Goal: Task Accomplishment & Management: Manage account settings

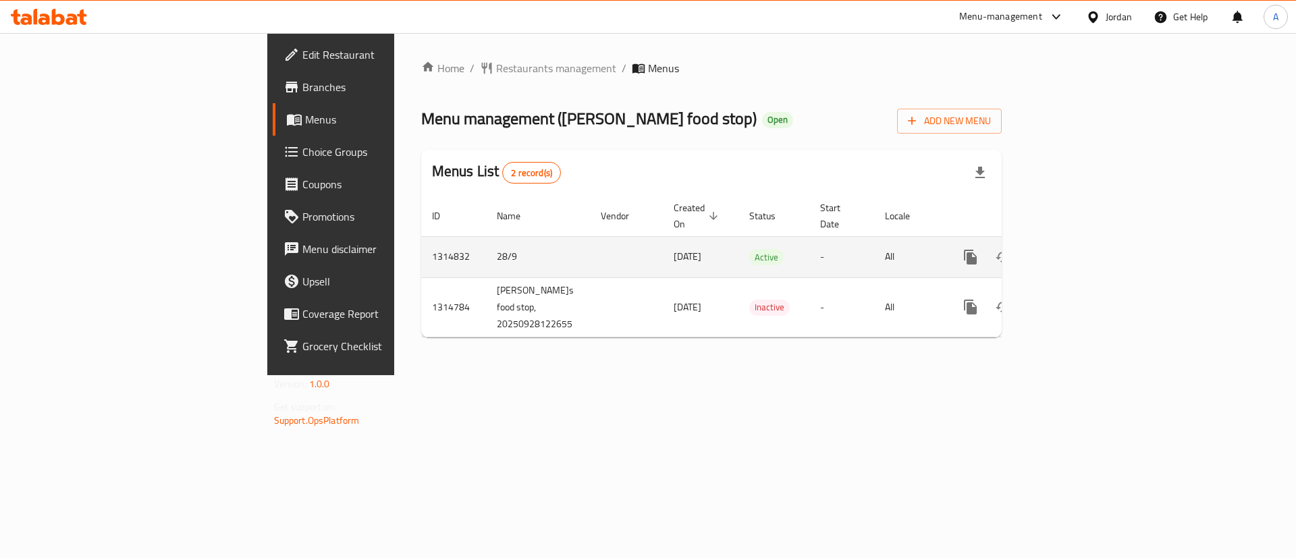
click at [1084, 241] on link "enhanced table" at bounding box center [1068, 257] width 32 height 32
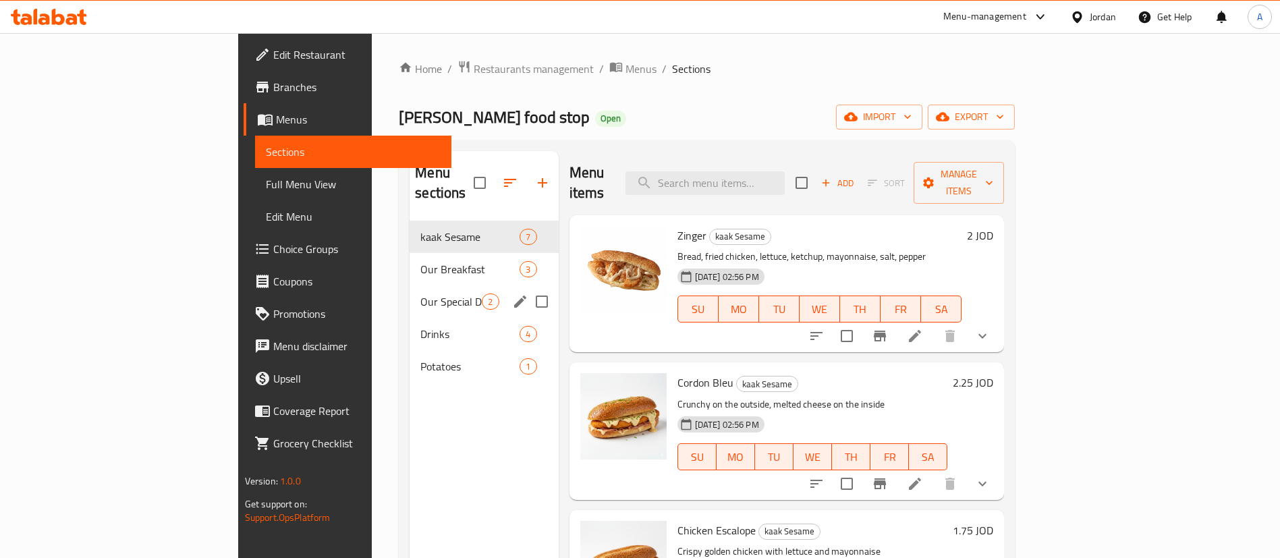
click at [421, 294] on span "Our Special Dishes" at bounding box center [451, 302] width 61 height 16
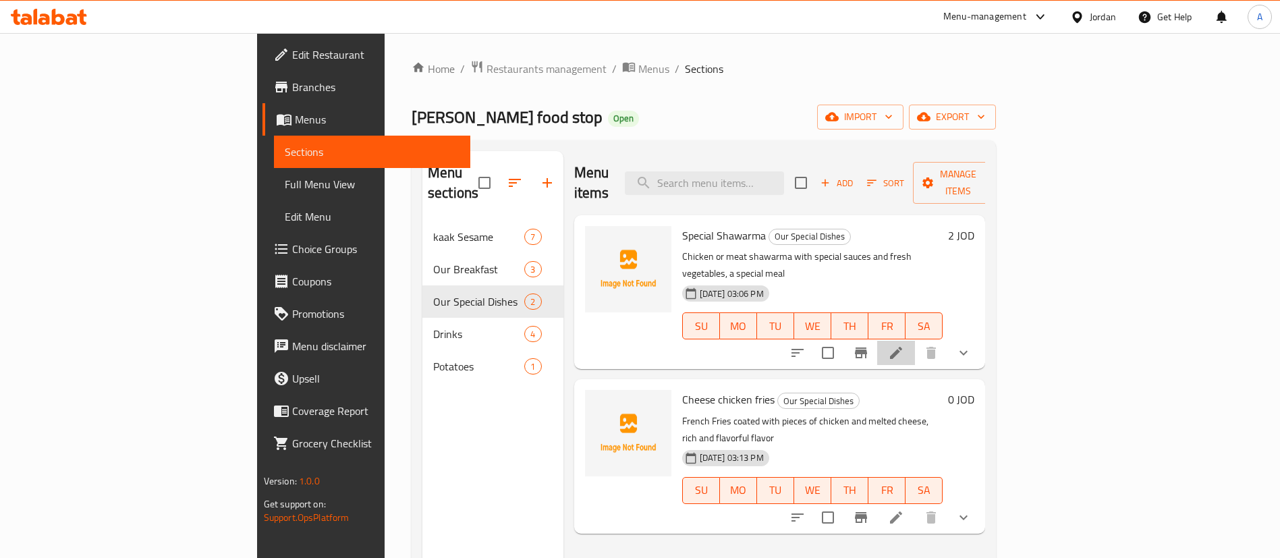
click at [915, 341] on li at bounding box center [896, 353] width 38 height 24
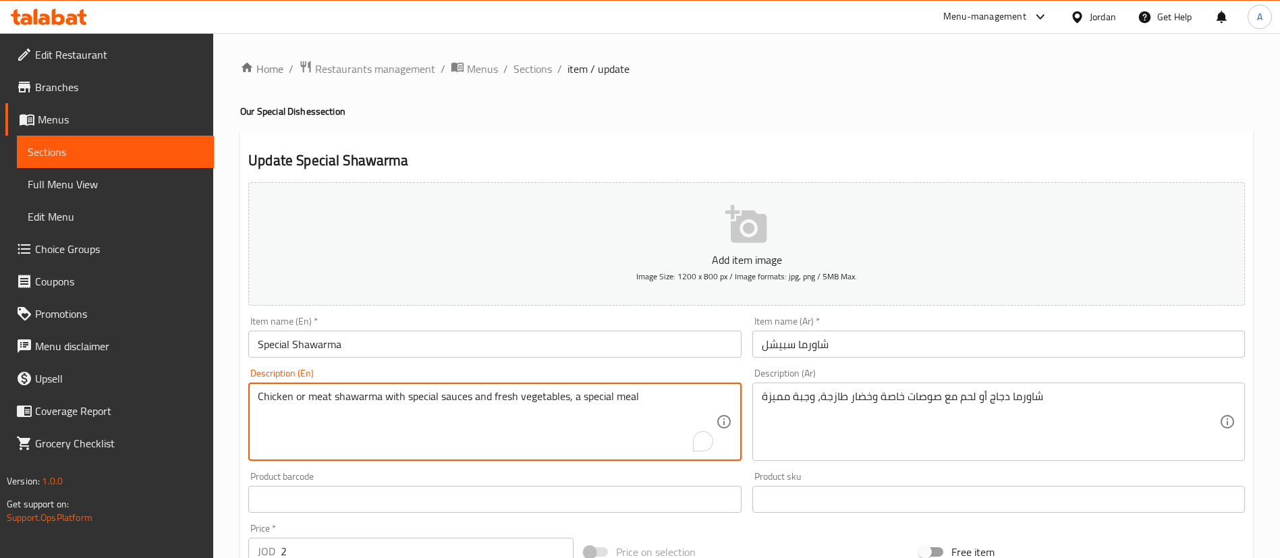
drag, startPoint x: 294, startPoint y: 391, endPoint x: 331, endPoint y: 393, distance: 37.1
type textarea "Chicken shawarma with special sauces and fresh vegetables, a special meal"
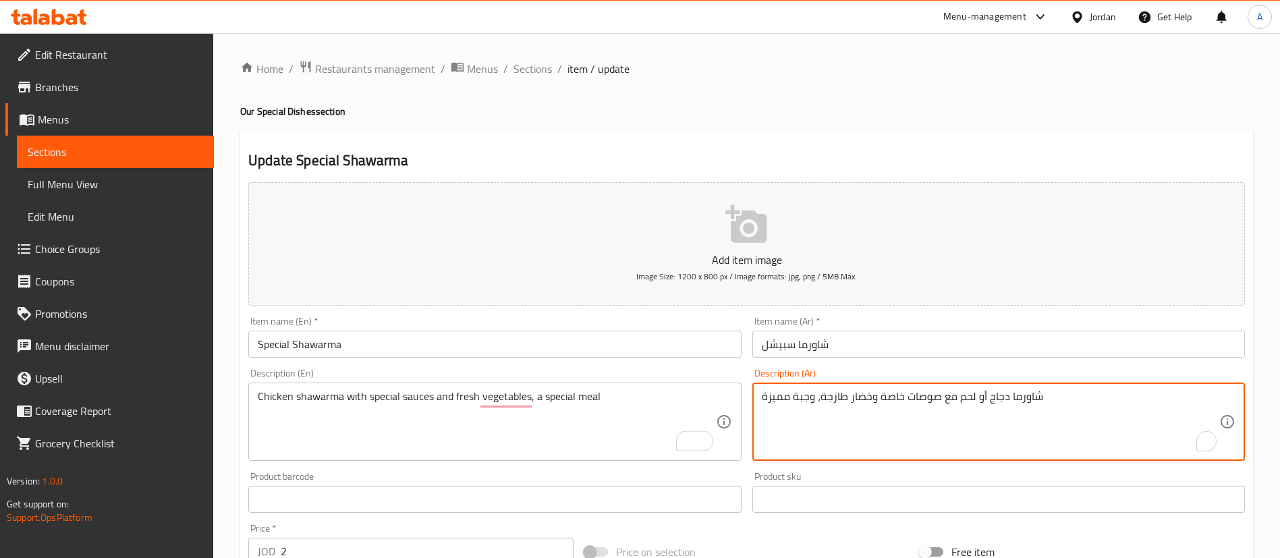
drag, startPoint x: 987, startPoint y: 397, endPoint x: 959, endPoint y: 396, distance: 27.7
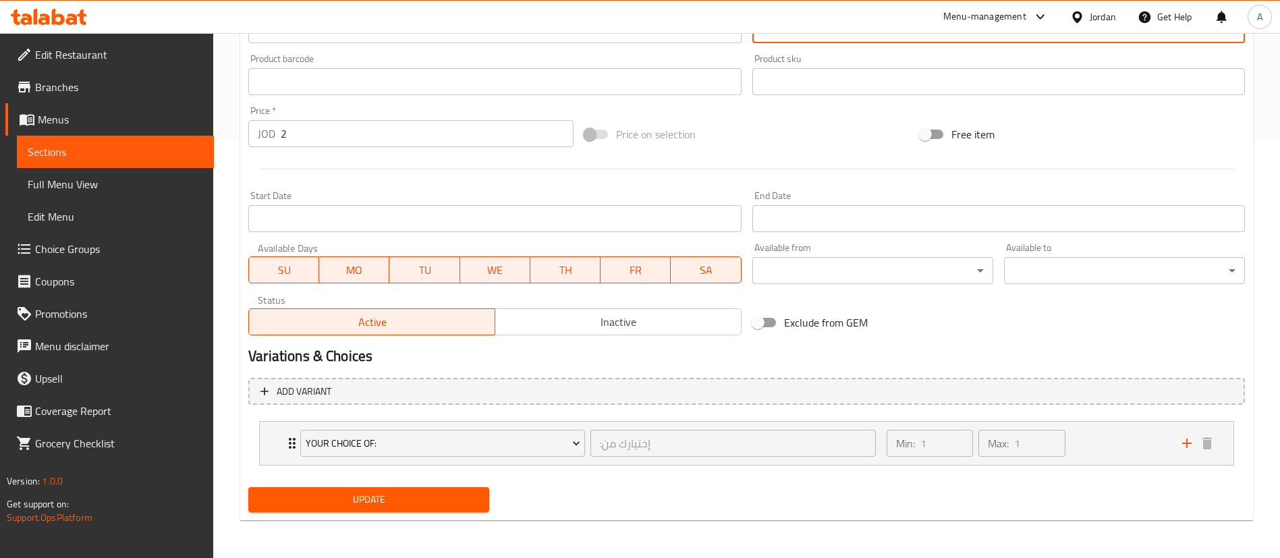
type textarea "شاورما دجاج مع صوصات خاصة وخضار طازجة، وجبة مميزة"
click at [440, 503] on span "Update" at bounding box center [368, 499] width 219 height 17
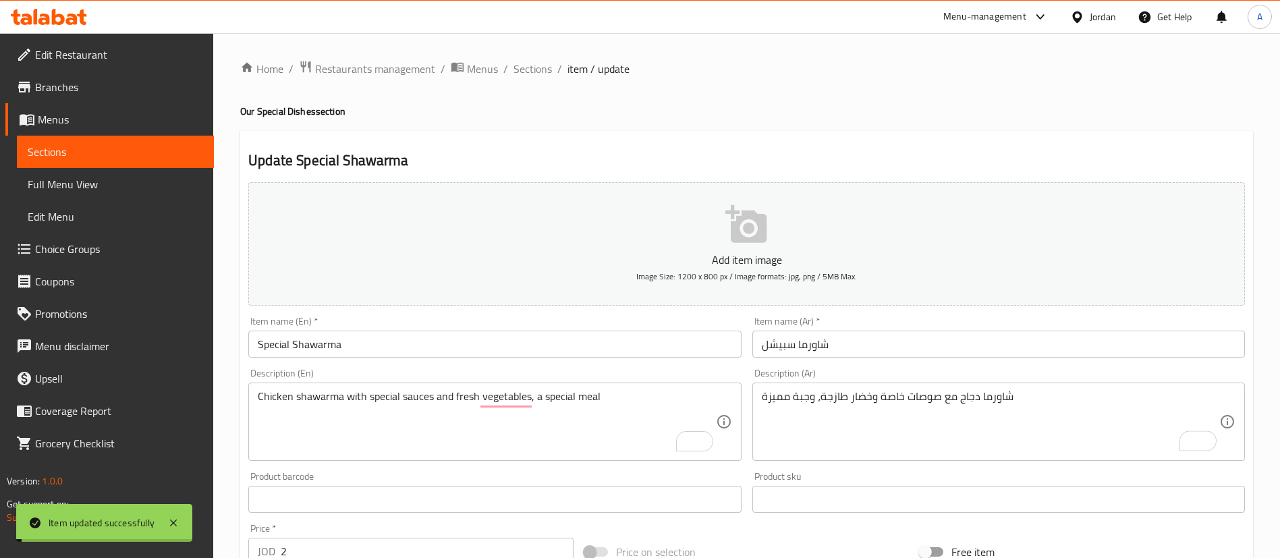
click at [543, 72] on span "Sections" at bounding box center [533, 69] width 38 height 16
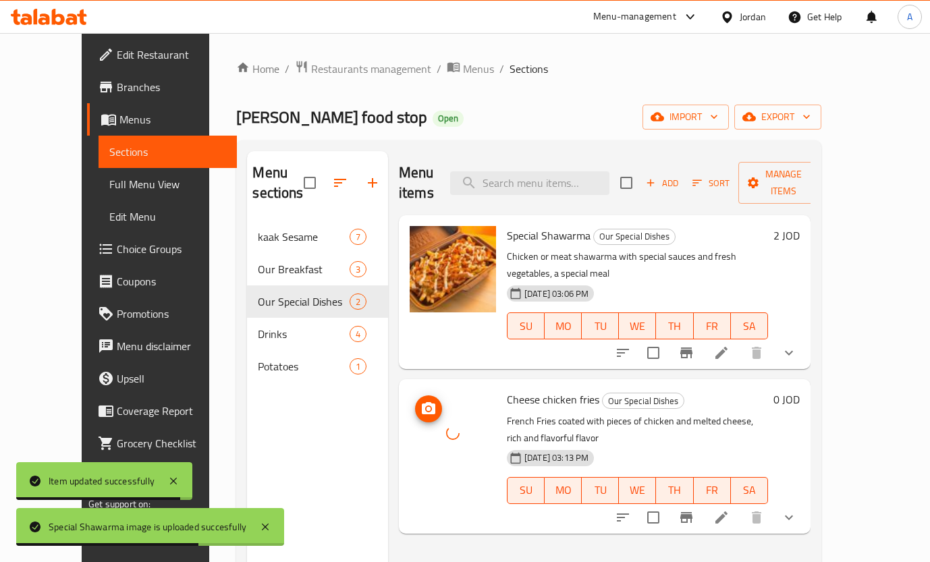
drag, startPoint x: 452, startPoint y: 401, endPoint x: 460, endPoint y: 400, distance: 8.2
click at [452, 400] on div at bounding box center [453, 433] width 86 height 86
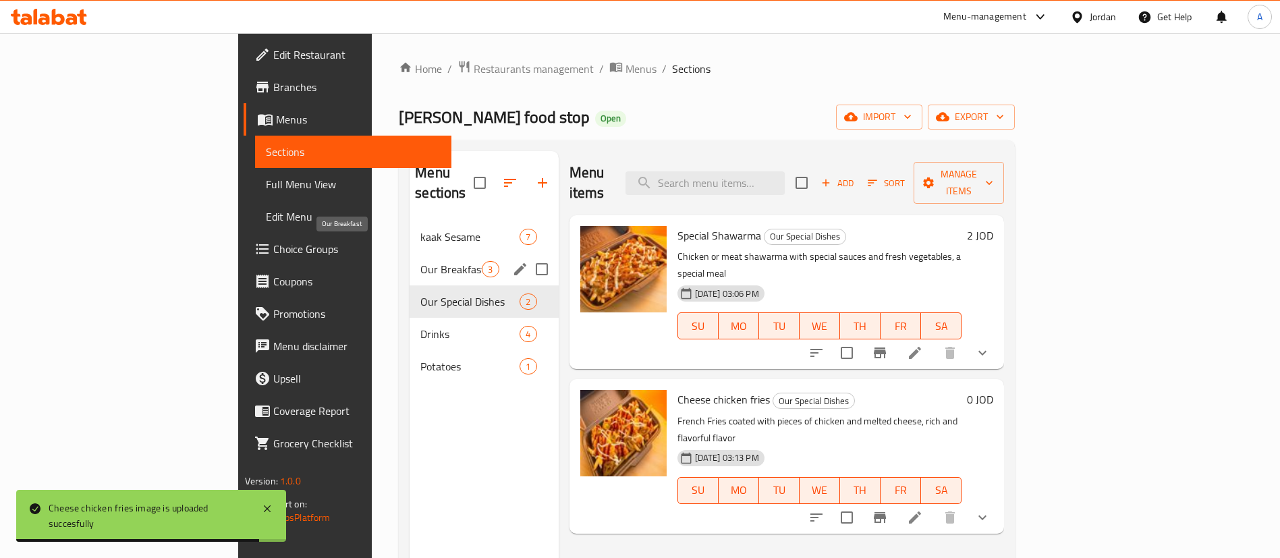
click at [421, 229] on span "kaak Sesame" at bounding box center [470, 237] width 99 height 16
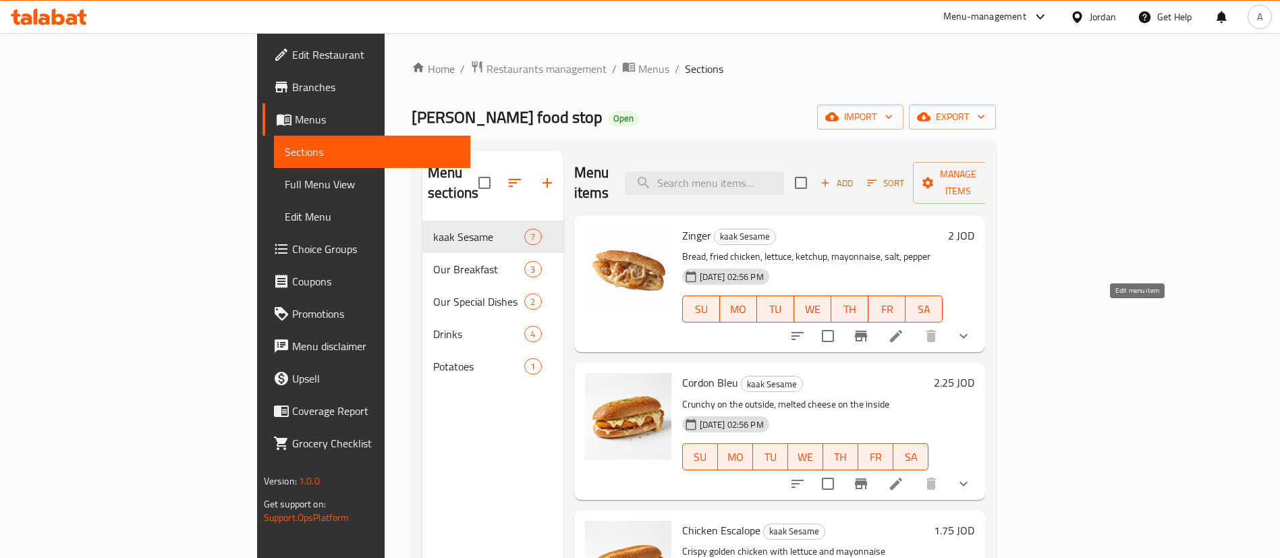
click at [902, 330] on icon at bounding box center [896, 336] width 12 height 12
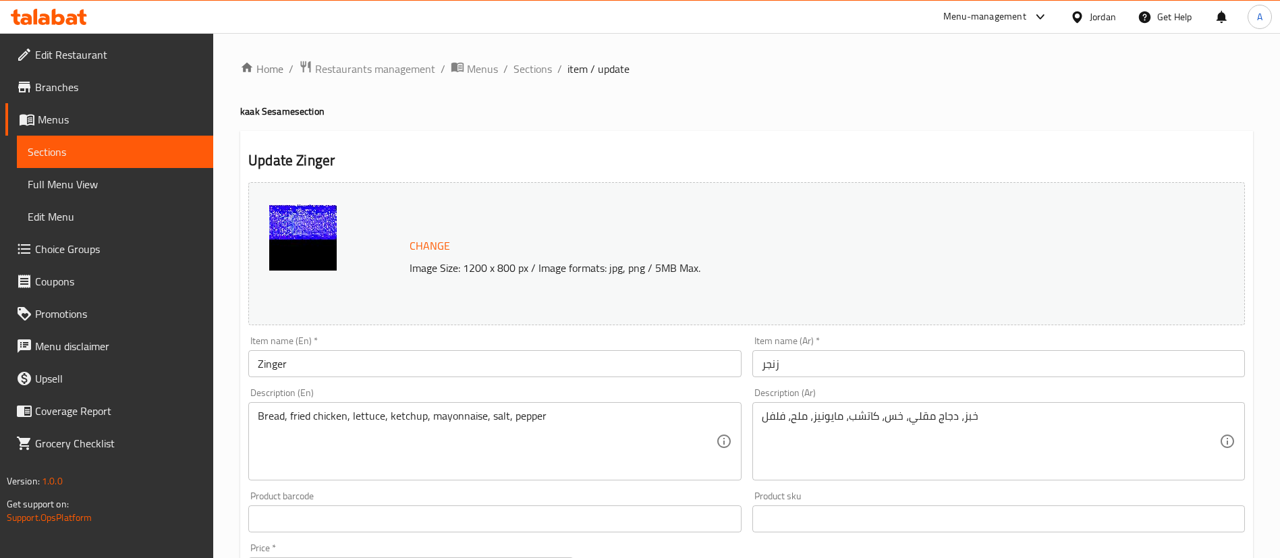
scroll to position [493, 0]
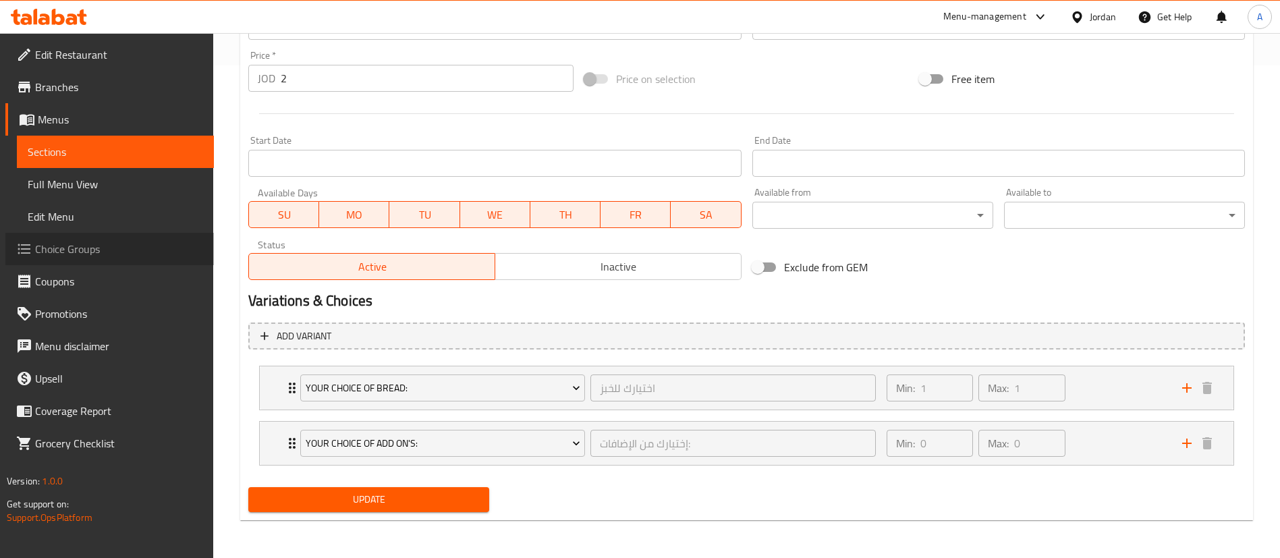
click at [99, 248] on span "Choice Groups" at bounding box center [119, 249] width 168 height 16
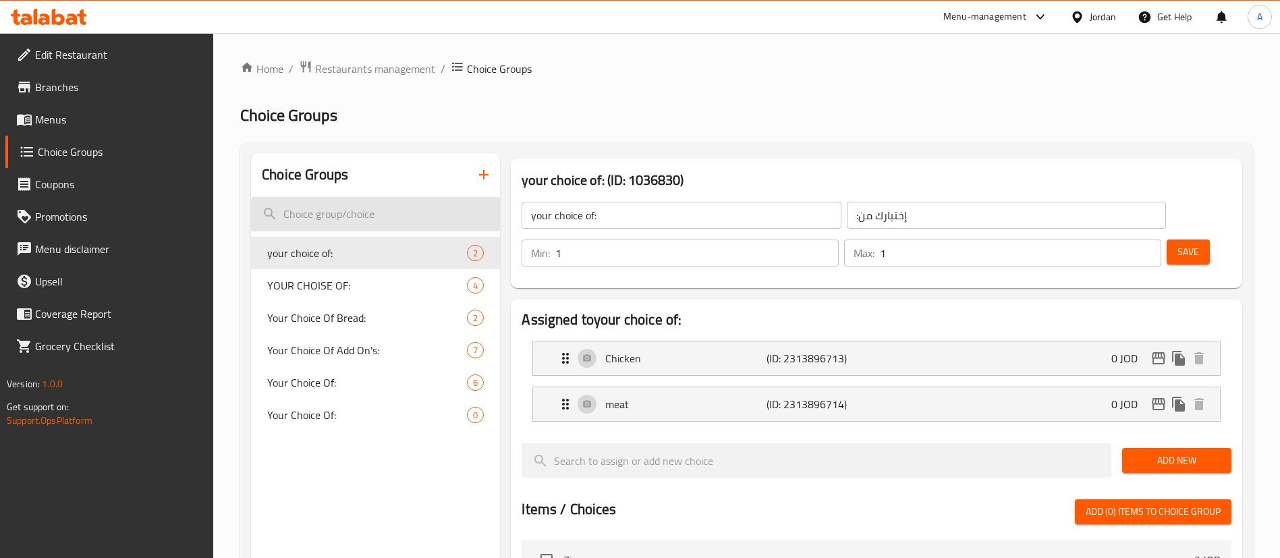
click at [381, 202] on input "search" at bounding box center [375, 214] width 249 height 34
click at [458, 173] on div "Choice Groups" at bounding box center [375, 175] width 249 height 44
click at [471, 172] on button "button" at bounding box center [484, 175] width 32 height 32
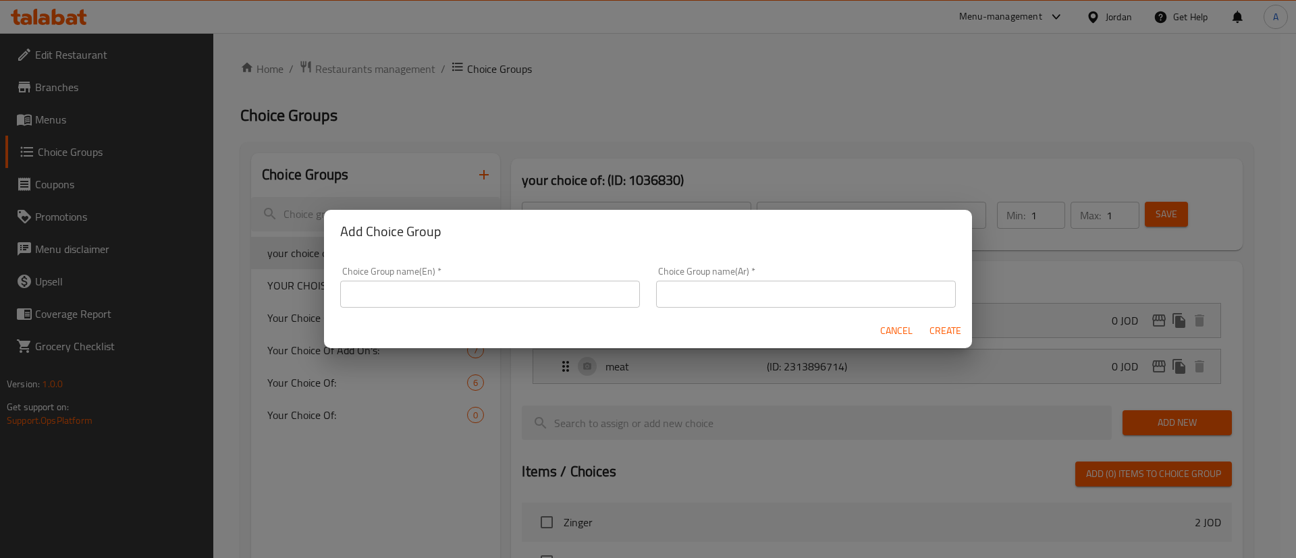
click at [410, 286] on input "text" at bounding box center [490, 294] width 300 height 27
type input "M"
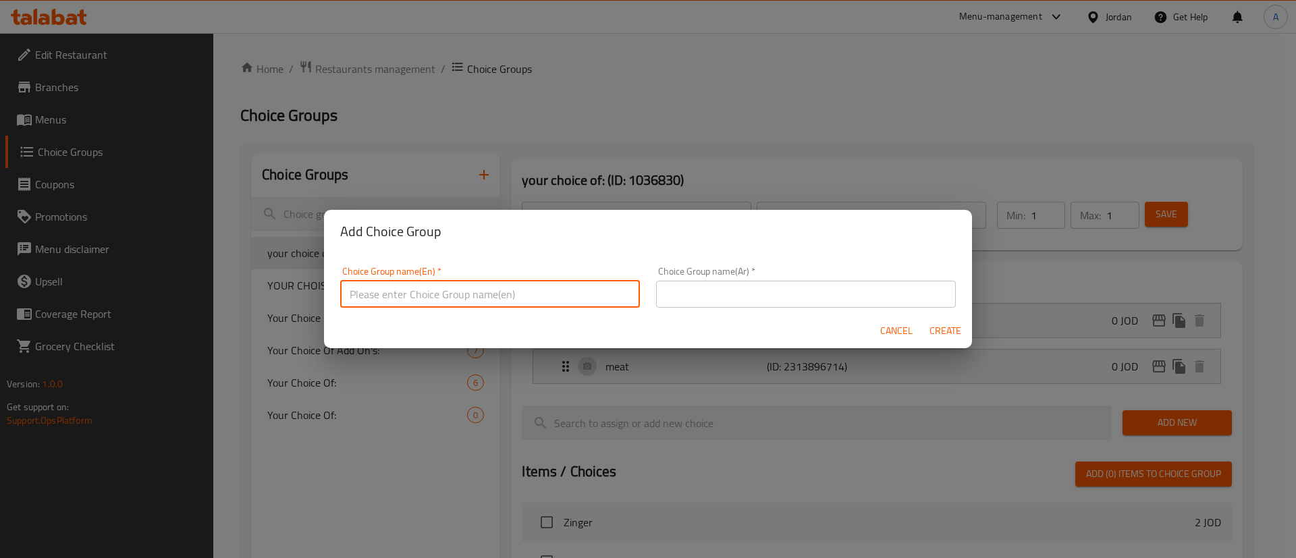
click at [426, 298] on input "text" at bounding box center [490, 294] width 300 height 27
type input "Make it a Meal"
click at [790, 292] on input "text" at bounding box center [806, 294] width 300 height 27
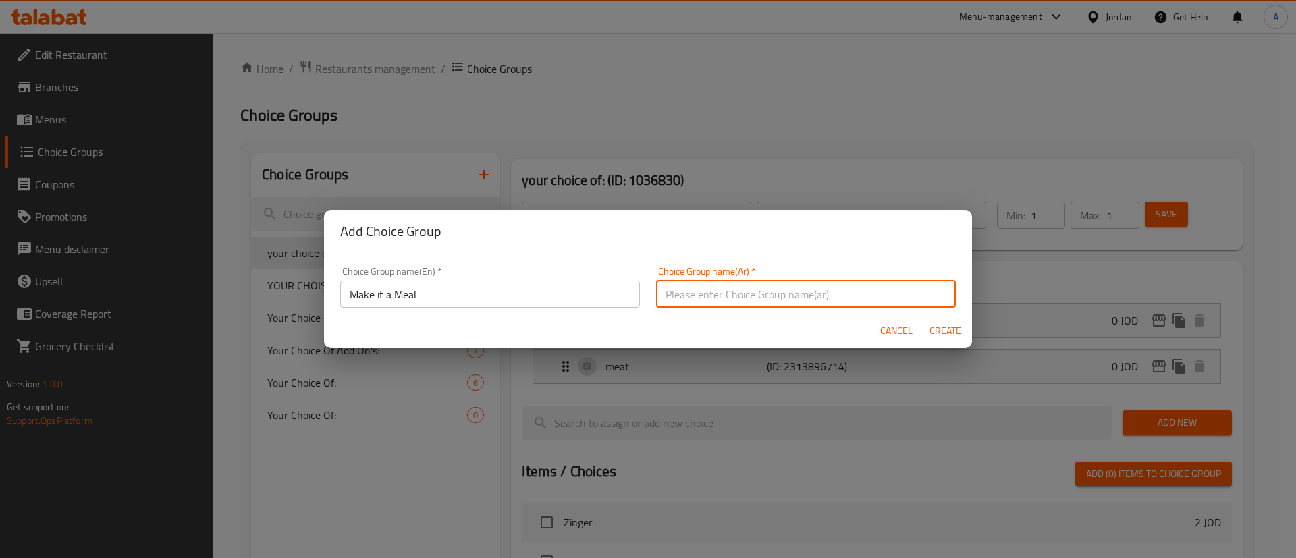
click at [531, 288] on input "Make it a Meal" at bounding box center [490, 294] width 300 height 27
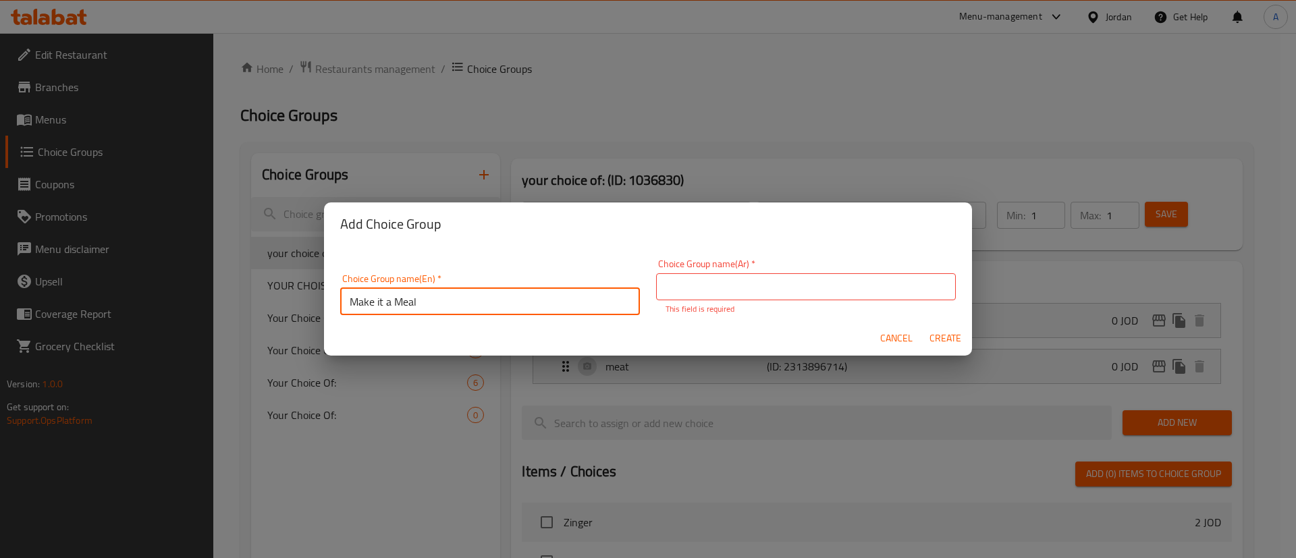
click at [764, 292] on input "text" at bounding box center [806, 286] width 300 height 27
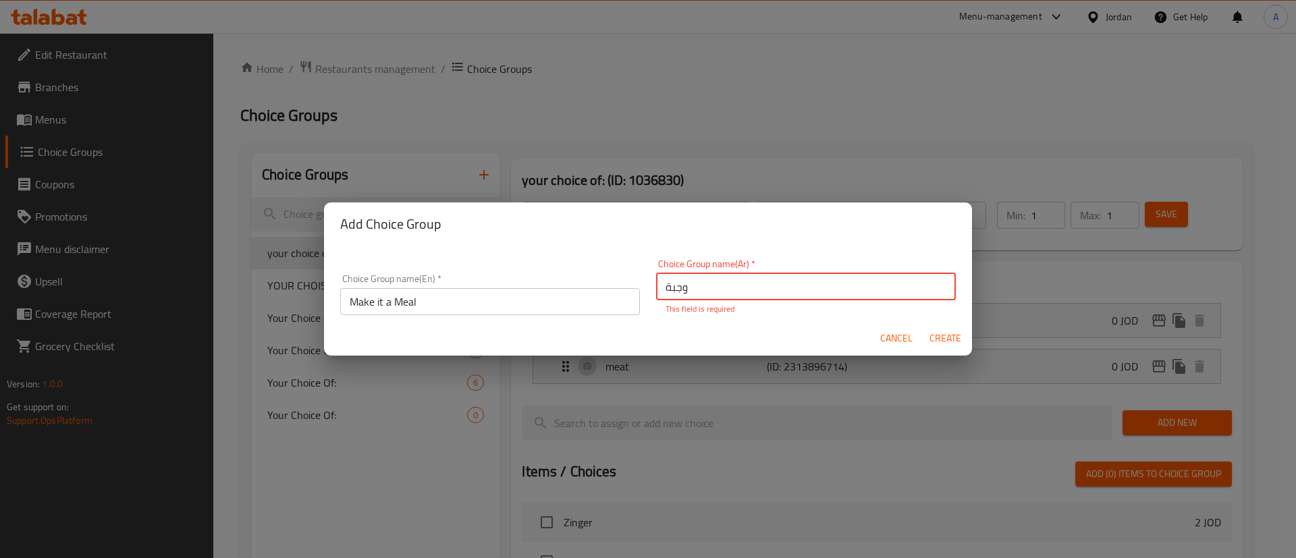
type input "وجبة؟"
click at [957, 337] on span "Create" at bounding box center [945, 338] width 32 height 17
type input "Make it a Meal"
type input "وجبة؟"
type input "0"
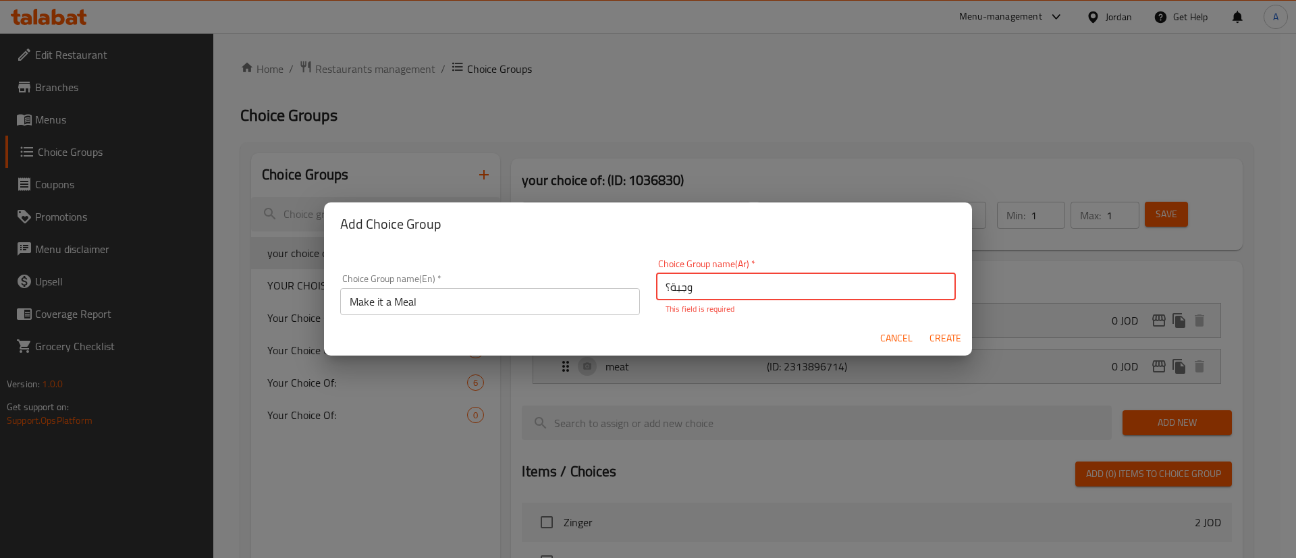
type input "0"
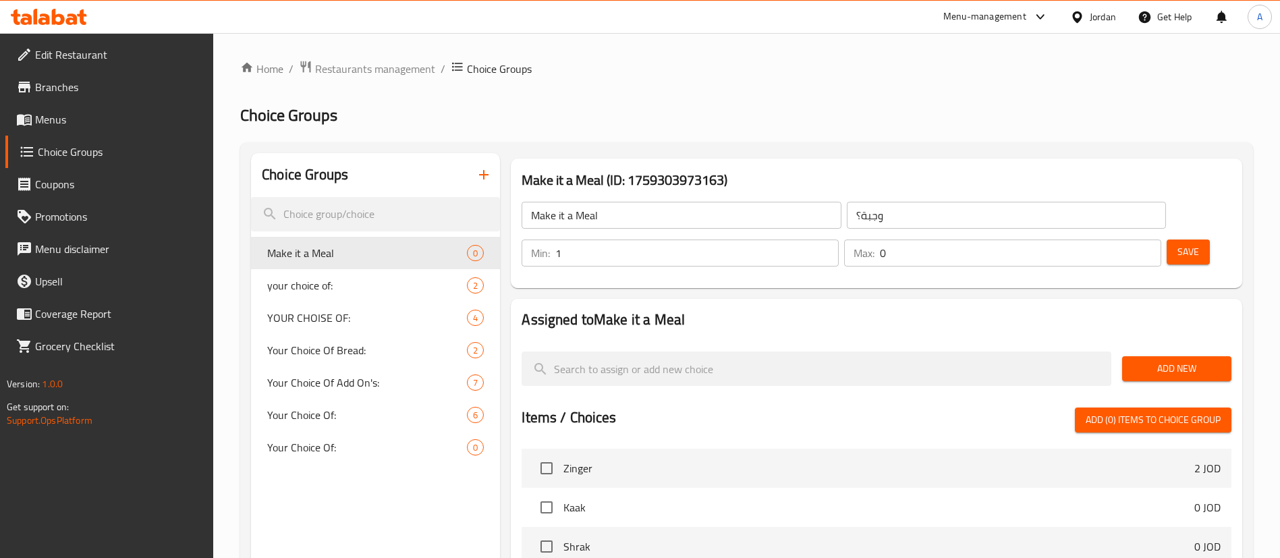
click at [839, 240] on input "1" at bounding box center [696, 253] width 283 height 27
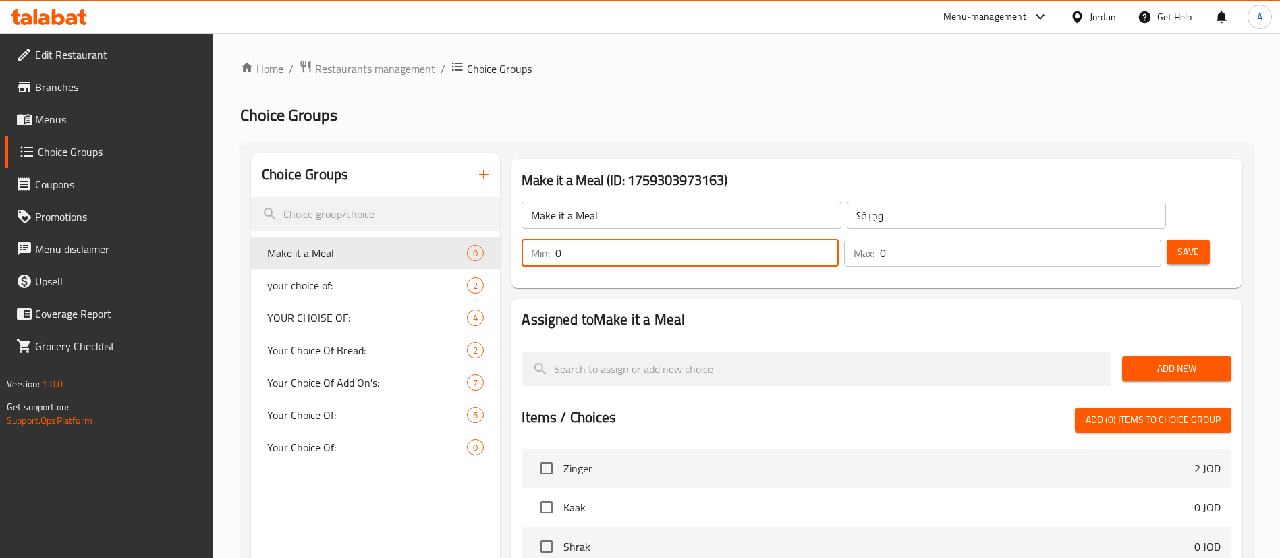
drag, startPoint x: 1055, startPoint y: 220, endPoint x: 1073, endPoint y: 210, distance: 20.3
type input "0"
click at [839, 240] on input "0" at bounding box center [696, 253] width 283 height 27
type input "1"
click at [1119, 240] on input "1" at bounding box center [1020, 253] width 281 height 27
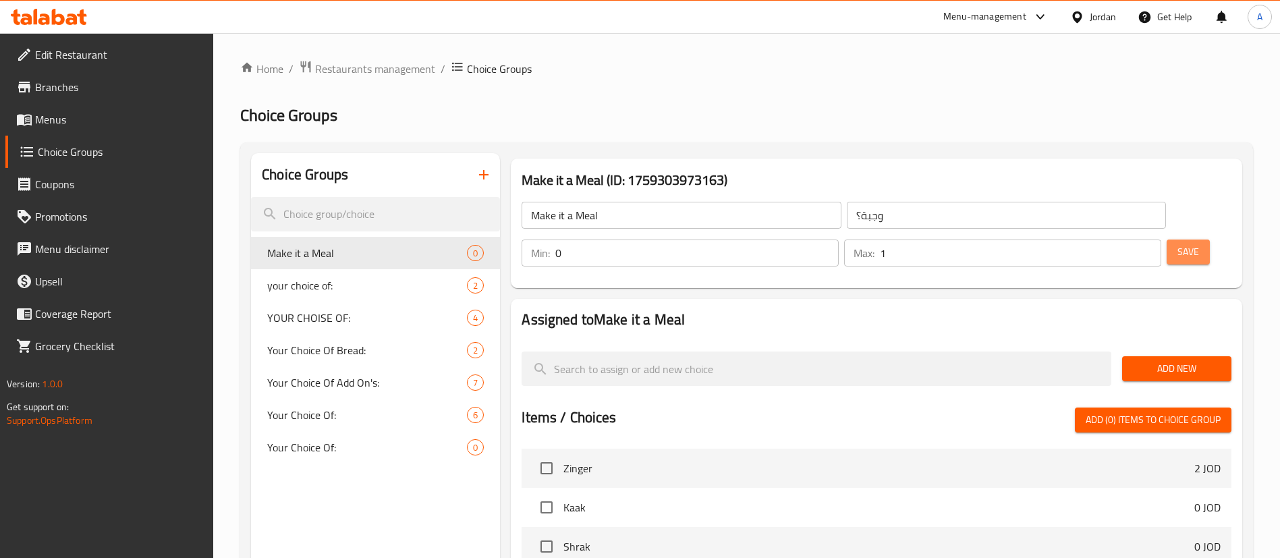
click at [1178, 244] on span "Save" at bounding box center [1189, 252] width 22 height 17
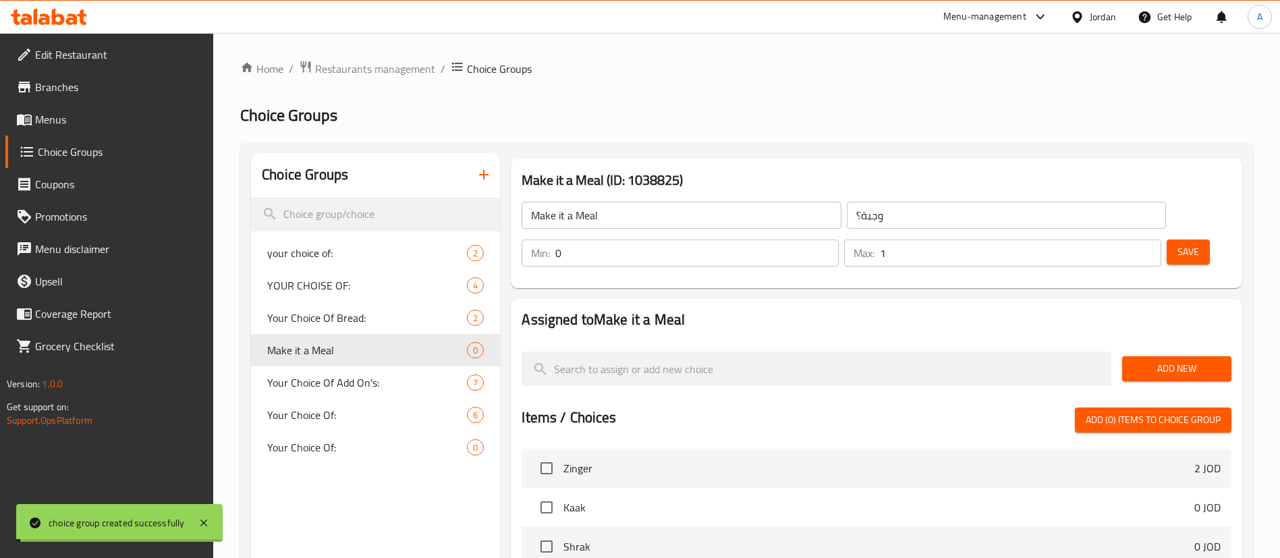
click at [1170, 360] on span "Add New" at bounding box center [1177, 368] width 88 height 17
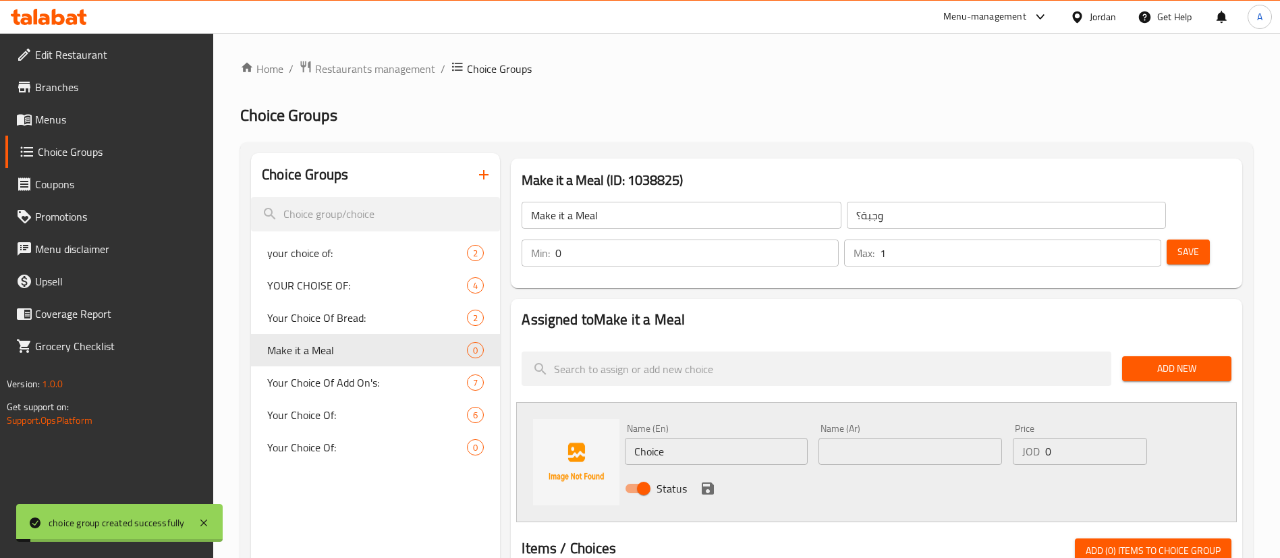
type input "ة"
type input "Meal"
type input "وجبة"
type input "1"
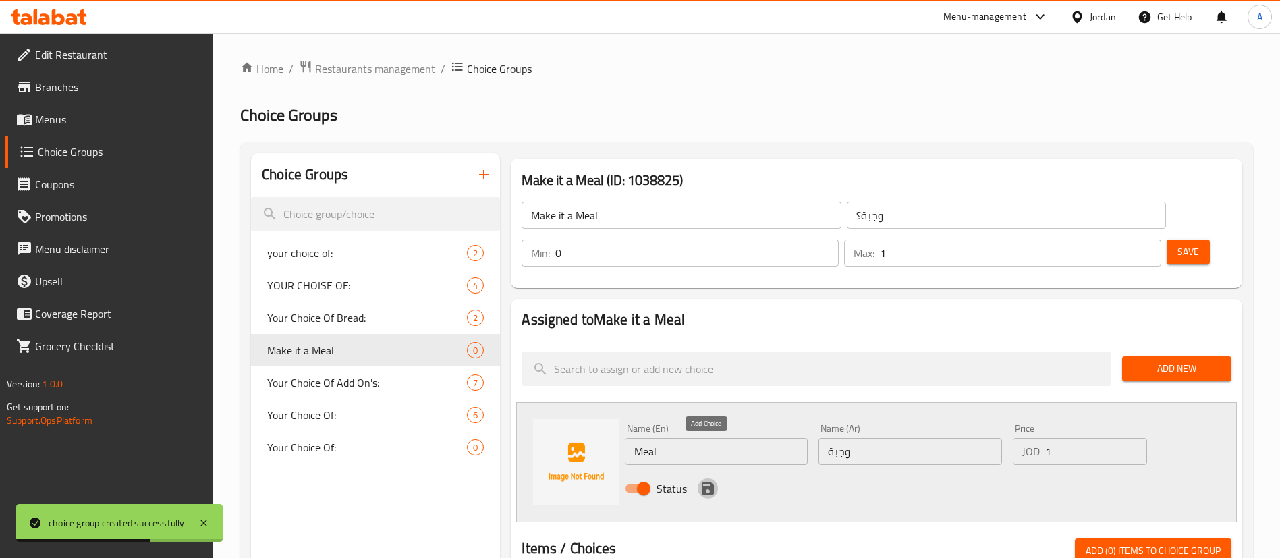
click at [701, 481] on icon "save" at bounding box center [708, 489] width 16 height 16
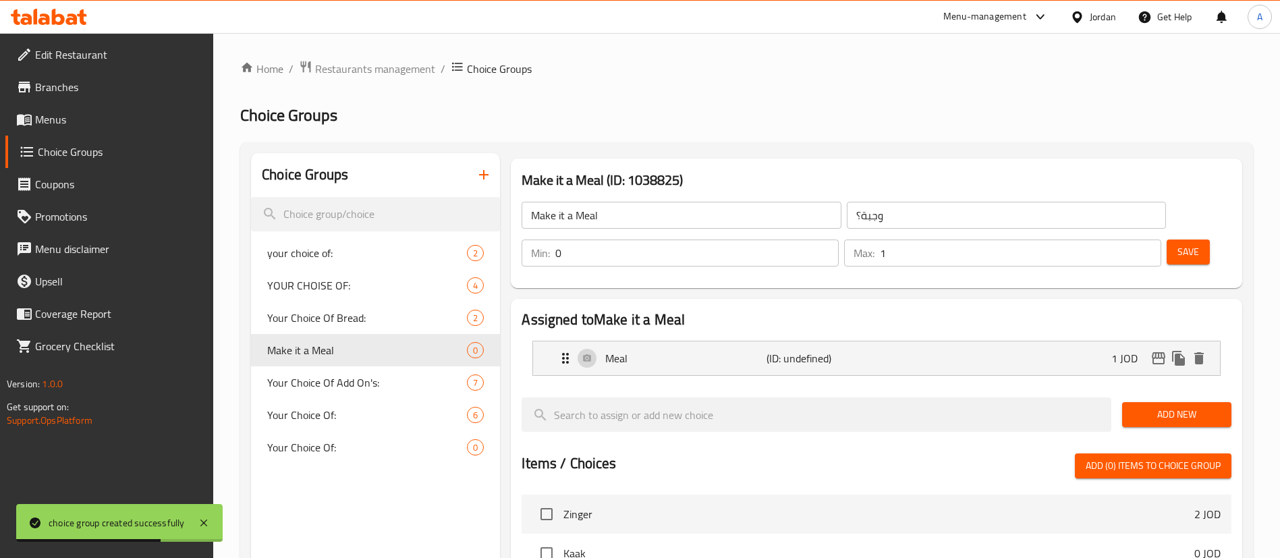
click at [1167, 240] on button "Save" at bounding box center [1188, 252] width 43 height 25
click at [478, 171] on icon "button" at bounding box center [484, 175] width 16 height 16
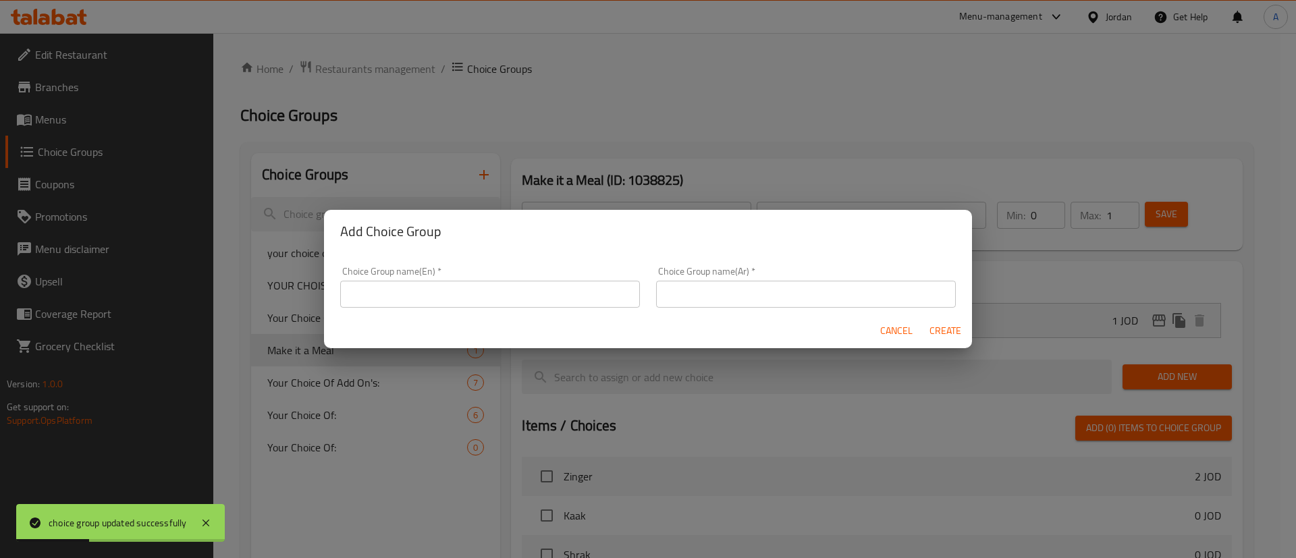
click at [510, 294] on input "text" at bounding box center [490, 294] width 300 height 27
type input "Add On's"
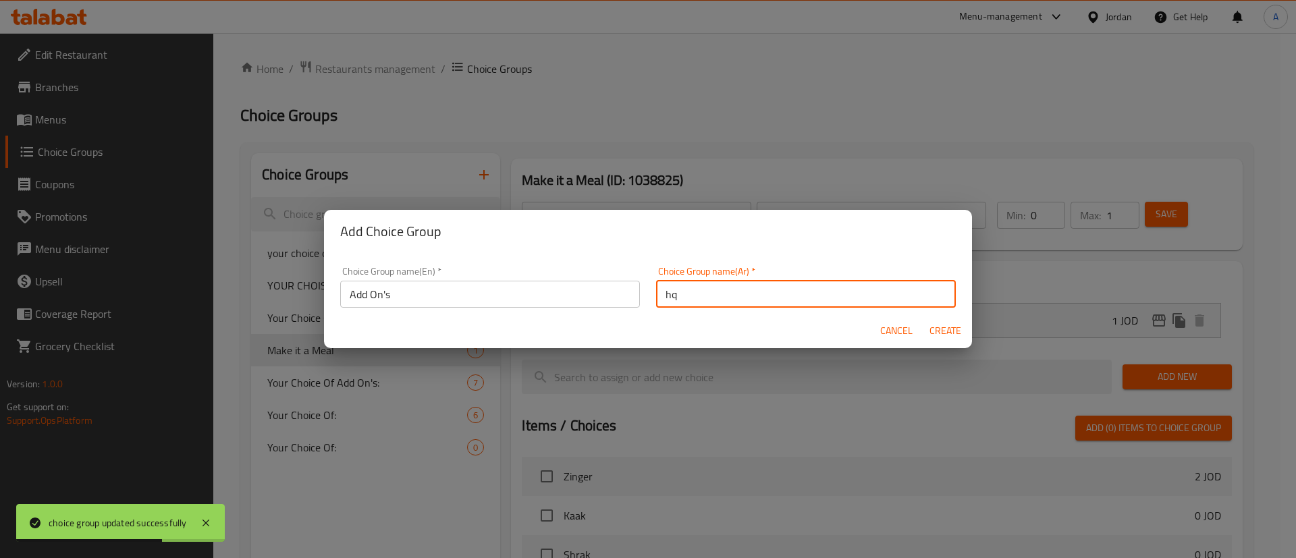
type input "h"
type input "اضافات"
click at [923, 319] on button "Create" at bounding box center [944, 331] width 43 height 25
type input "Add On's"
type input "اضافات"
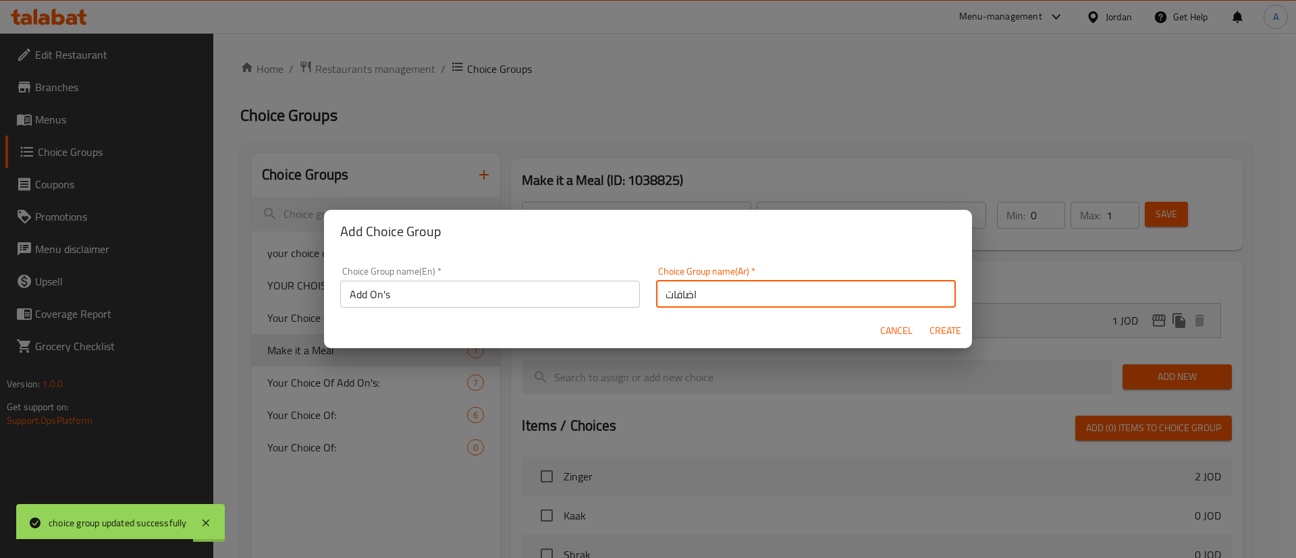
type input "0"
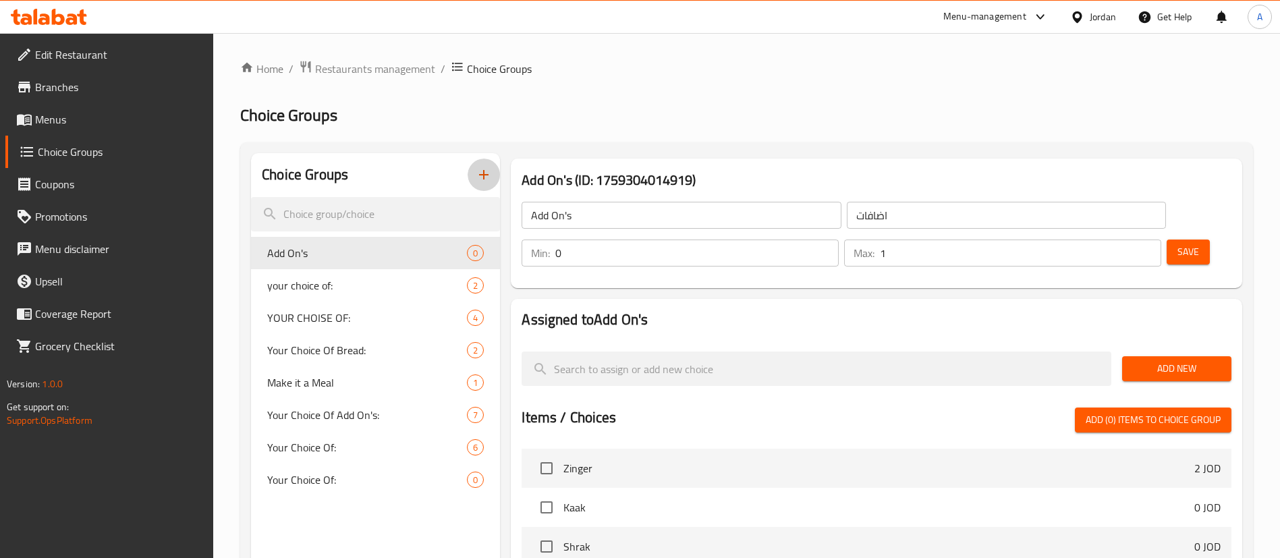
click at [1127, 240] on input "1" at bounding box center [1020, 253] width 281 height 27
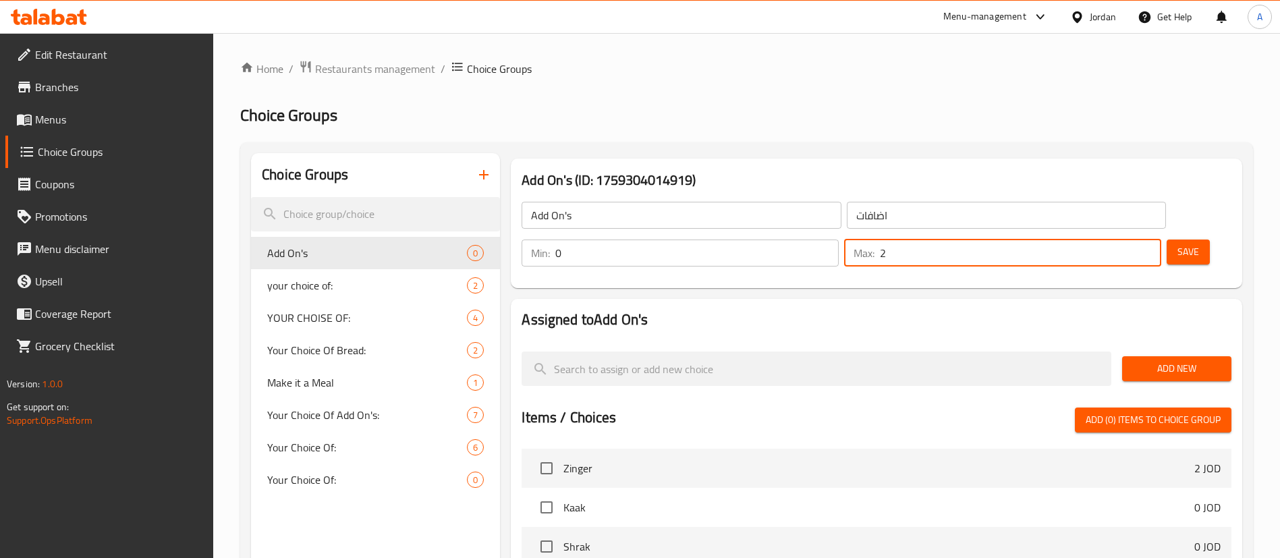
click at [1127, 240] on input "2" at bounding box center [1020, 253] width 281 height 27
click at [1127, 240] on input "3" at bounding box center [1020, 253] width 281 height 27
click at [1127, 240] on input "4" at bounding box center [1020, 253] width 281 height 27
click at [1129, 240] on input "3" at bounding box center [1020, 253] width 281 height 27
click at [1126, 240] on input "4" at bounding box center [1020, 253] width 281 height 27
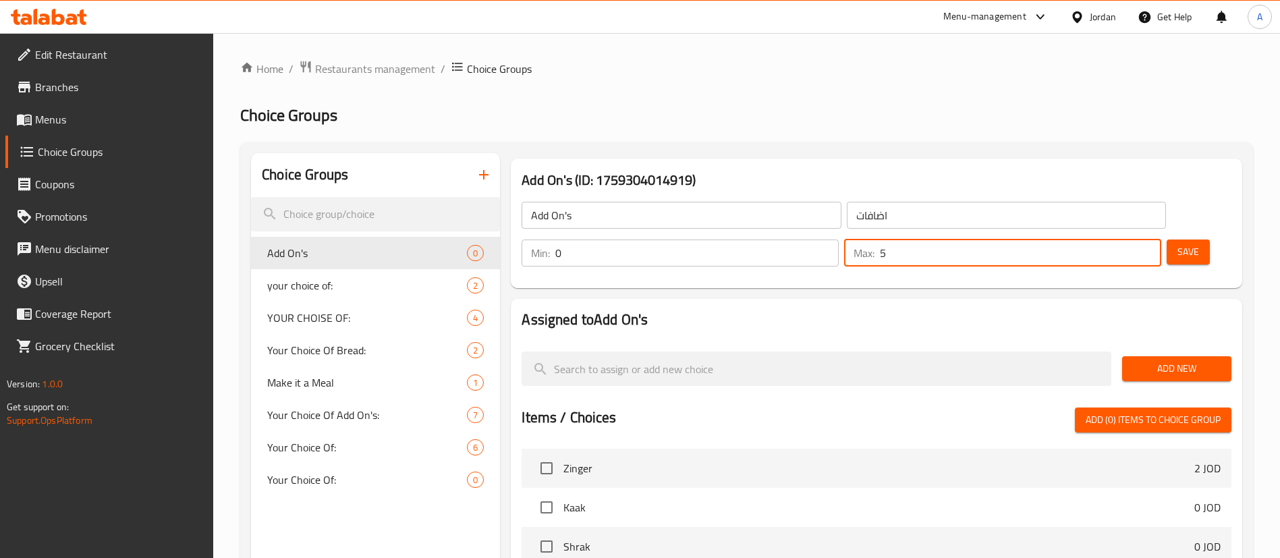
click at [1123, 240] on input "5" at bounding box center [1020, 253] width 281 height 27
click at [1123, 240] on input "6" at bounding box center [1020, 253] width 281 height 27
click at [1125, 240] on input "7" at bounding box center [1020, 253] width 281 height 27
click at [1131, 240] on input "7" at bounding box center [1020, 253] width 281 height 27
click at [1126, 240] on input "6" at bounding box center [1020, 253] width 281 height 27
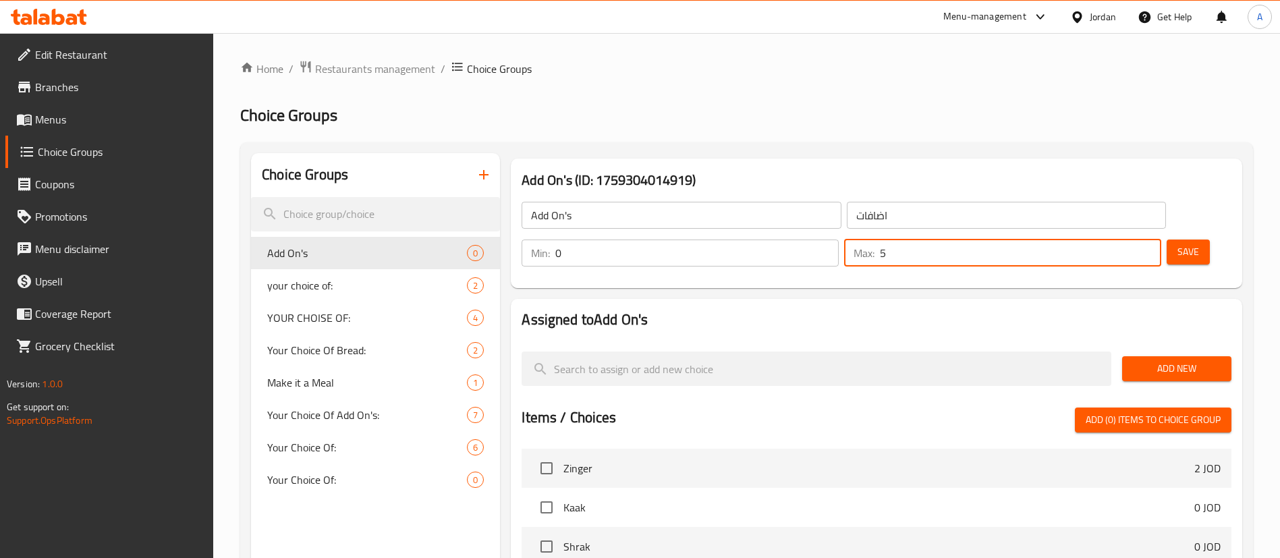
type input "5"
click at [1125, 240] on input "5" at bounding box center [1020, 253] width 281 height 27
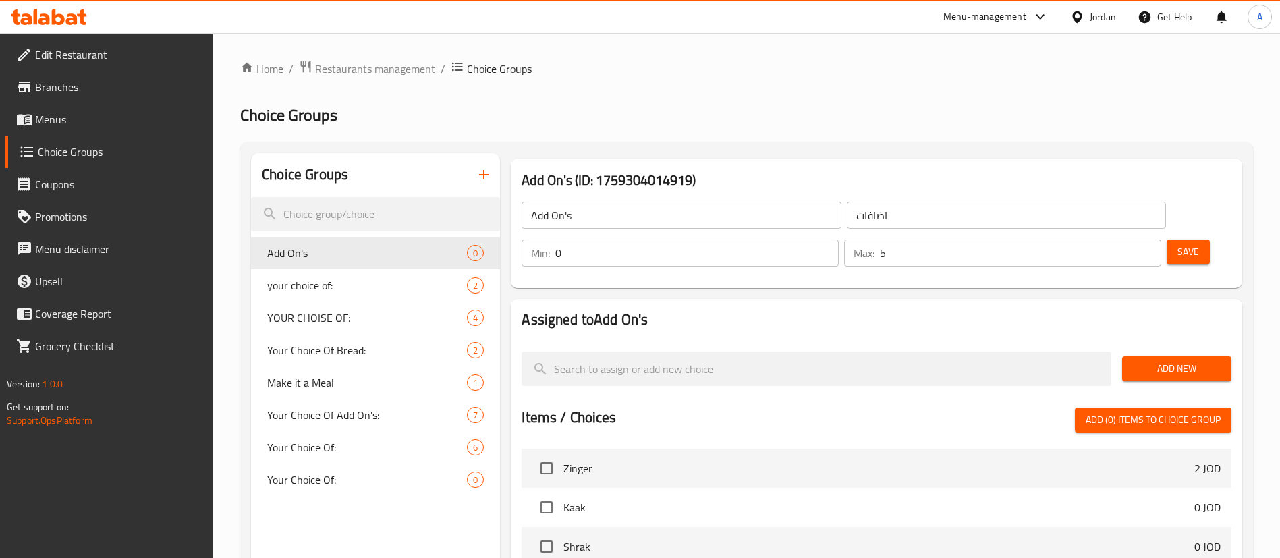
drag, startPoint x: 1176, startPoint y: 220, endPoint x: 1176, endPoint y: 310, distance: 90.4
click at [1176, 310] on div "Add On's (ID: 1759304014919) Add On's ​ اضافات ​ Min: 0 ​ Max: 5 ​ Save Assigne…" at bounding box center [874, 521] width 748 height 736
click at [1176, 356] on button "Add New" at bounding box center [1176, 368] width 109 height 25
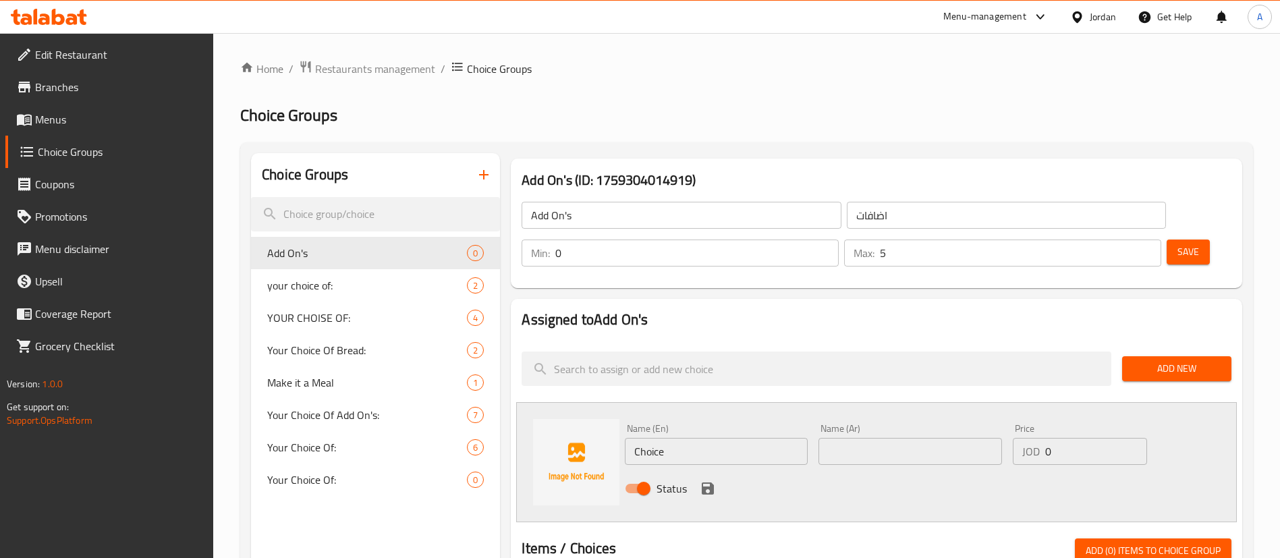
click at [855, 438] on input "text" at bounding box center [910, 451] width 183 height 27
drag, startPoint x: 798, startPoint y: 414, endPoint x: 774, endPoint y: 388, distance: 35.3
click at [792, 418] on div "Name (En) Choice Name (En) Name (Ar) مثومة Name (Ar) Price JOD 0 Price Status" at bounding box center [910, 462] width 581 height 88
type input "مثومة"
drag, startPoint x: 699, startPoint y: 423, endPoint x: 491, endPoint y: 421, distance: 207.2
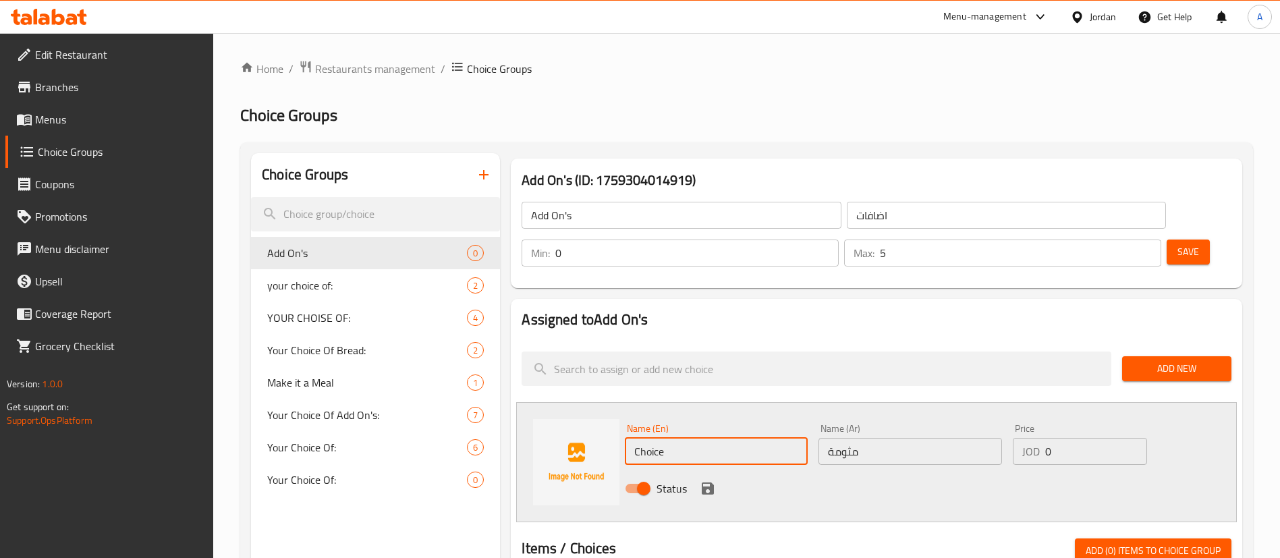
type input "Garlic"
drag, startPoint x: 663, startPoint y: 494, endPoint x: 686, endPoint y: 470, distance: 33.9
click at [666, 528] on div at bounding box center [877, 533] width 710 height 11
click at [717, 470] on div "Status" at bounding box center [910, 488] width 581 height 36
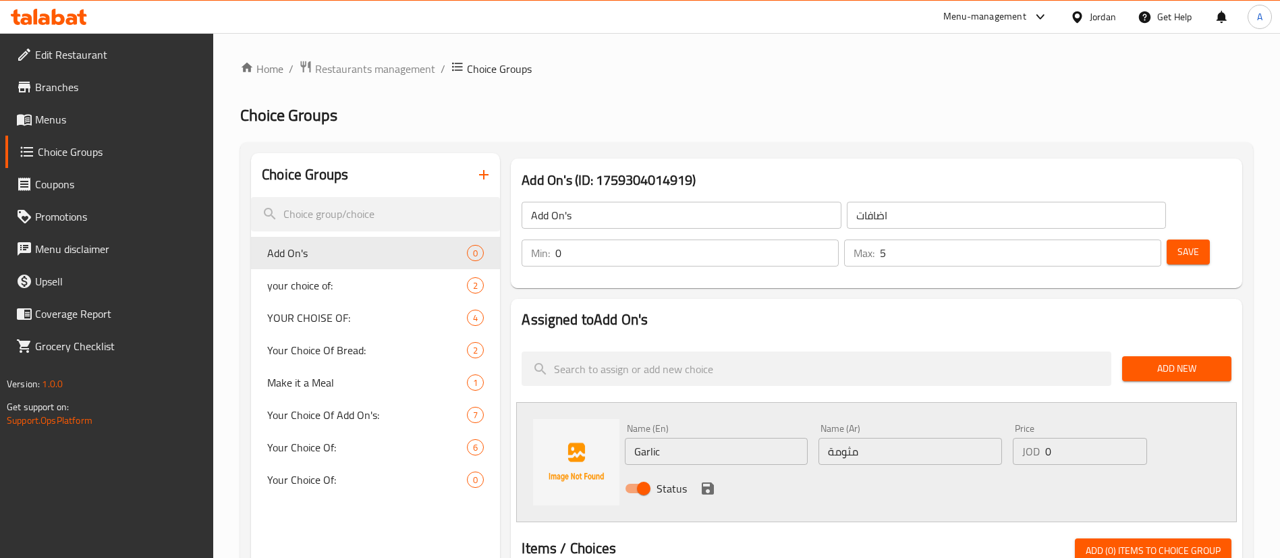
click at [708, 483] on icon "save" at bounding box center [708, 489] width 12 height 12
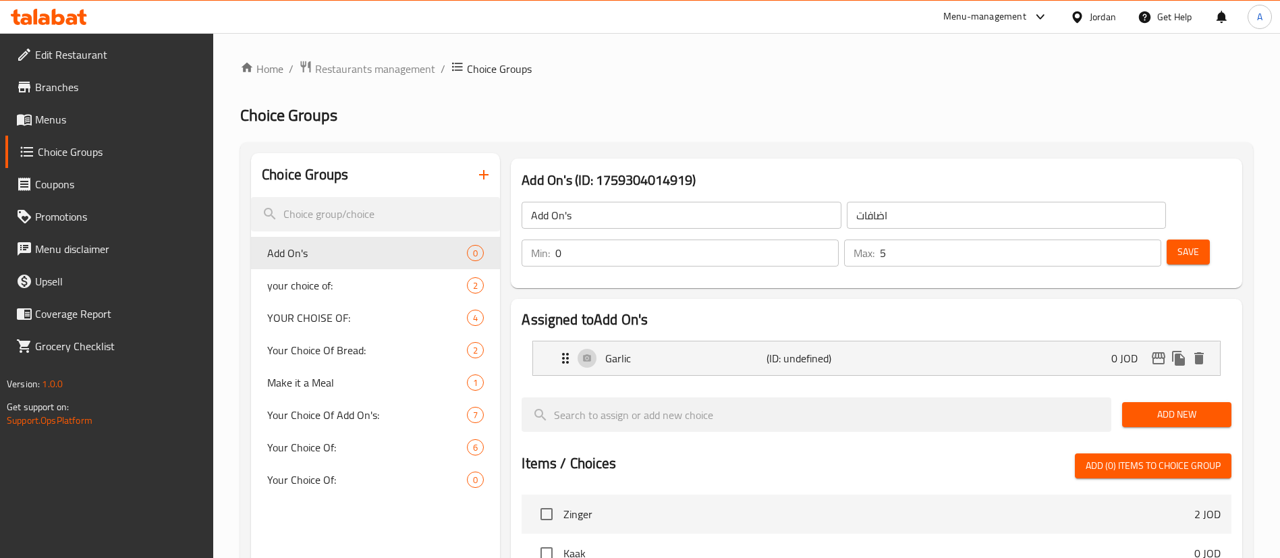
click at [1140, 402] on button "Add New" at bounding box center [1176, 414] width 109 height 25
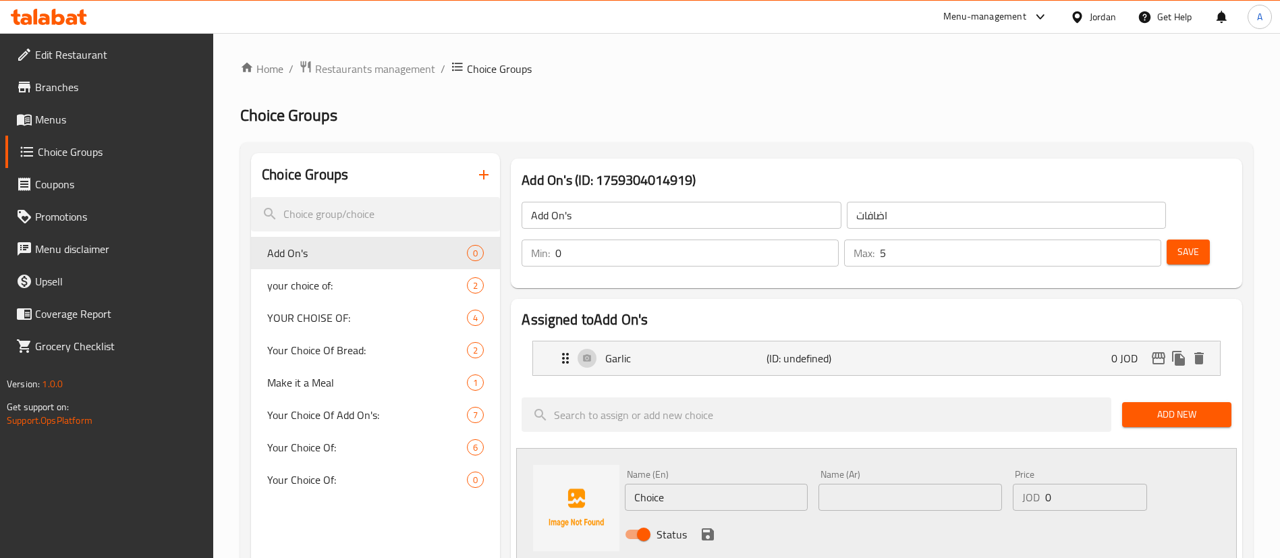
click at [882, 484] on input "text" at bounding box center [910, 497] width 183 height 27
type input "صوص طجينية"
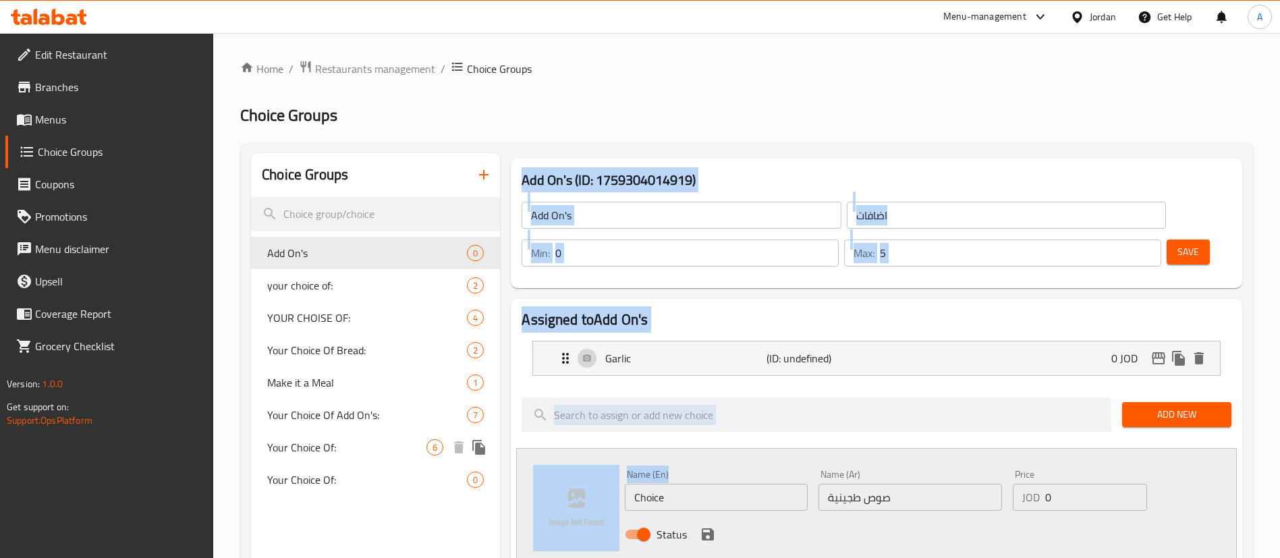
drag, startPoint x: 670, startPoint y: 471, endPoint x: 426, endPoint y: 443, distance: 245.3
click at [714, 484] on input "Choice" at bounding box center [716, 497] width 183 height 27
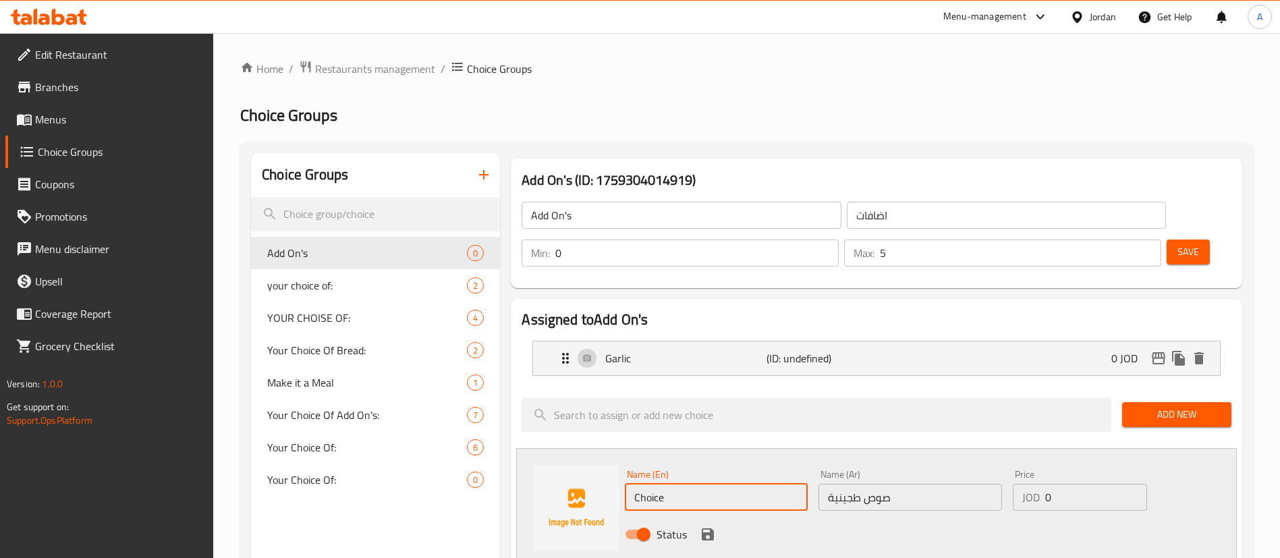
click at [713, 484] on input "Choice" at bounding box center [716, 497] width 183 height 27
drag, startPoint x: 713, startPoint y: 454, endPoint x: 717, endPoint y: 444, distance: 10.0
click at [712, 484] on input "Choice" at bounding box center [716, 497] width 183 height 27
type input "Tahini Sauce"
drag, startPoint x: 707, startPoint y: 494, endPoint x: 867, endPoint y: 452, distance: 165.5
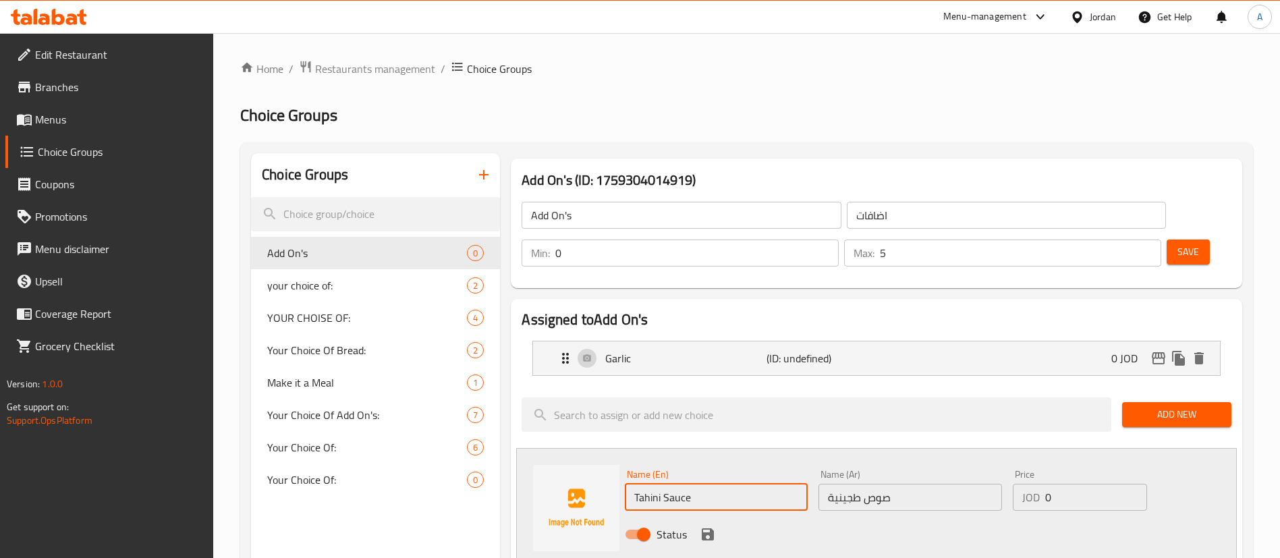
click at [708, 526] on icon "save" at bounding box center [708, 534] width 16 height 16
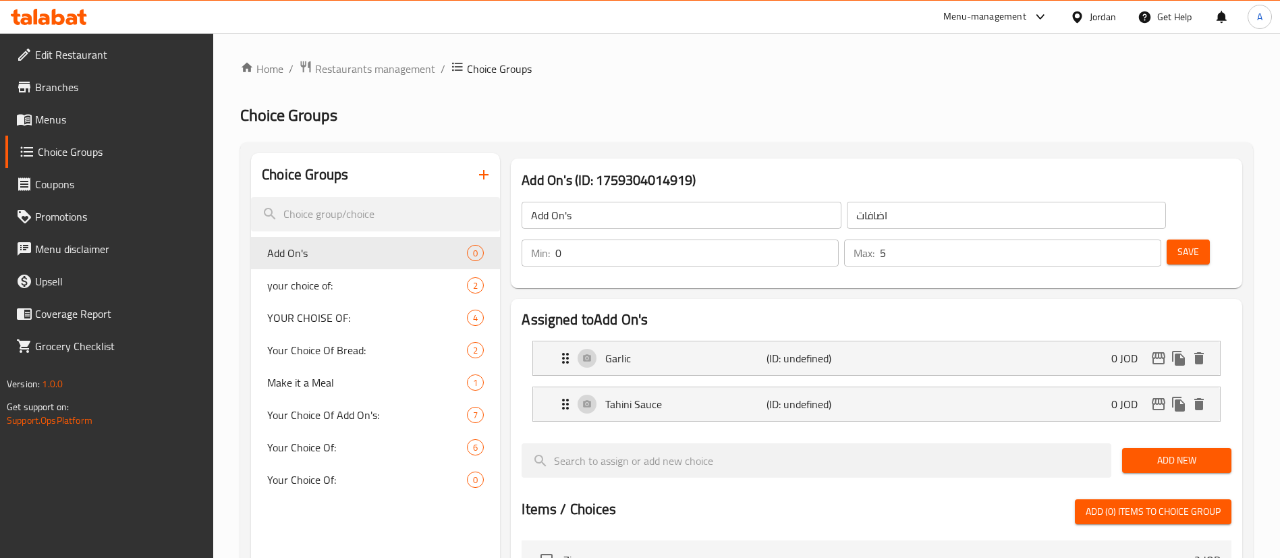
click at [1176, 448] on button "Add New" at bounding box center [1176, 460] width 109 height 25
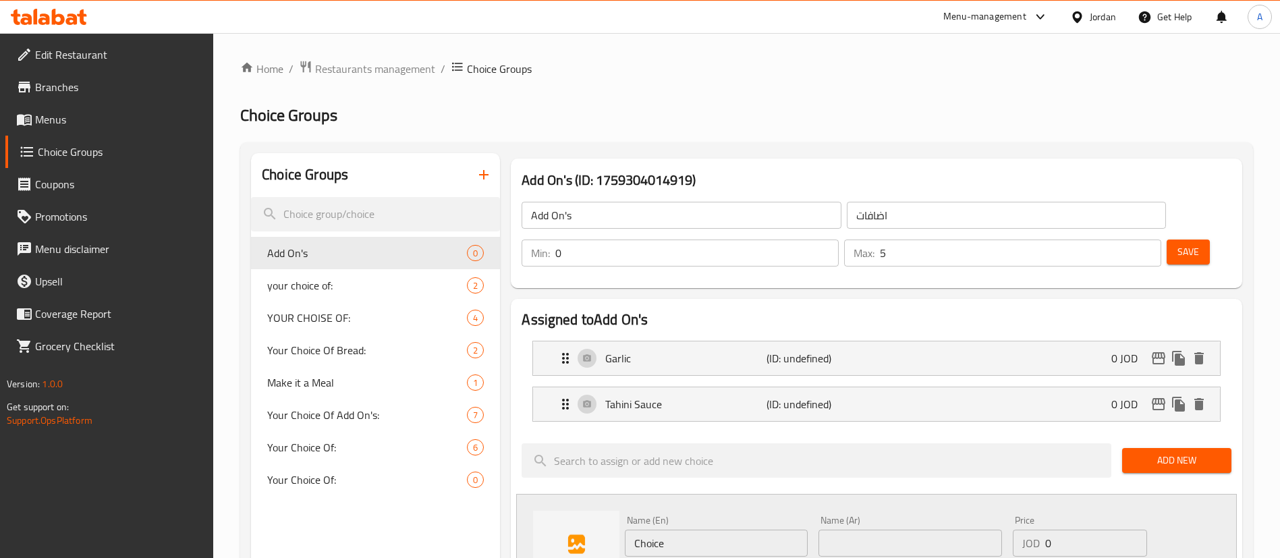
drag, startPoint x: 680, startPoint y: 516, endPoint x: 437, endPoint y: 504, distance: 243.3
type input "Dynamite Sauce"
type input "داينمايت صوص"
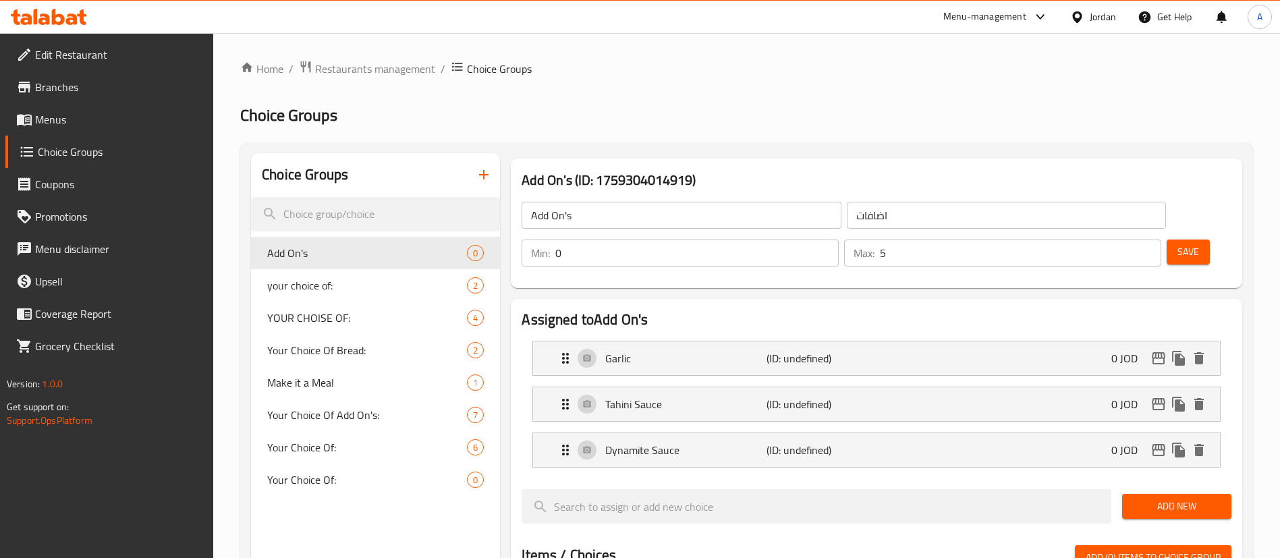
click at [1177, 498] on span "Add New" at bounding box center [1177, 506] width 88 height 17
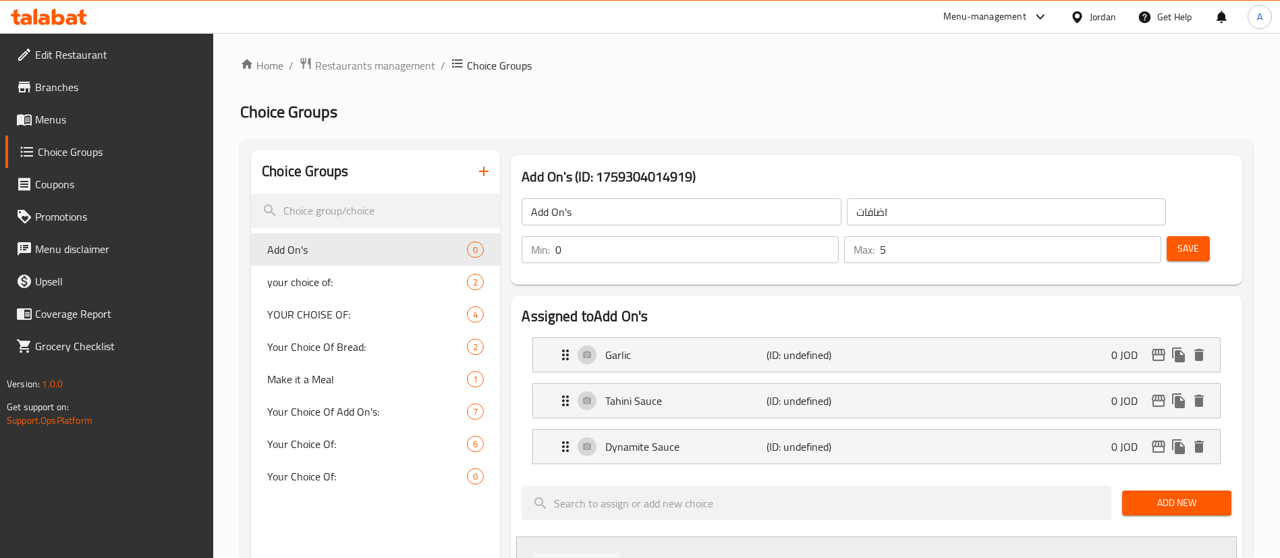
type input "ت"
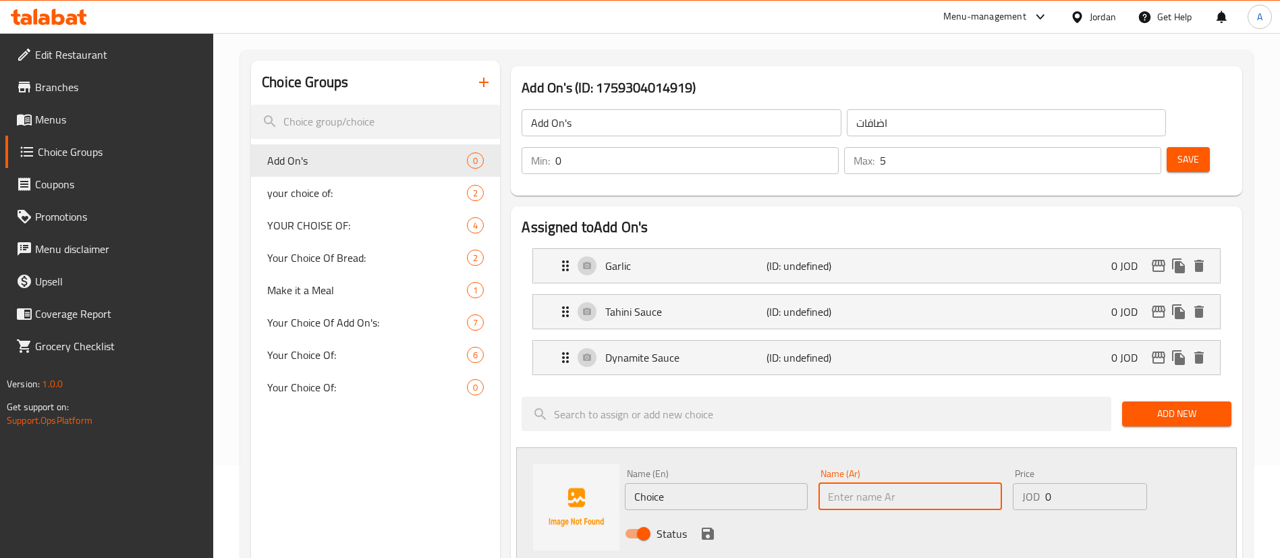
scroll to position [206, 0]
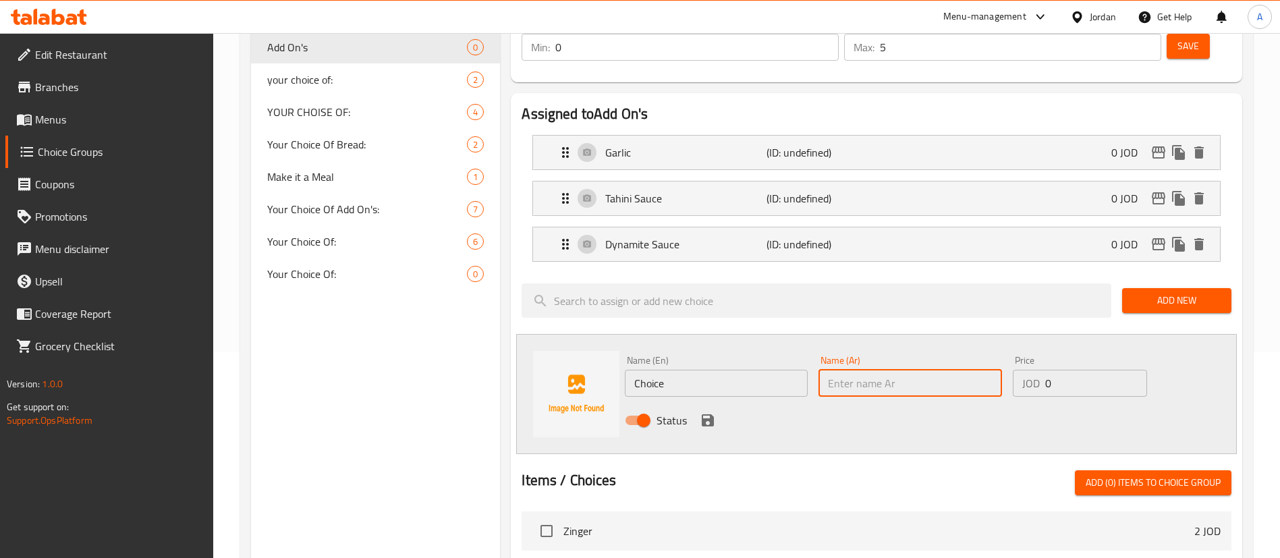
click at [852, 370] on input "text" at bounding box center [910, 383] width 183 height 27
drag, startPoint x: 852, startPoint y: 348, endPoint x: 774, endPoint y: 325, distance: 82.2
click at [783, 350] on div "Name (En) Choice Name (En) Name (Ar) اجبان Name (Ar) Price JOD 0 Price Status" at bounding box center [910, 394] width 581 height 88
type input "اجبان"
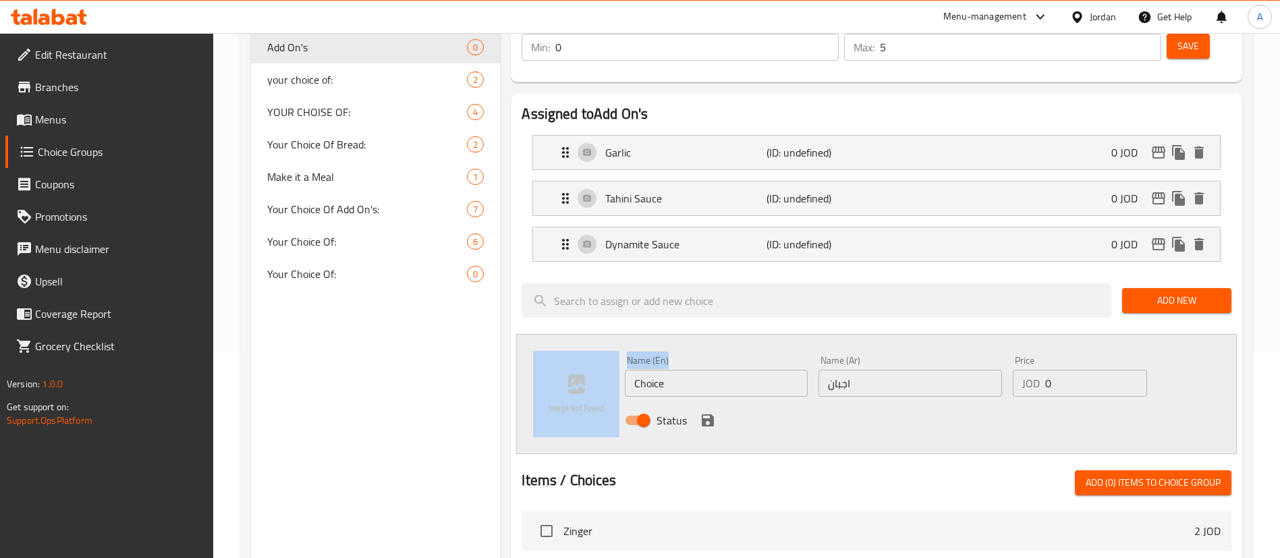
drag, startPoint x: 738, startPoint y: 359, endPoint x: 494, endPoint y: 367, distance: 243.8
click at [494, 367] on div "Choice Groups Add On's 0 your choice of: 2 YOUR CHOISE OF: 4 Your Choice Of Bre…" at bounding box center [749, 449] width 997 height 1004
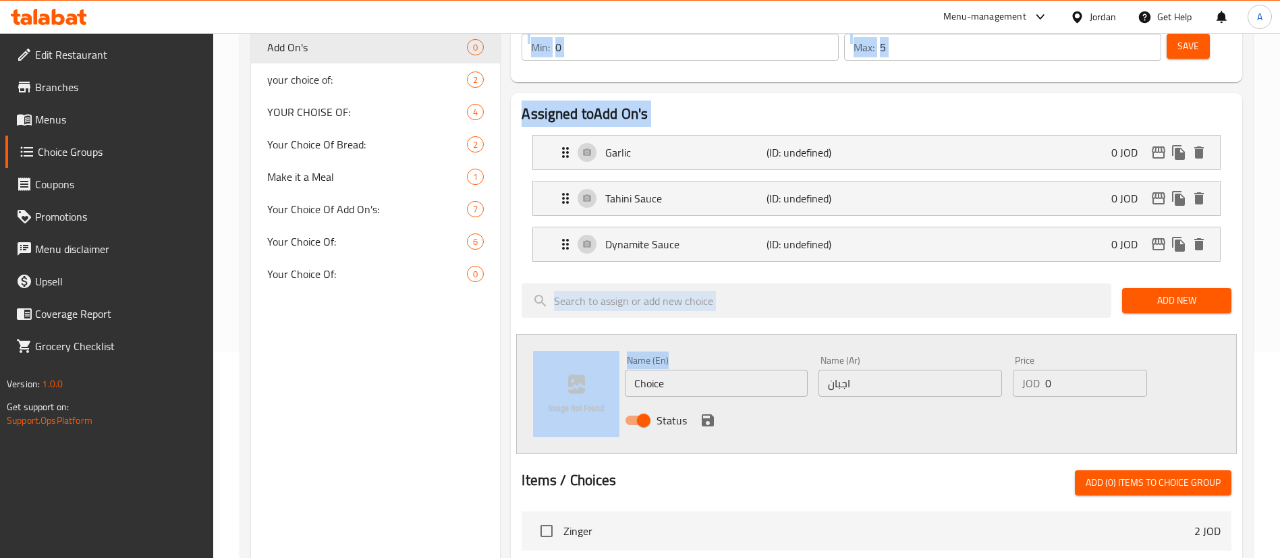
click at [745, 356] on div "Name (En) Choice Name (En)" at bounding box center [716, 376] width 183 height 41
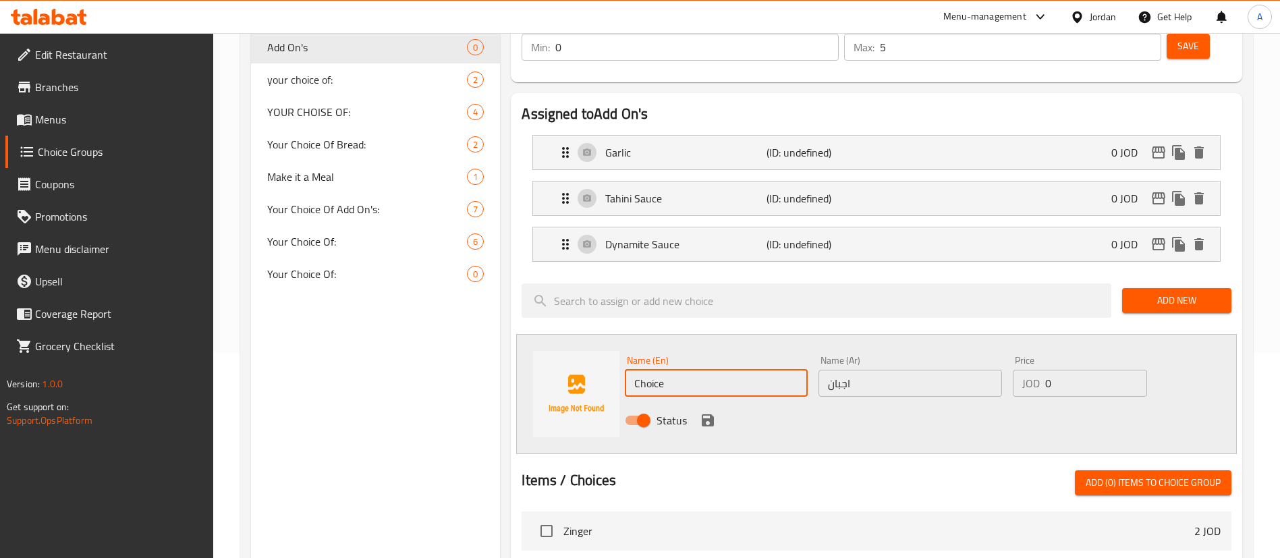
click at [736, 370] on input "Choice" at bounding box center [716, 383] width 183 height 27
click at [735, 370] on input "Choice" at bounding box center [716, 383] width 183 height 27
drag, startPoint x: 734, startPoint y: 335, endPoint x: 574, endPoint y: 356, distance: 161.2
click at [575, 356] on div "Name (En) Choice Name (En) Name (Ar) اجبان Name (Ar) Price JOD 0 Price Status" at bounding box center [876, 394] width 721 height 120
type input "ؤ"
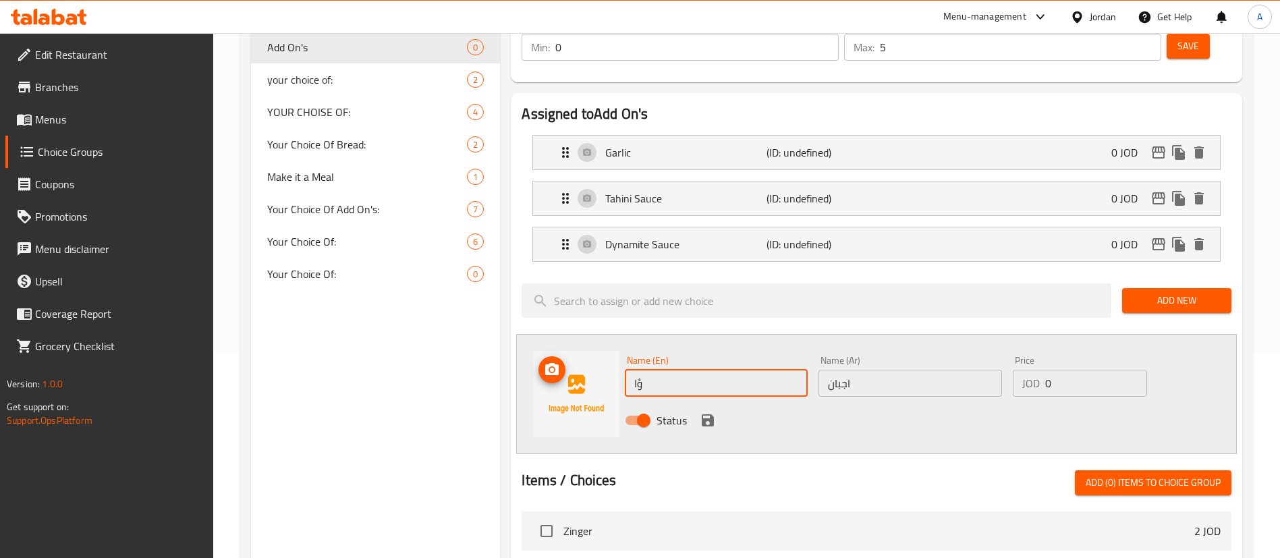
type input "ؤ"
type input "Cheese"
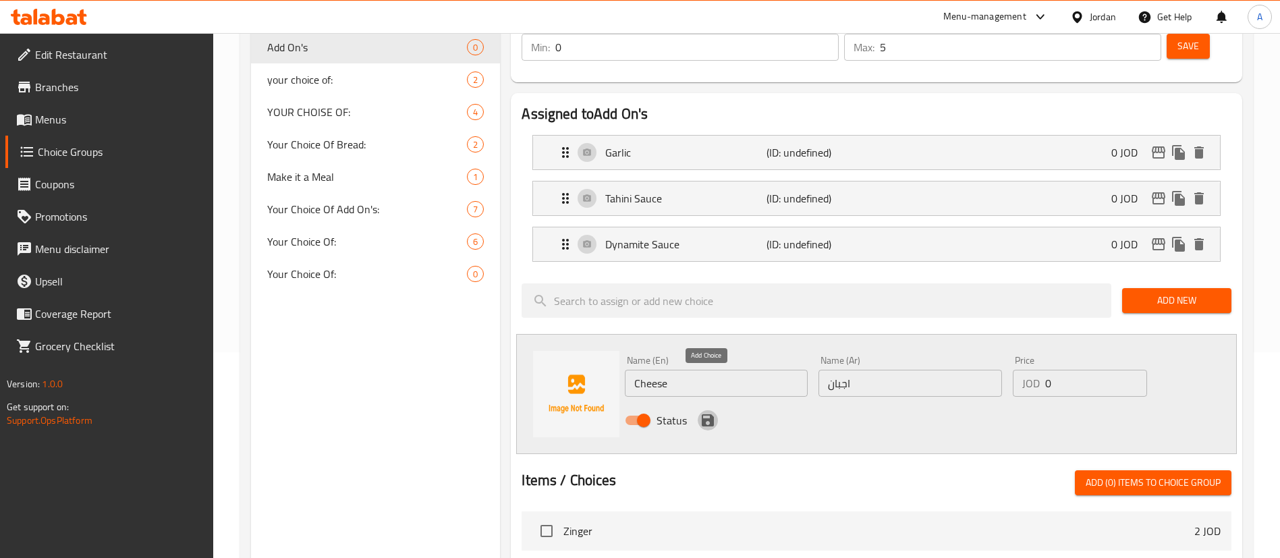
click at [700, 412] on icon "save" at bounding box center [708, 420] width 16 height 16
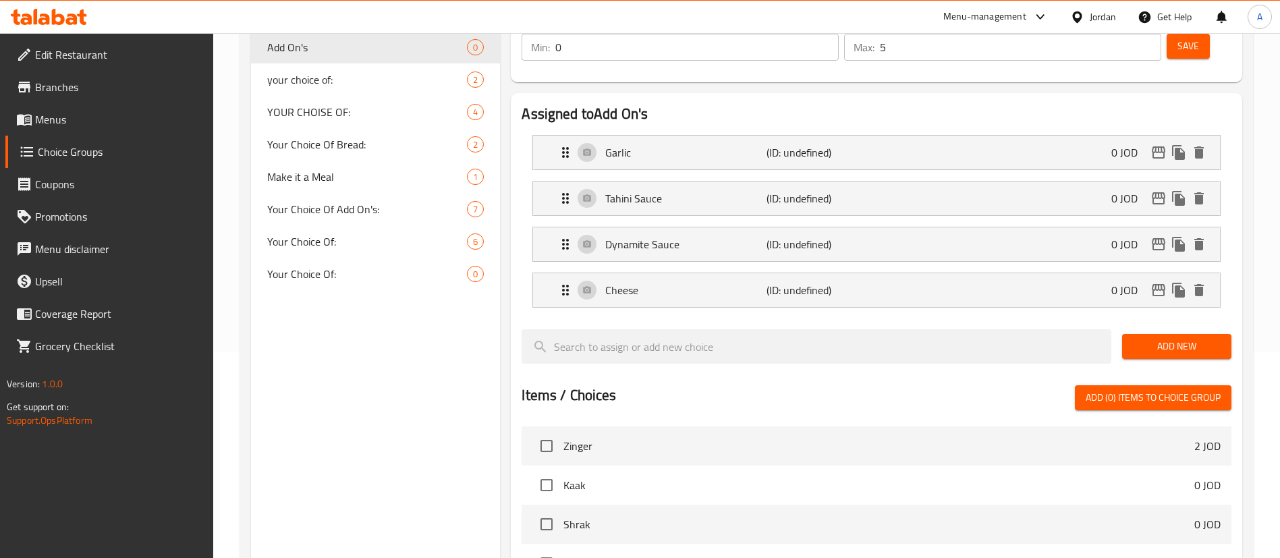
drag, startPoint x: 1177, startPoint y: 309, endPoint x: 1100, endPoint y: 336, distance: 81.5
click at [1177, 338] on span "Add New" at bounding box center [1177, 346] width 88 height 17
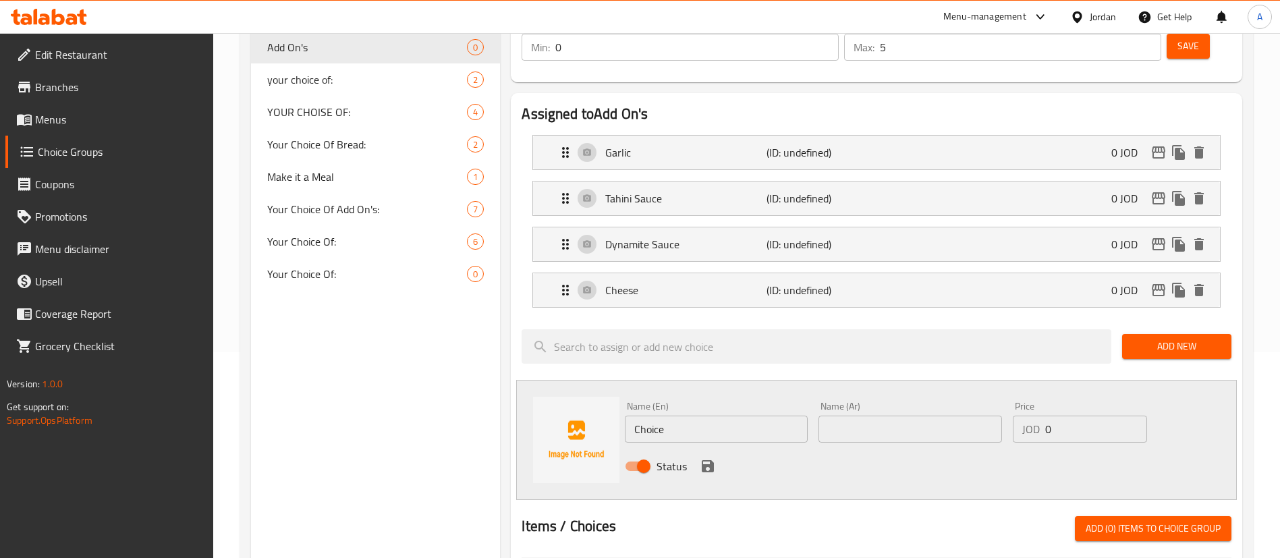
click at [715, 402] on div "Name (En) Choice Name (En)" at bounding box center [716, 422] width 183 height 41
drag, startPoint x: 706, startPoint y: 396, endPoint x: 558, endPoint y: 392, distance: 148.5
click at [559, 397] on div "Name (En) Choice Name (En) Name (Ar) Name (Ar) Price JOD 0 Price Status" at bounding box center [876, 440] width 721 height 120
type input "[GEOGRAPHIC_DATA]"
type input "تيركي"
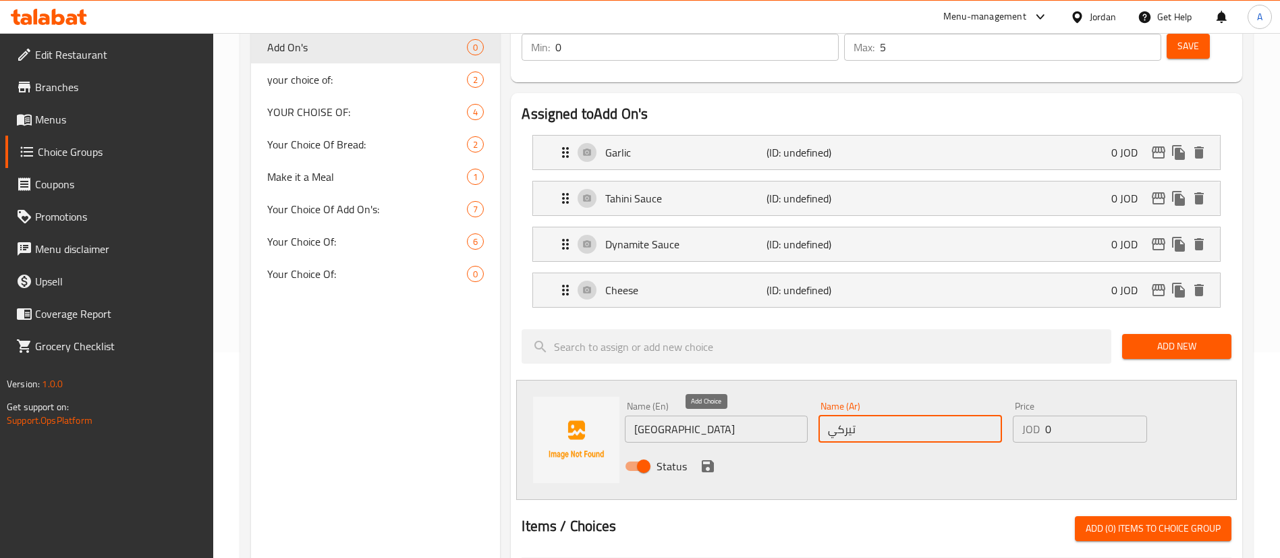
click at [711, 460] on icon "save" at bounding box center [708, 466] width 12 height 12
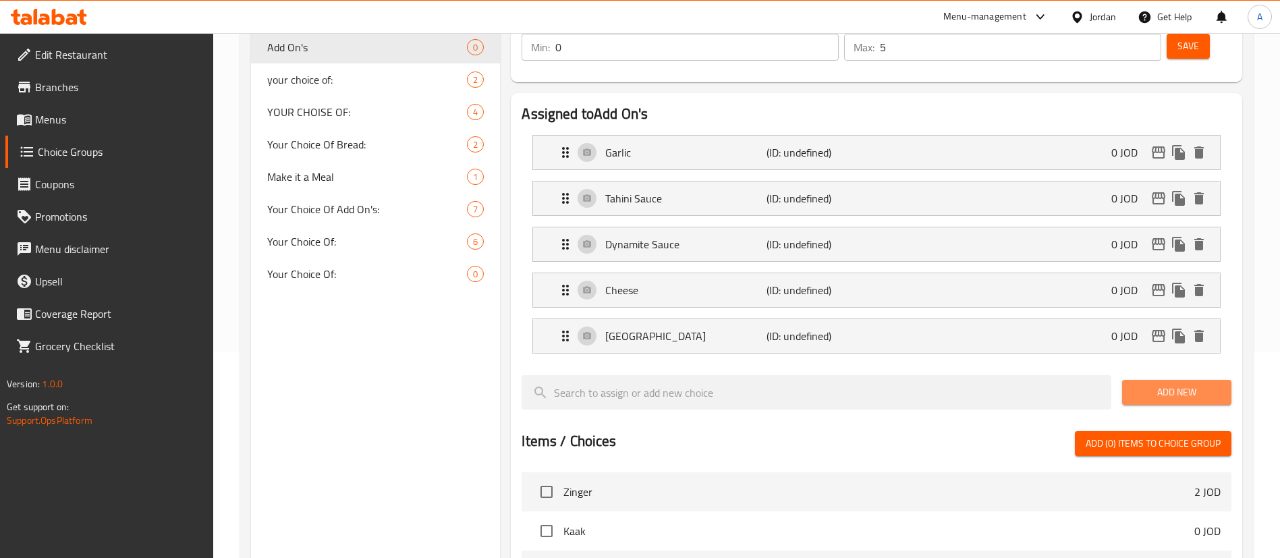
click at [1170, 380] on button "Add New" at bounding box center [1176, 392] width 109 height 25
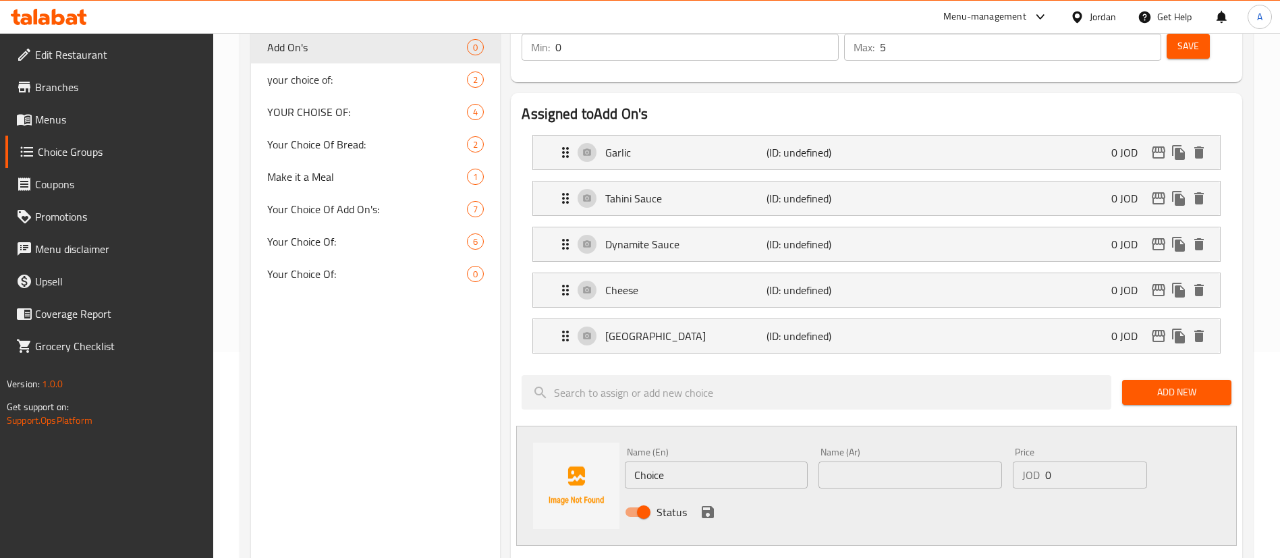
drag, startPoint x: 722, startPoint y: 439, endPoint x: 556, endPoint y: 431, distance: 165.6
click at [567, 437] on div "Name (En) Choice Name (En) Name (Ar) Name (Ar) Price JOD 0 Price Status" at bounding box center [876, 486] width 721 height 120
type input "BBQ Sauce"
click at [875, 462] on input "text" at bounding box center [910, 475] width 183 height 27
type input "باربكيو صوص"
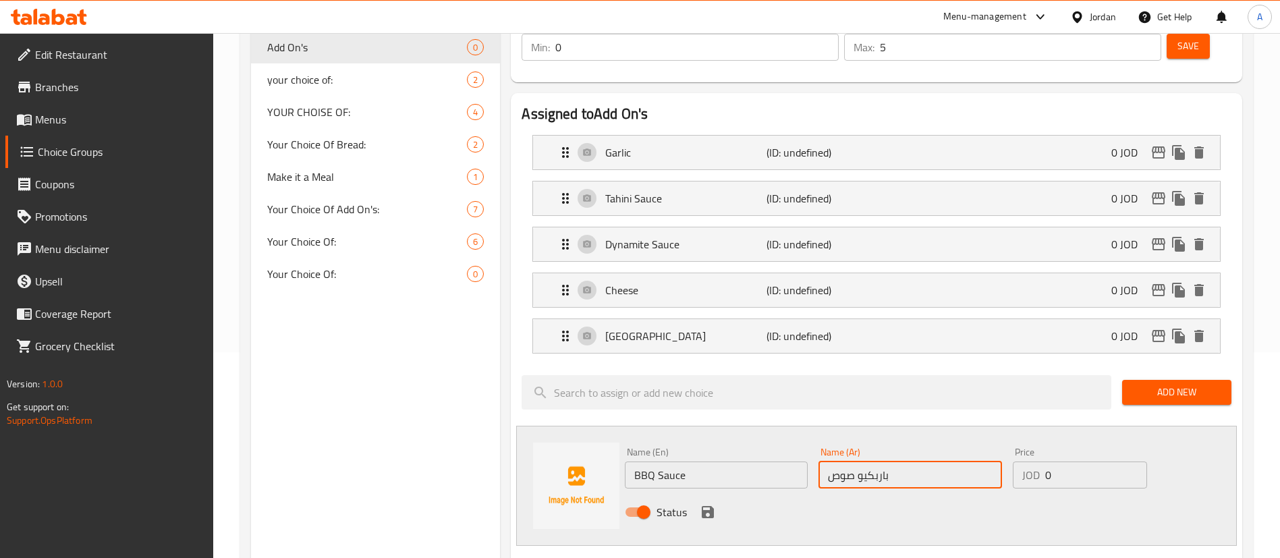
click at [718, 494] on div "Status" at bounding box center [910, 512] width 581 height 36
click at [717, 502] on button "save" at bounding box center [708, 512] width 20 height 20
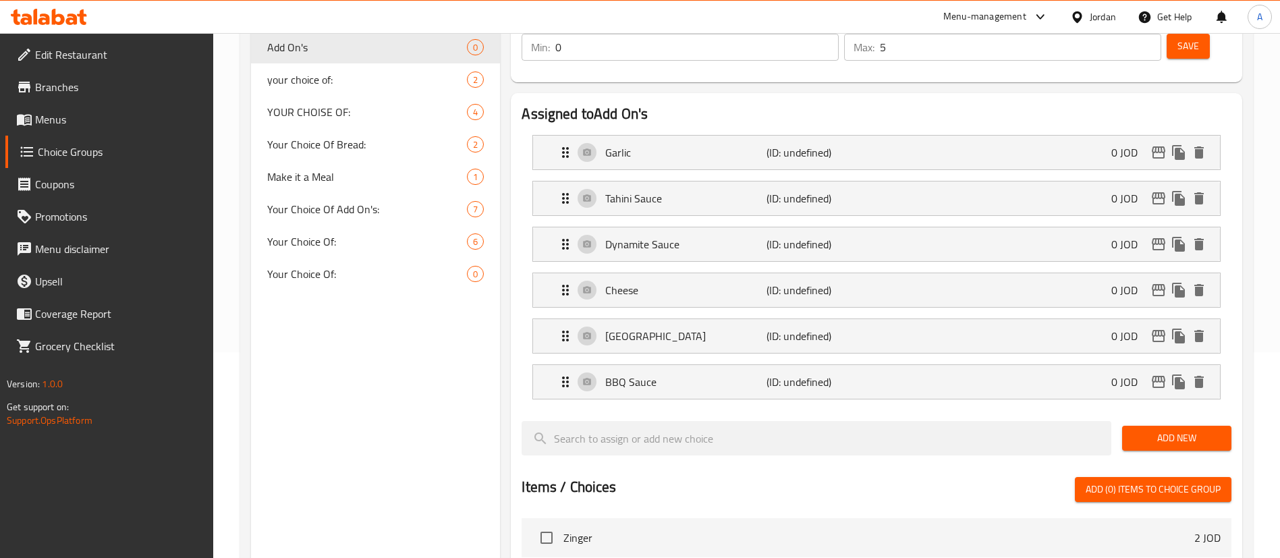
click at [1185, 426] on button "Add New" at bounding box center [1176, 438] width 109 height 25
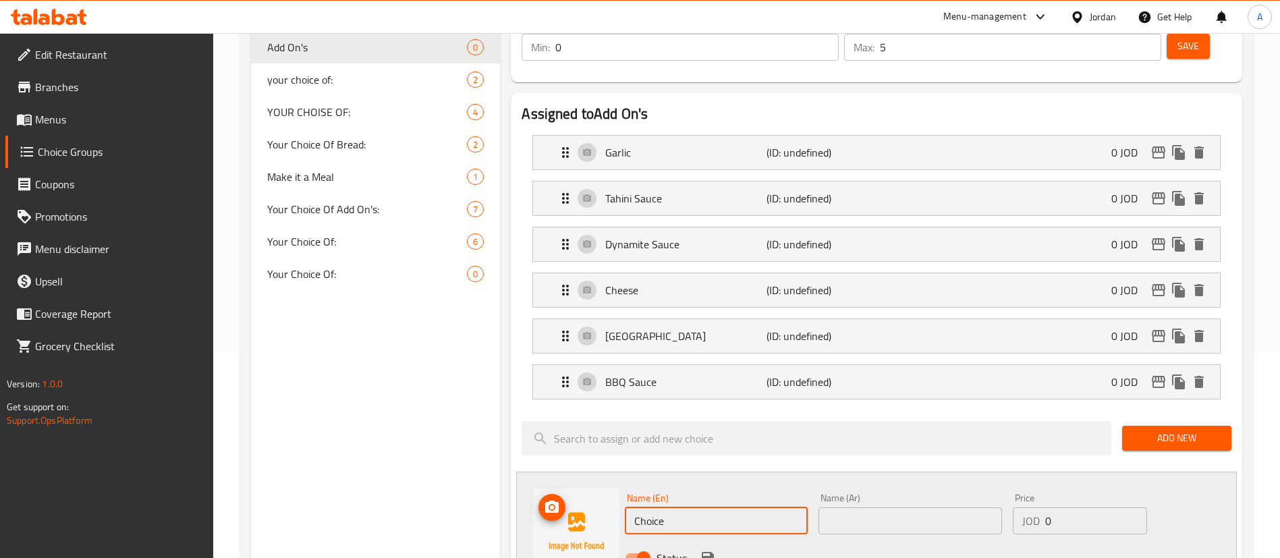
drag, startPoint x: 564, startPoint y: 484, endPoint x: 480, endPoint y: 472, distance: 84.6
click at [480, 474] on div "Choice Groups Add On's 0 your choice of: 2 YOUR CHOISE OF: 4 Your Choice Of Bre…" at bounding box center [749, 518] width 997 height 1142
type input "m"
type input "M"
click at [921, 500] on div "Name (Ar) Name (Ar)" at bounding box center [910, 514] width 194 height 52
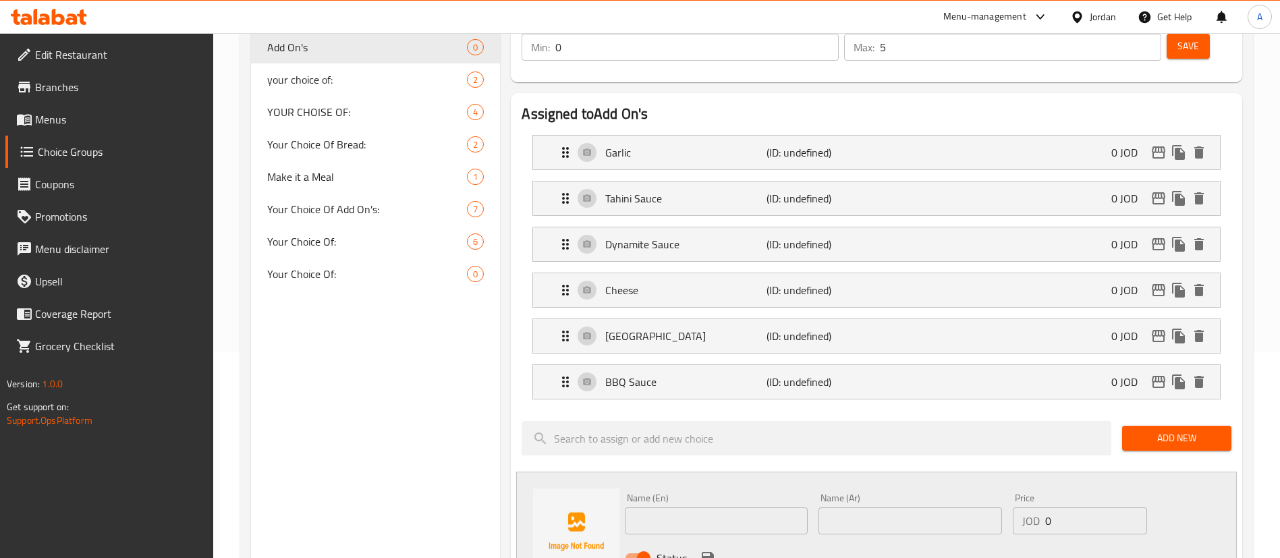
click at [925, 508] on input "text" at bounding box center [910, 521] width 183 height 27
drag, startPoint x: 921, startPoint y: 491, endPoint x: 719, endPoint y: 483, distance: 202.0
click at [717, 495] on div "Name (En) Name (En) Name (Ar) مايونيز Name (Ar) Price JOD 0 Price Status" at bounding box center [910, 532] width 581 height 88
type input "مايونيز"
click at [651, 508] on input "text" at bounding box center [716, 521] width 183 height 27
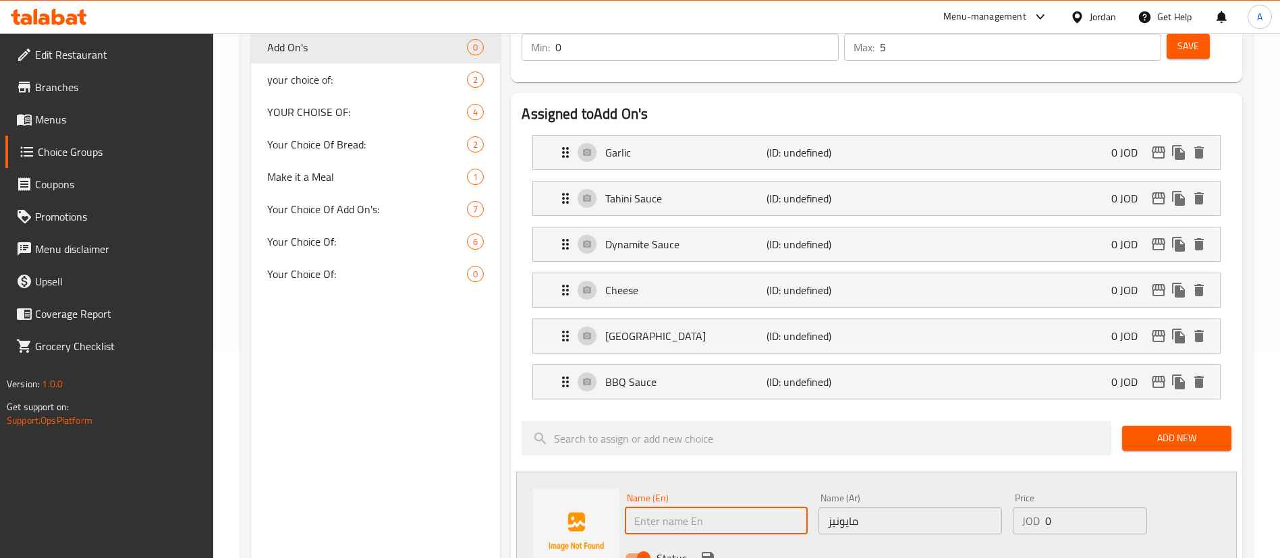
paste input "mayonnaise"
click at [641, 508] on input "mayonnaise" at bounding box center [716, 521] width 183 height 27
type input "Mayonnaise"
click at [700, 550] on icon "save" at bounding box center [708, 558] width 16 height 16
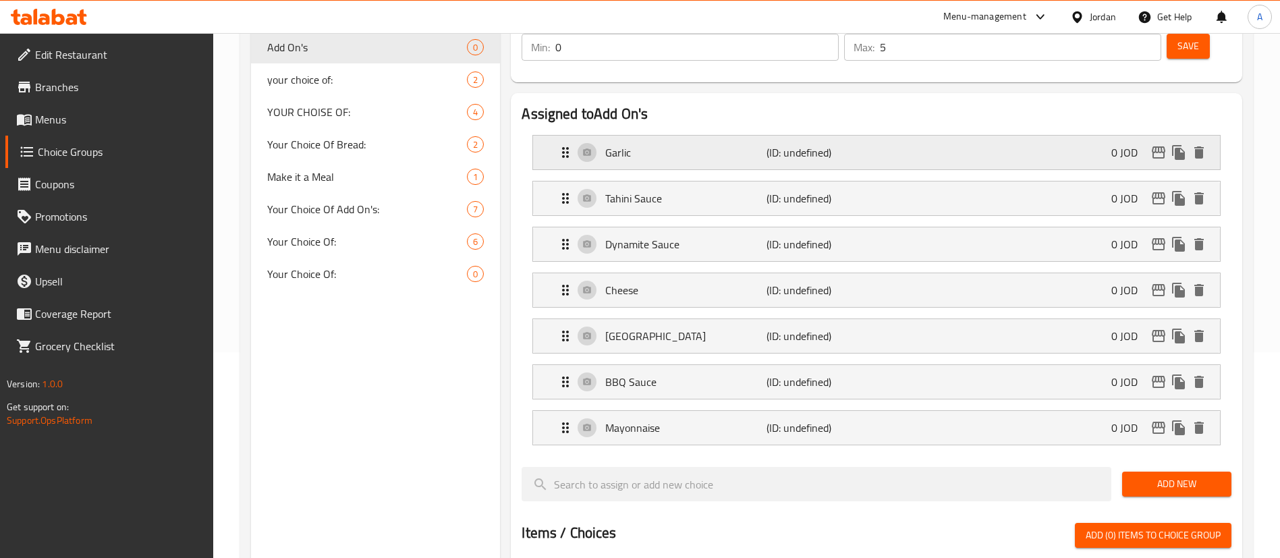
click at [1046, 136] on div "Garlic (ID: undefined) 0 JOD" at bounding box center [881, 153] width 647 height 34
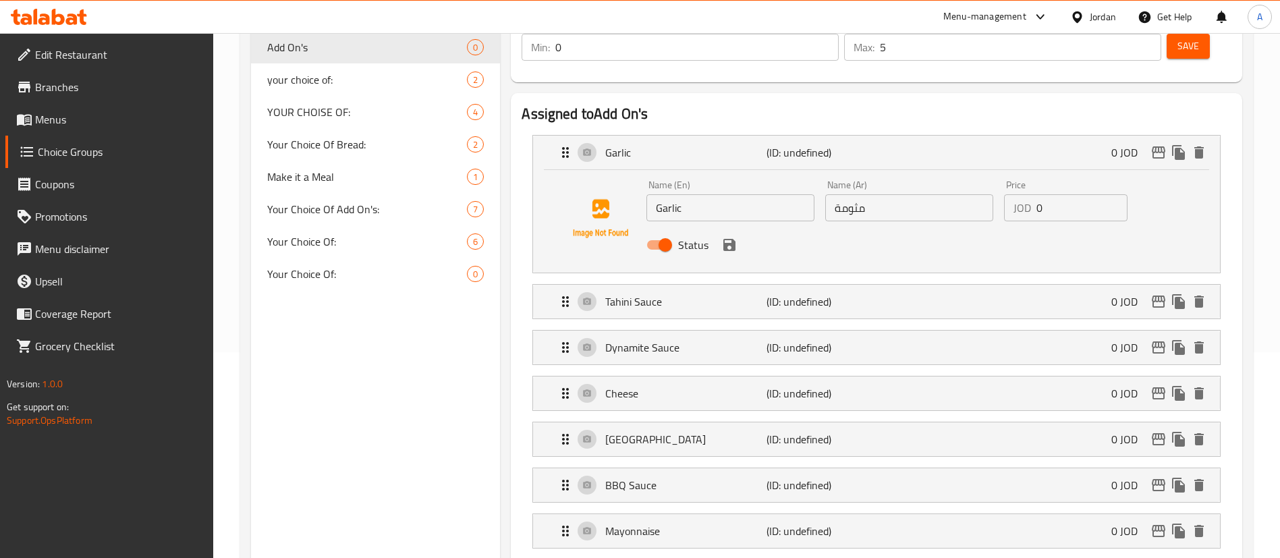
click at [1109, 227] on div "Status" at bounding box center [909, 245] width 537 height 36
click at [1102, 194] on input "0" at bounding box center [1082, 207] width 91 height 27
drag, startPoint x: 1079, startPoint y: 175, endPoint x: 925, endPoint y: 175, distance: 154.6
click at [934, 175] on div "Name (En) Garlic Name (En) Name (Ar) مثومة Name (Ar) Price JOD 0.3 Price Status" at bounding box center [909, 219] width 537 height 88
click at [724, 227] on div "Status" at bounding box center [909, 245] width 537 height 36
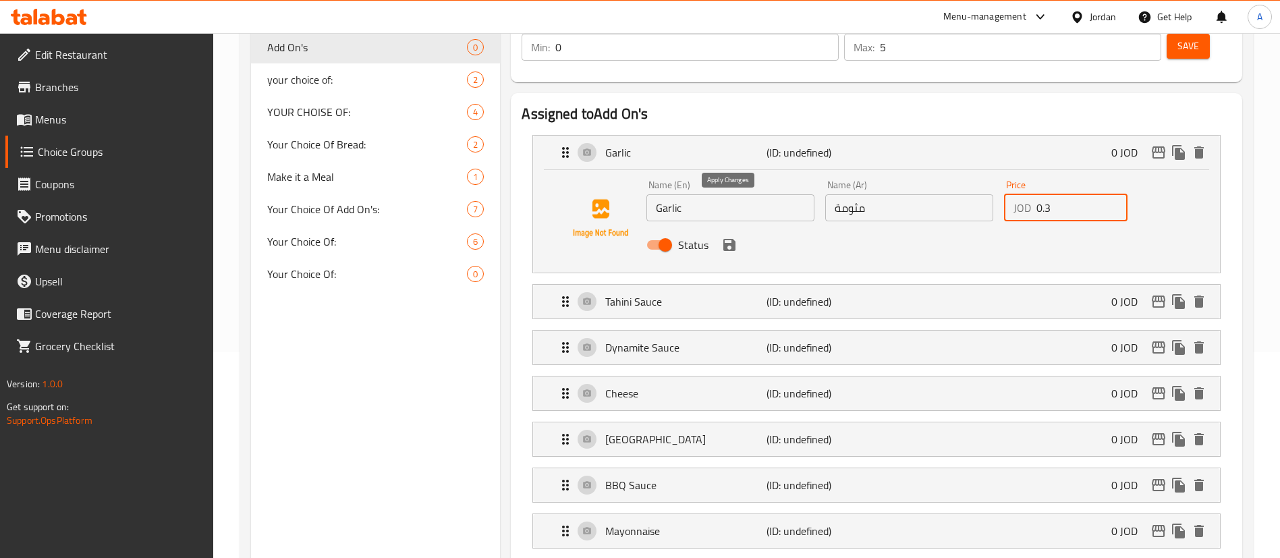
click at [728, 239] on icon "save" at bounding box center [730, 245] width 12 height 12
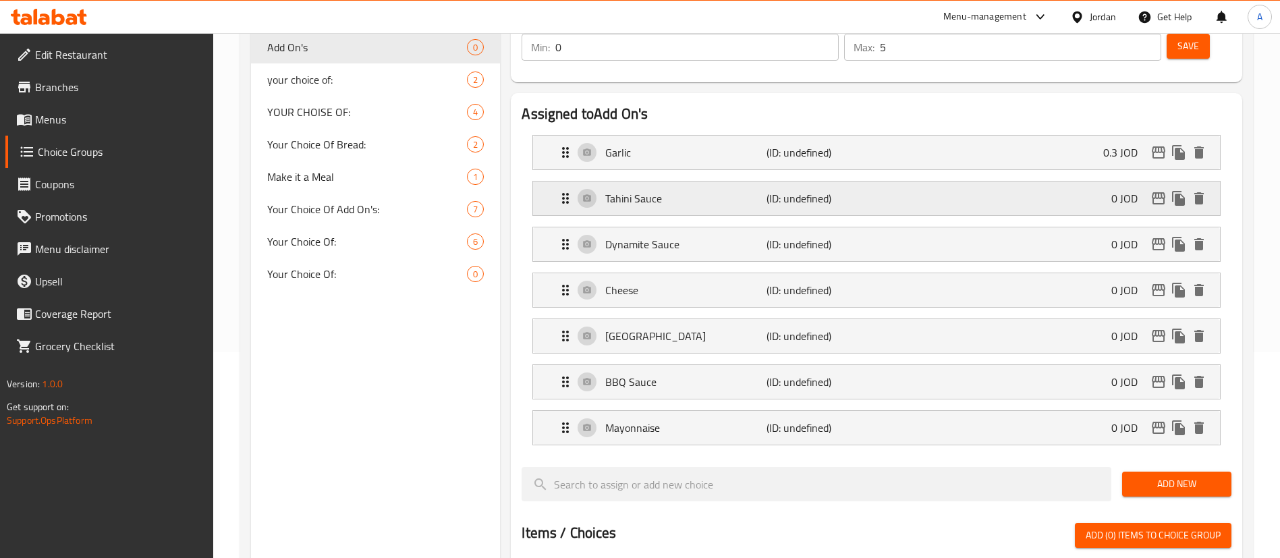
type input "0.3"
click at [1073, 182] on div "Tahini Sauce (ID: undefined) 0 JOD" at bounding box center [881, 199] width 647 height 34
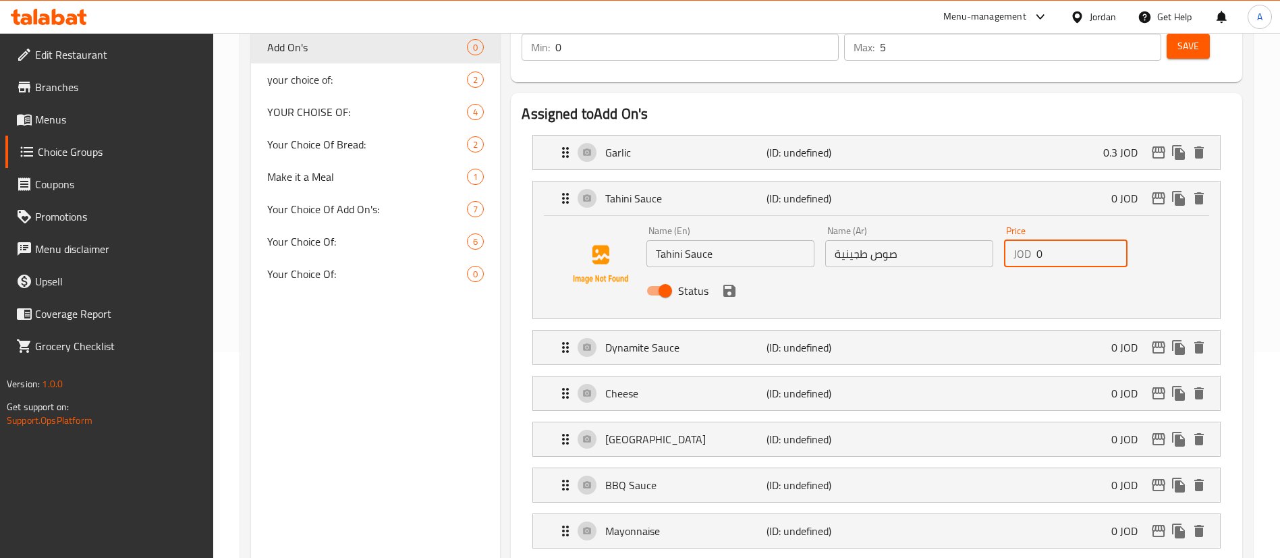
drag, startPoint x: 1082, startPoint y: 224, endPoint x: 853, endPoint y: 242, distance: 229.5
click at [970, 230] on div "Name (En) Tahini Sauce Name (En) Name (Ar) صوص طجينية Name (Ar) Price JOD 0 Pri…" at bounding box center [909, 265] width 537 height 88
paste input ".3"
click at [736, 283] on icon "save" at bounding box center [730, 291] width 16 height 16
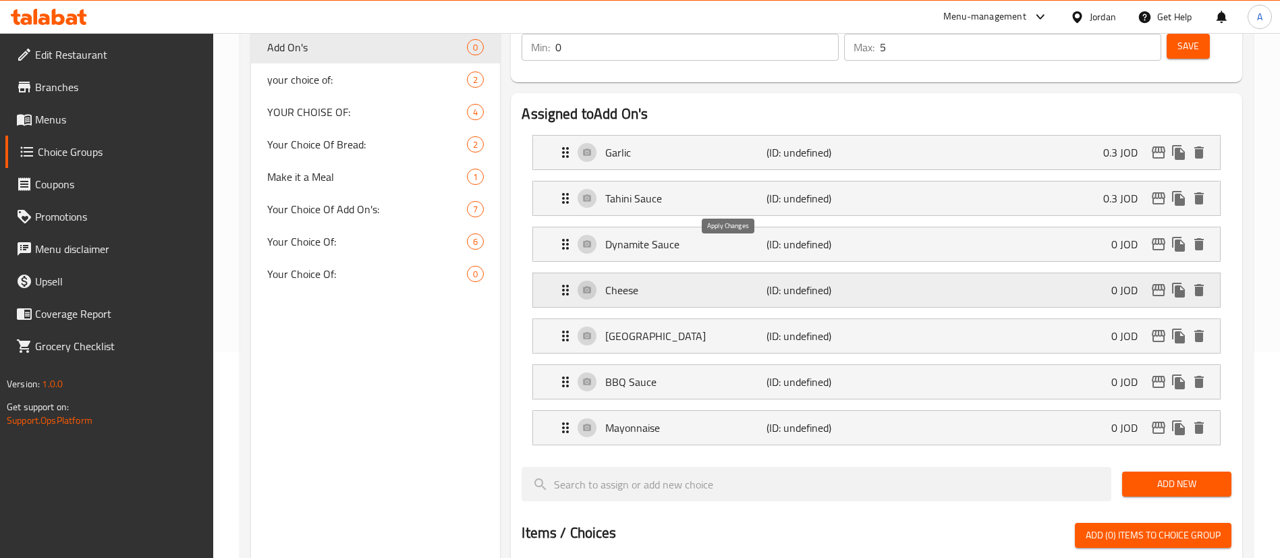
type input "0.3"
click at [1111, 227] on div "Dynamite Sauce (ID: undefined) 0 JOD" at bounding box center [881, 244] width 647 height 34
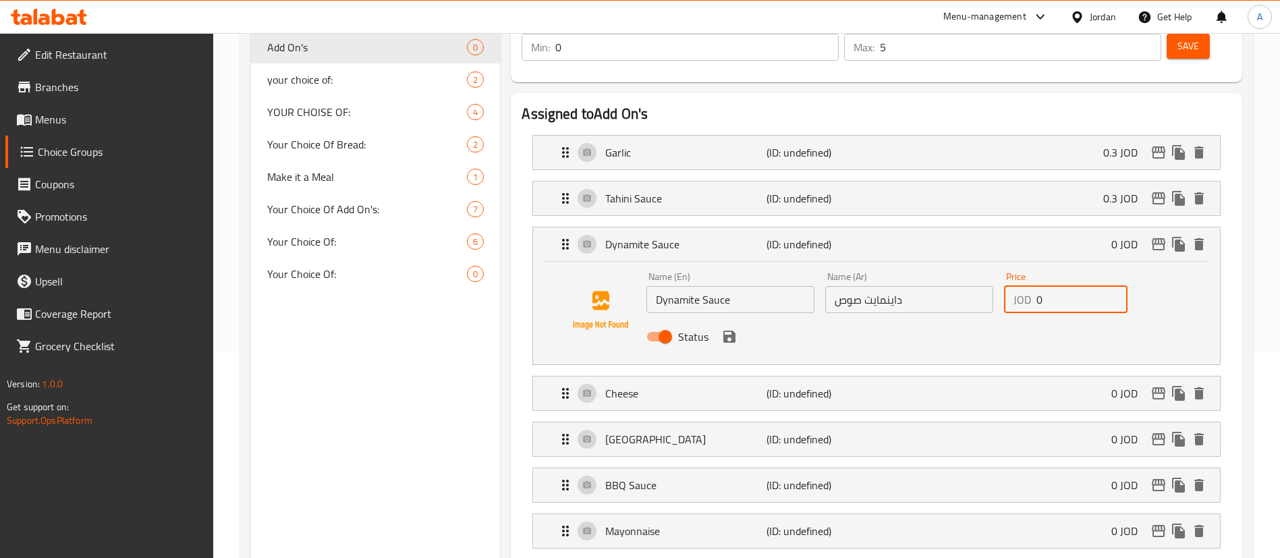
drag, startPoint x: 1057, startPoint y: 267, endPoint x: 863, endPoint y: 267, distance: 193.7
click at [918, 267] on div "Name (En) Dynamite Sauce Name (En) Name (Ar) داينمايت صوص Name (Ar) Price JOD 0…" at bounding box center [909, 311] width 537 height 88
paste input ".3"
click at [735, 331] on icon "save" at bounding box center [730, 337] width 12 height 12
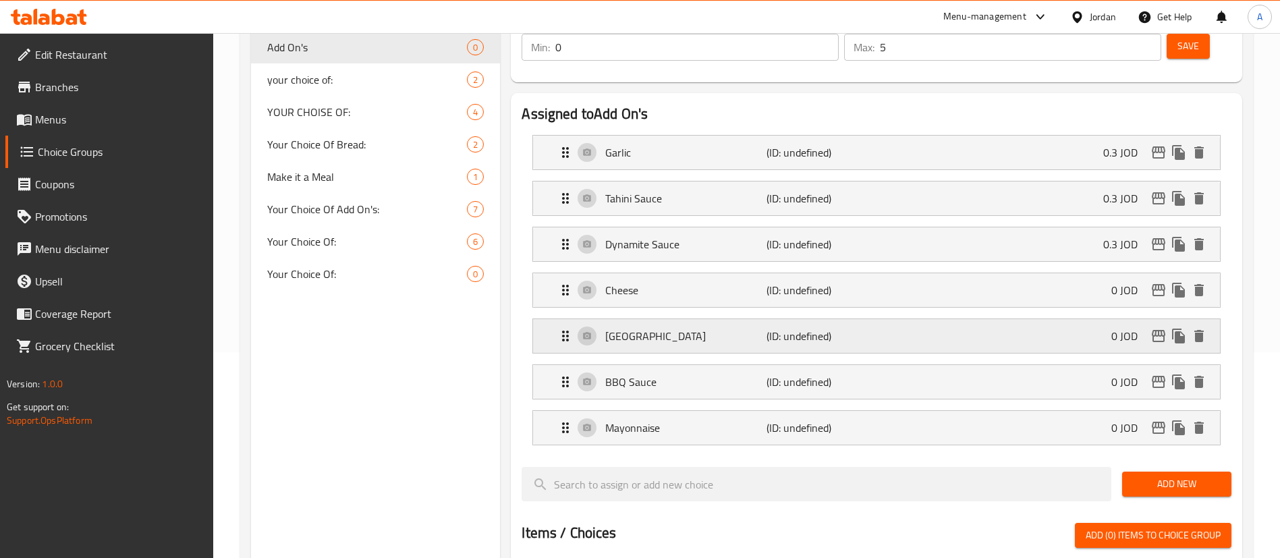
type input "0.3"
click at [1074, 273] on div "Cheese (ID: undefined) 0 JOD" at bounding box center [881, 290] width 647 height 34
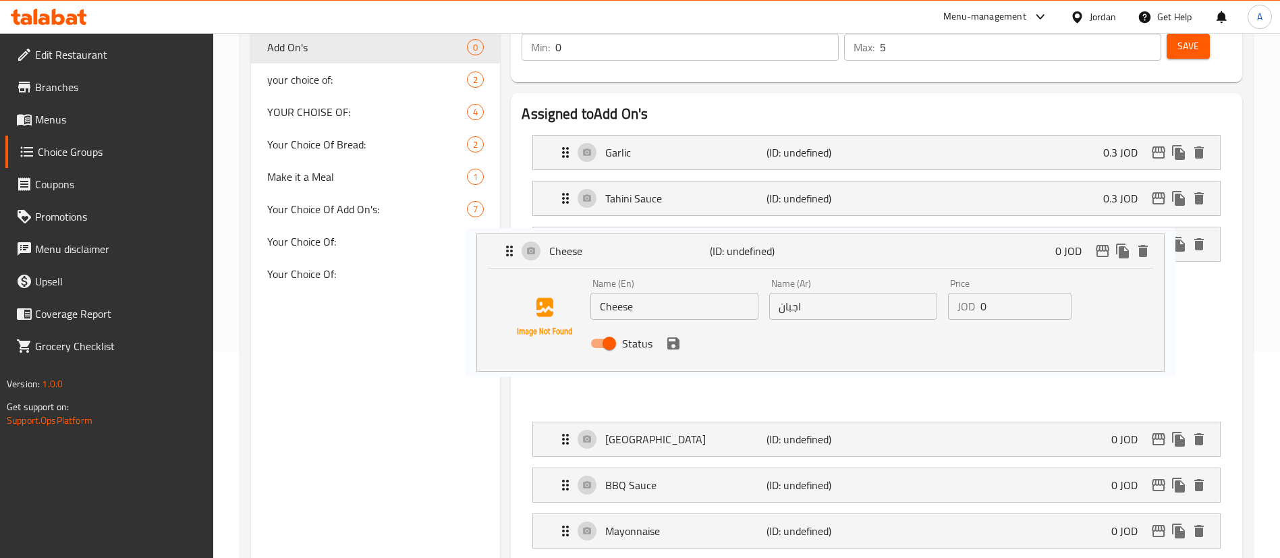
drag, startPoint x: 1012, startPoint y: 320, endPoint x: 979, endPoint y: 320, distance: 33.1
click at [988, 320] on nav "Garlic (ID: undefined) 0.3 JOD Name (En) Garlic Name (En) Name (Ar) مثومة Name …" at bounding box center [877, 341] width 710 height 435
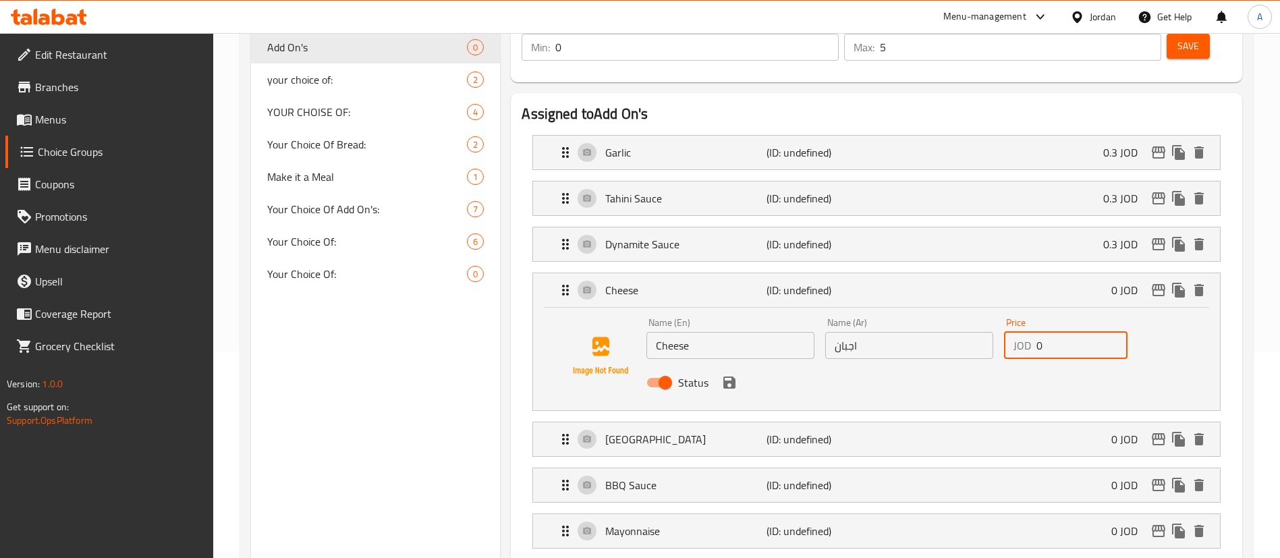
drag, startPoint x: 1068, startPoint y: 306, endPoint x: 1009, endPoint y: 306, distance: 58.7
click at [1009, 332] on div "JOD 0 Price" at bounding box center [1066, 345] width 124 height 27
paste input ".3"
click at [727, 375] on icon "save" at bounding box center [730, 383] width 16 height 16
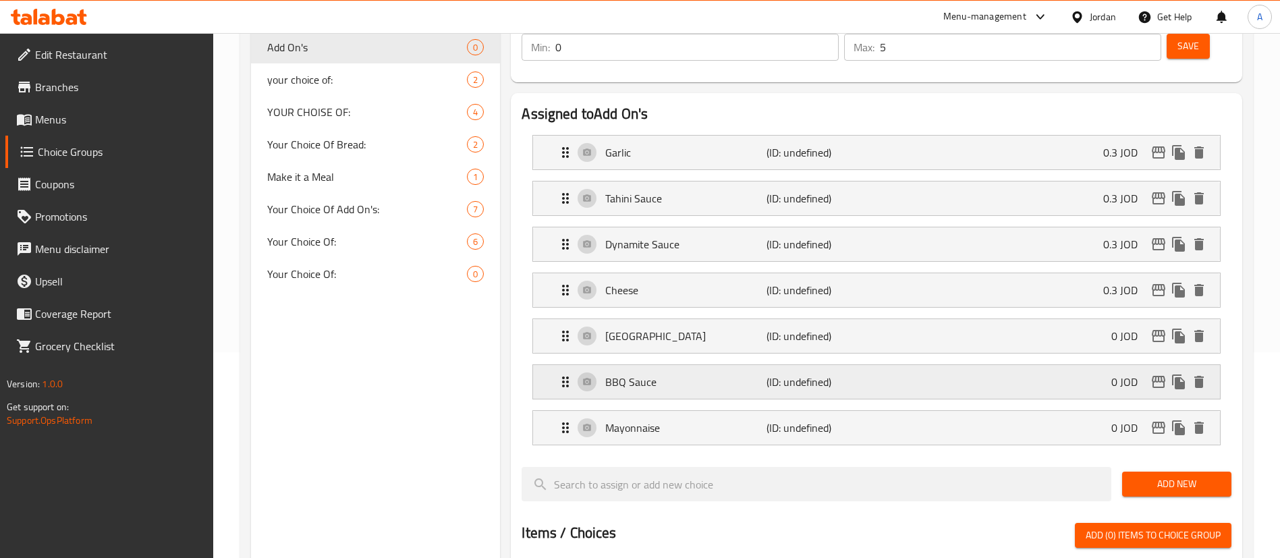
type input "0.3"
click at [1089, 273] on div "Cheese (ID: undefined) 0.3 JOD" at bounding box center [881, 290] width 647 height 34
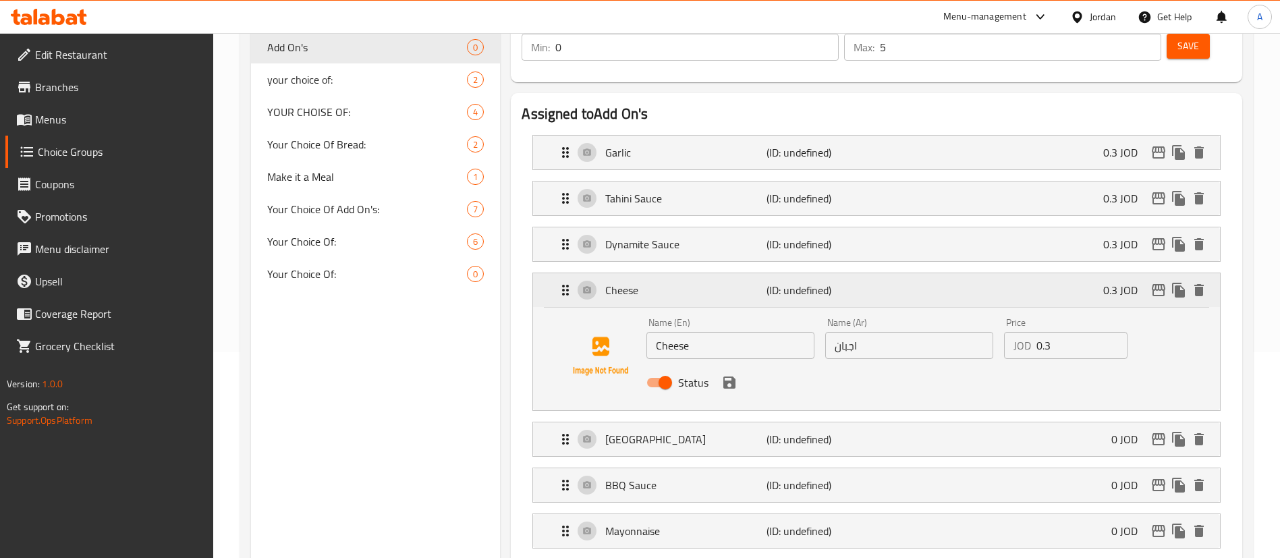
click at [1087, 273] on div "Cheese (ID: undefined) 0.3 JOD" at bounding box center [881, 290] width 647 height 34
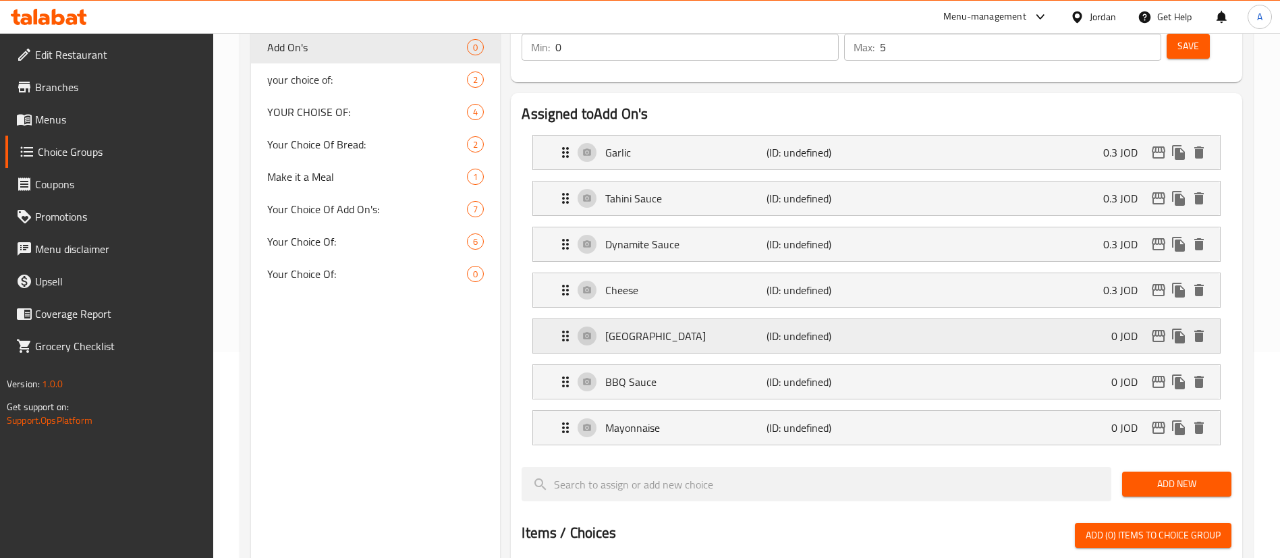
click at [1094, 319] on div "Turkey (ID: undefined) 0 JOD" at bounding box center [881, 336] width 647 height 34
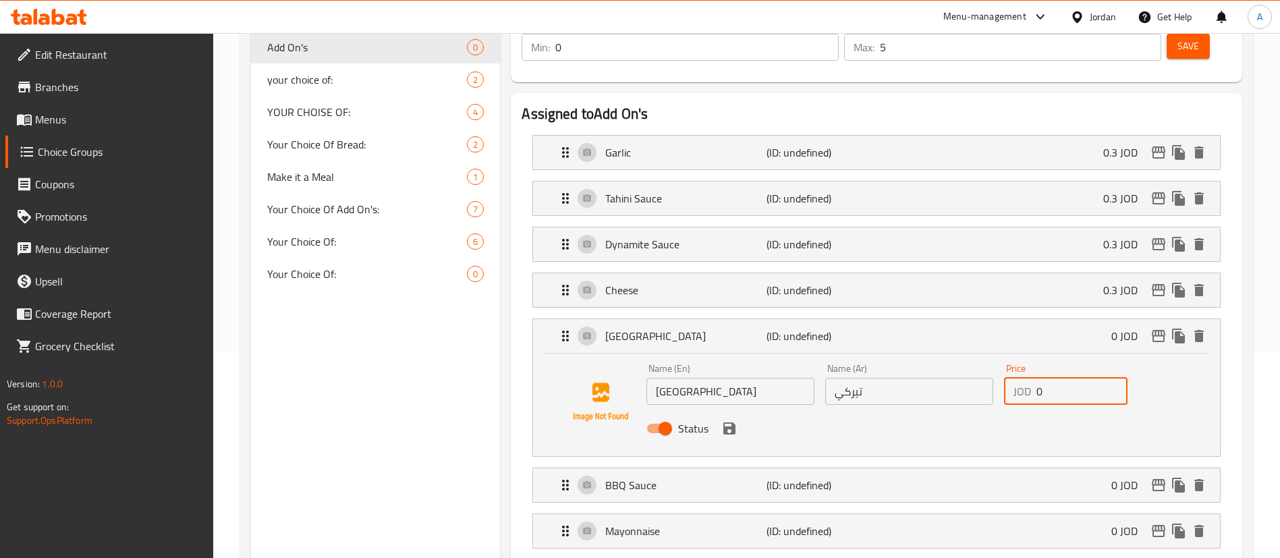
drag, startPoint x: 1052, startPoint y: 354, endPoint x: 953, endPoint y: 363, distance: 99.6
click at [967, 358] on div "Name (En) Turkey Name (En) Name (Ar) تيركي Name (Ar) Price JOD 0 Price Status" at bounding box center [909, 402] width 537 height 88
paste input ".3"
drag, startPoint x: 725, startPoint y: 388, endPoint x: 734, endPoint y: 384, distance: 10.3
click at [725, 421] on icon "save" at bounding box center [730, 429] width 16 height 16
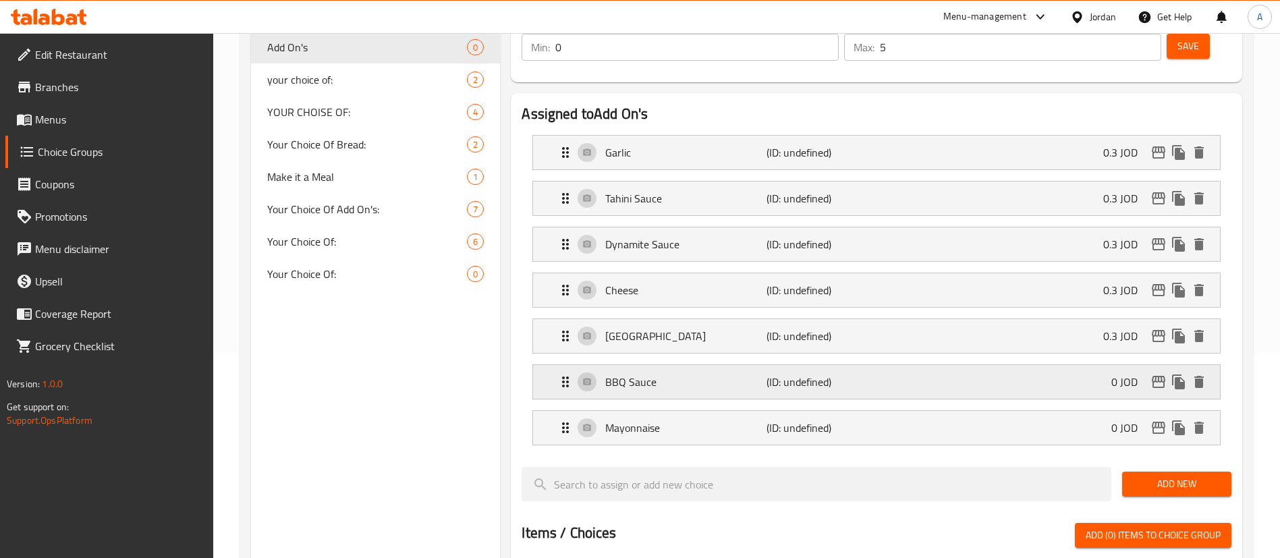
type input "0.3"
click at [1054, 365] on div "BBQ Sauce (ID: undefined) 0 JOD" at bounding box center [881, 382] width 647 height 34
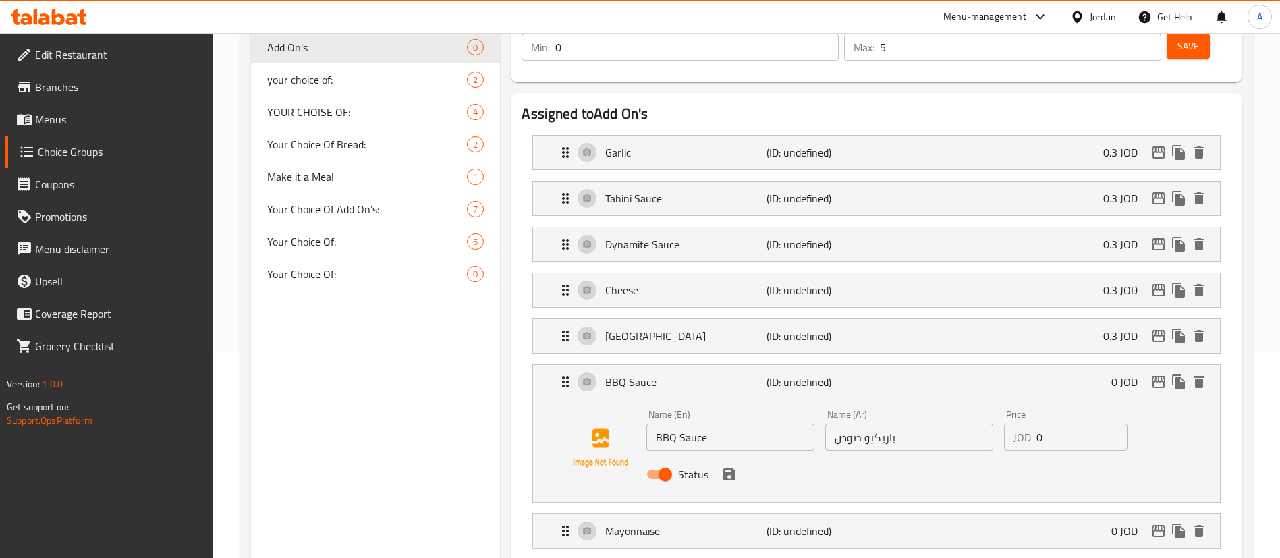
drag, startPoint x: 1066, startPoint y: 387, endPoint x: 901, endPoint y: 391, distance: 165.4
click at [975, 404] on div "Name (En) BBQ Sauce Name (En) Name (Ar) باربكيو صوص Name (Ar) Price JOD 0 Price…" at bounding box center [909, 448] width 537 height 88
paste input ".3"
click at [729, 435] on nav "Garlic (ID: undefined) 0.3 JOD Name (En) Garlic Name (En) Name (Ar) مثومة Name …" at bounding box center [877, 341] width 710 height 435
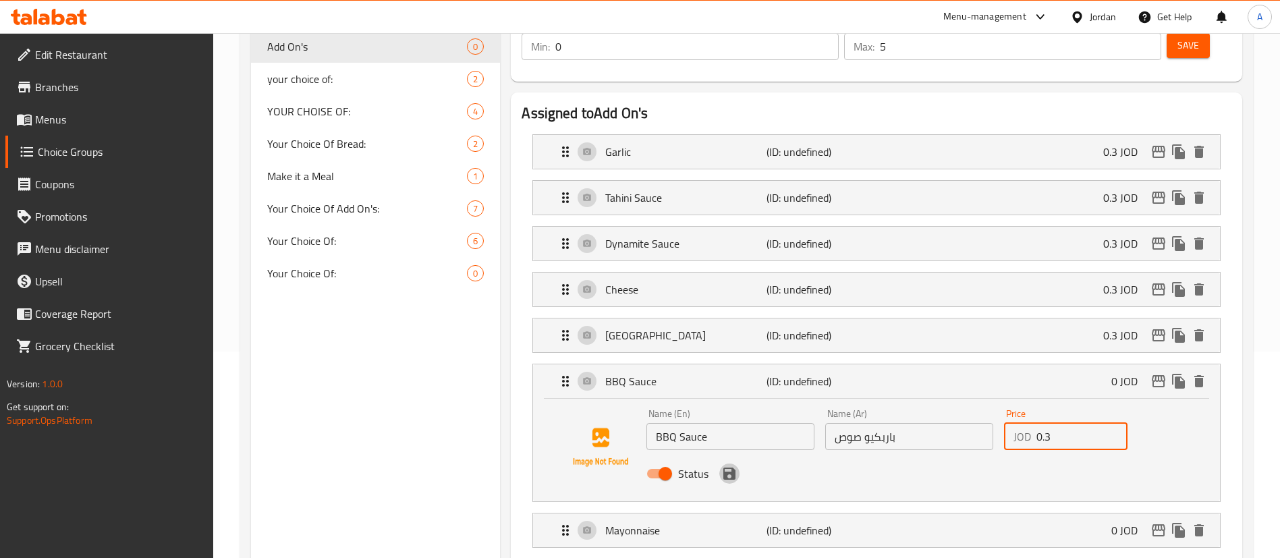
drag, startPoint x: 722, startPoint y: 438, endPoint x: 728, endPoint y: 437, distance: 6.8
click at [722, 466] on icon "save" at bounding box center [730, 474] width 16 height 16
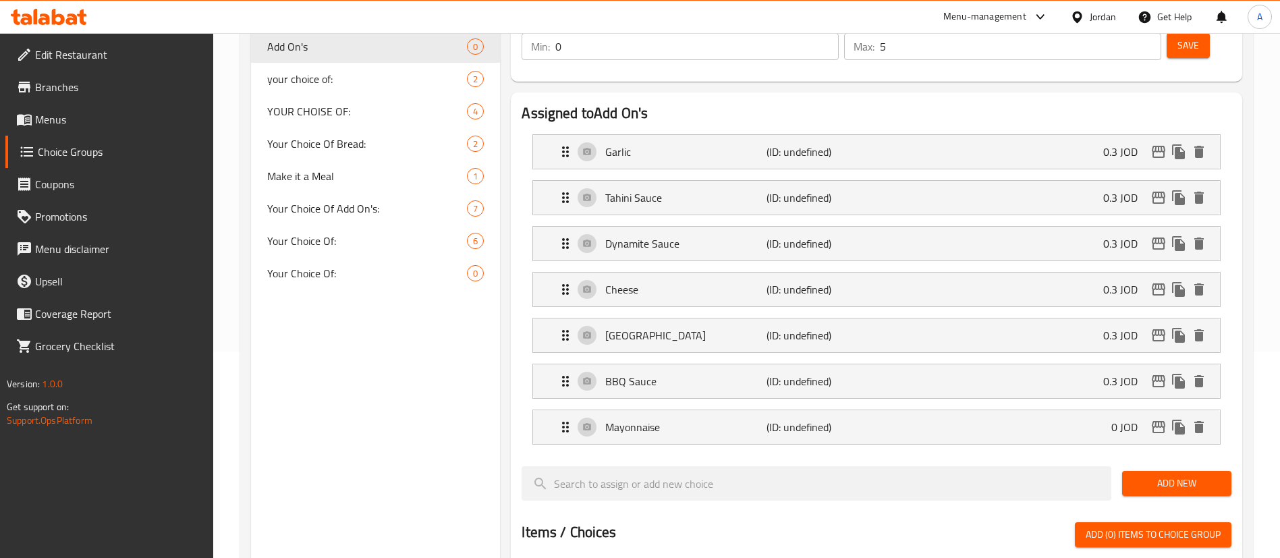
type input "0.3"
click at [1097, 410] on div "Mayonnaise (ID: undefined) 0 JOD" at bounding box center [881, 427] width 647 height 34
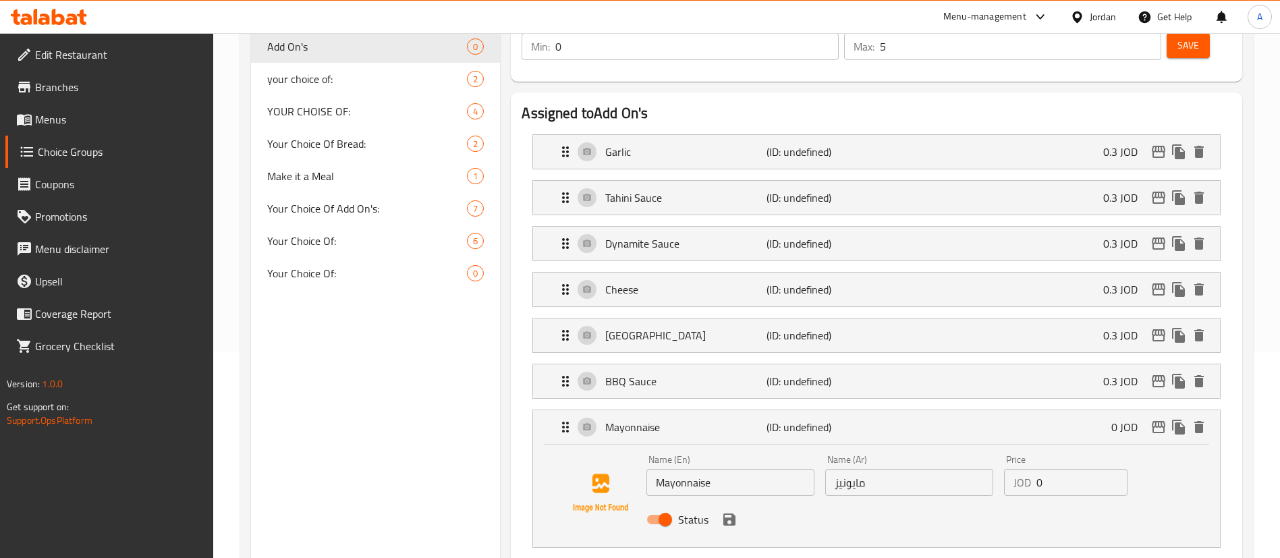
click at [948, 450] on div "Name (En) Mayonnaise Name (En) Name (Ar) مايونيز Name (Ar) Price JOD 0 Price St…" at bounding box center [909, 494] width 537 height 88
paste input ".3"
click at [732, 514] on icon "save" at bounding box center [730, 520] width 12 height 12
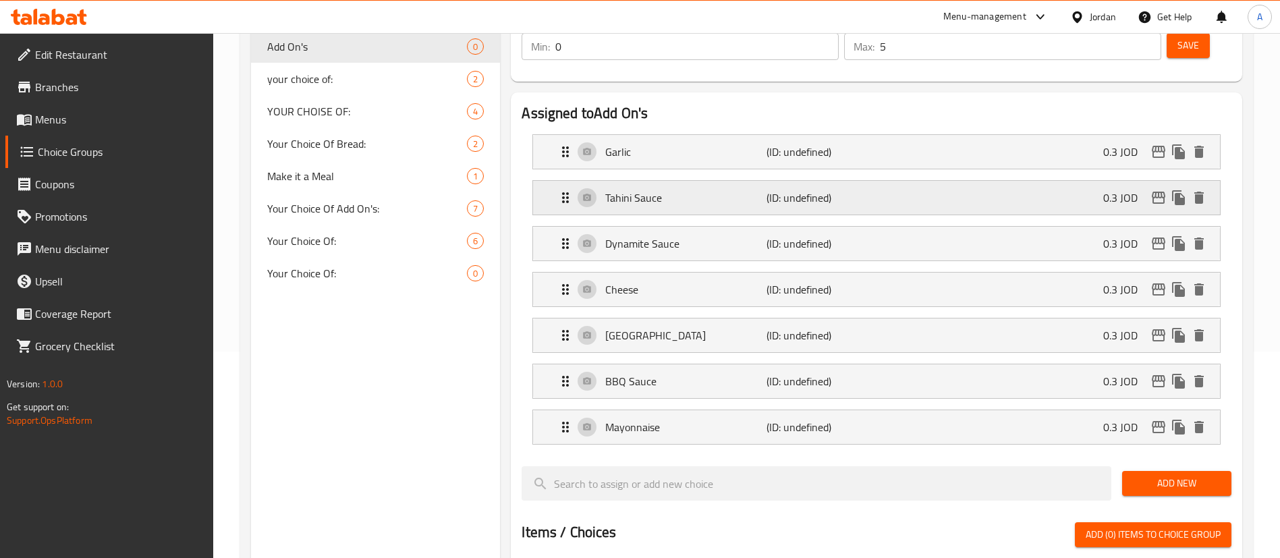
type input "0.3"
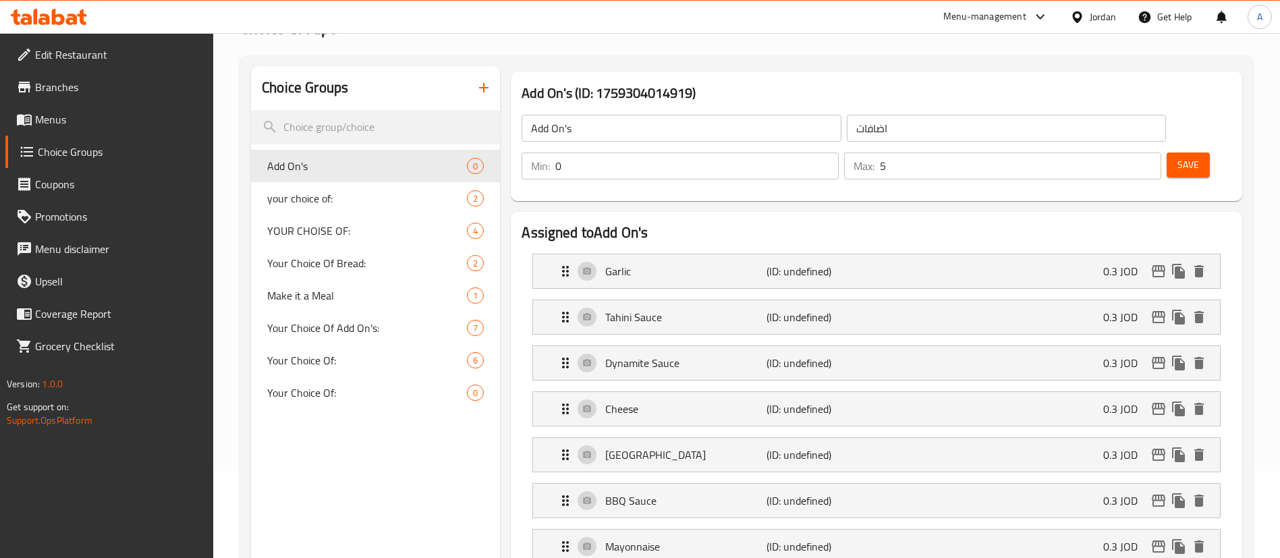
scroll to position [0, 0]
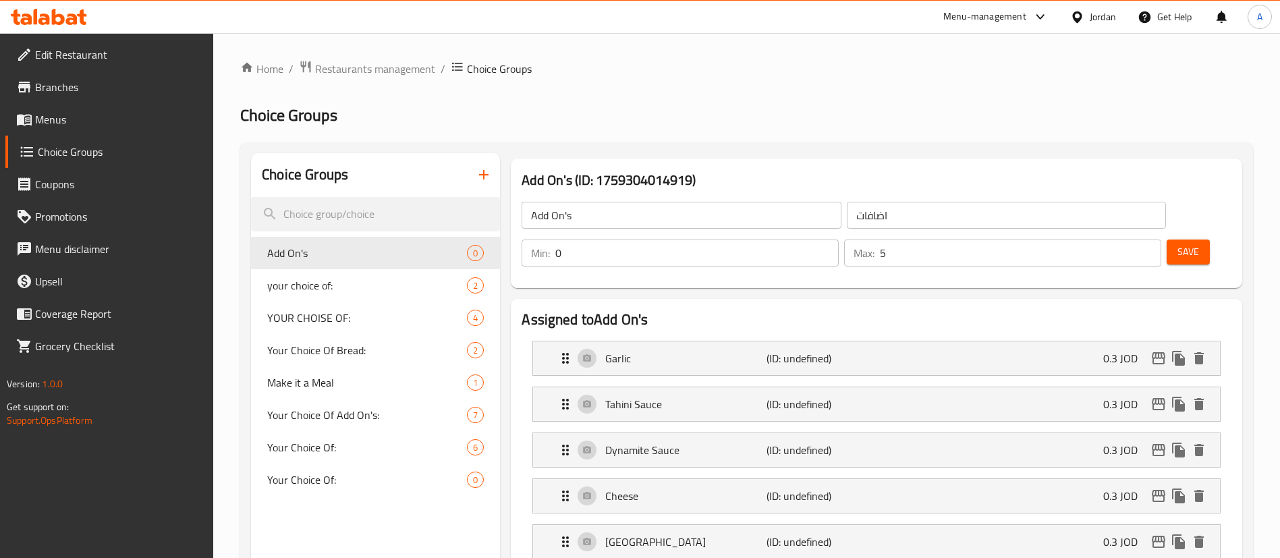
click at [1178, 244] on span "Save" at bounding box center [1189, 252] width 22 height 17
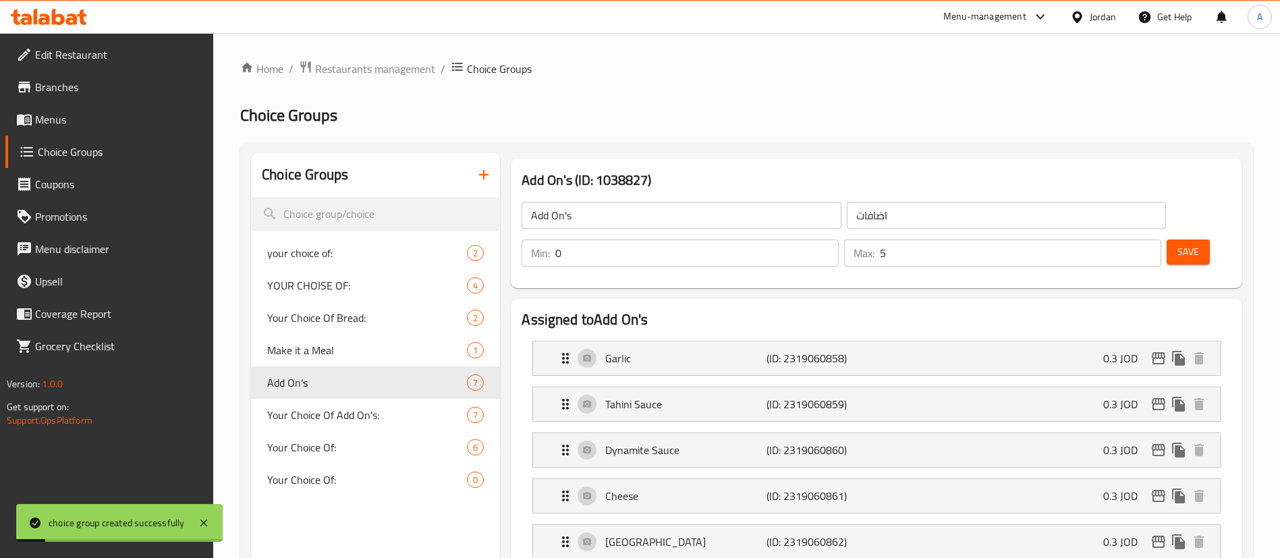
click at [102, 115] on span "Menus" at bounding box center [119, 119] width 168 height 16
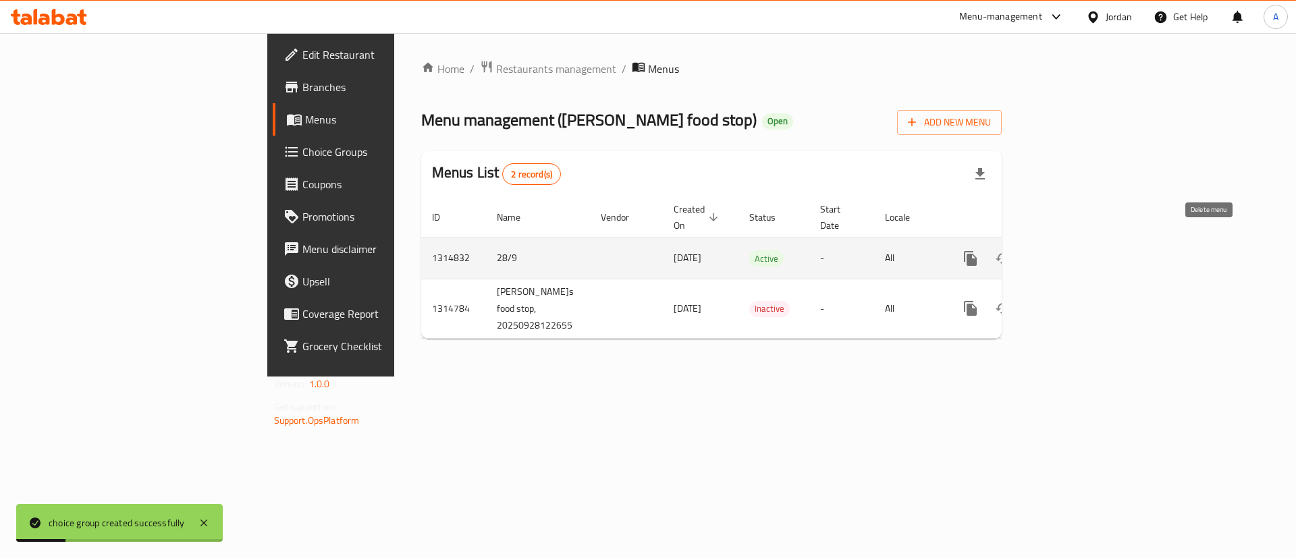
click at [1076, 250] on icon "enhanced table" at bounding box center [1068, 258] width 16 height 16
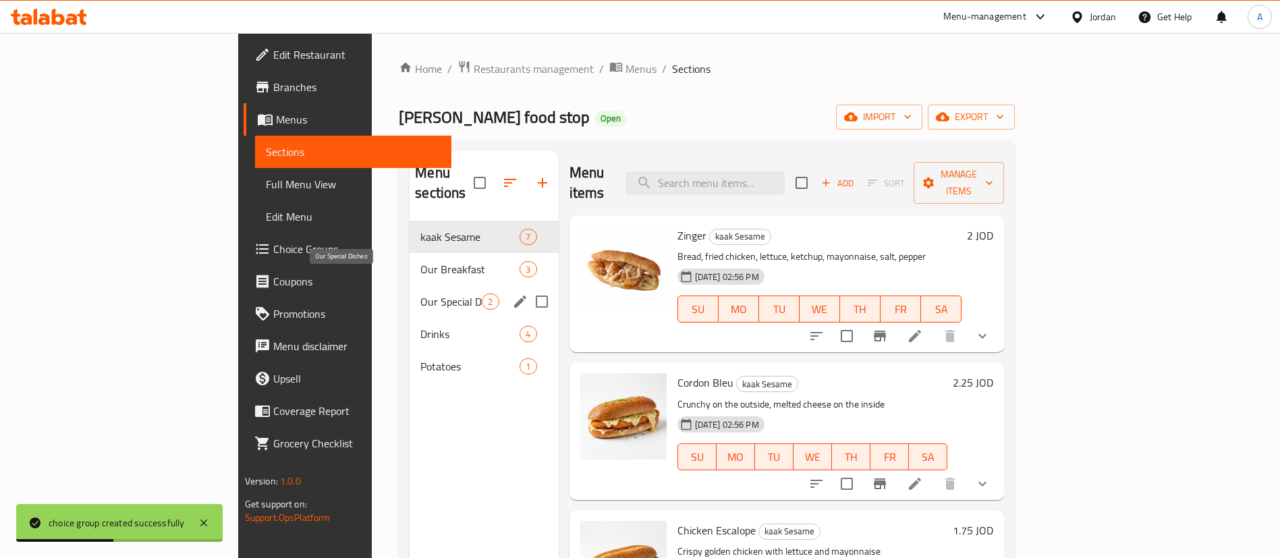
click at [421, 261] on span "Our Breakfast" at bounding box center [470, 269] width 99 height 16
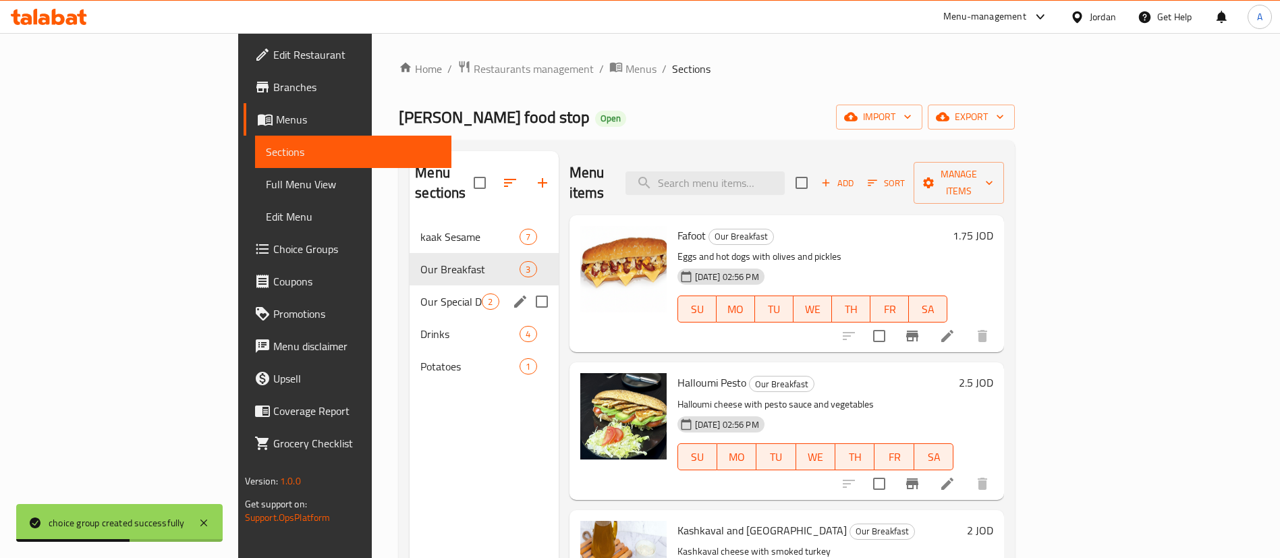
click at [410, 286] on div "Our Special Dishes 2" at bounding box center [484, 302] width 148 height 32
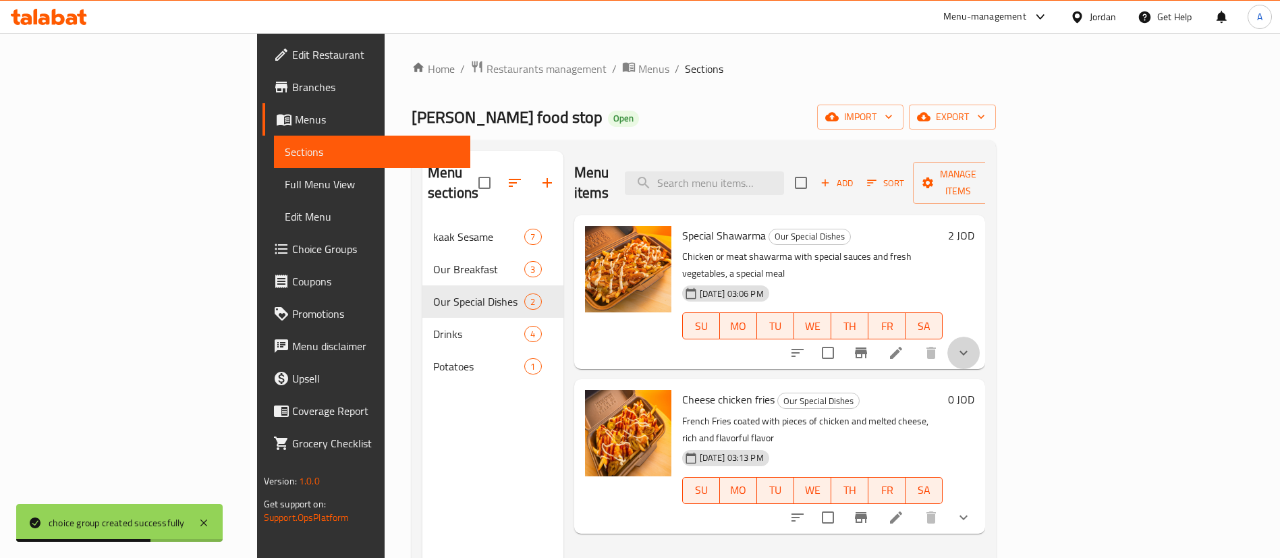
click at [980, 337] on button "show more" at bounding box center [964, 353] width 32 height 32
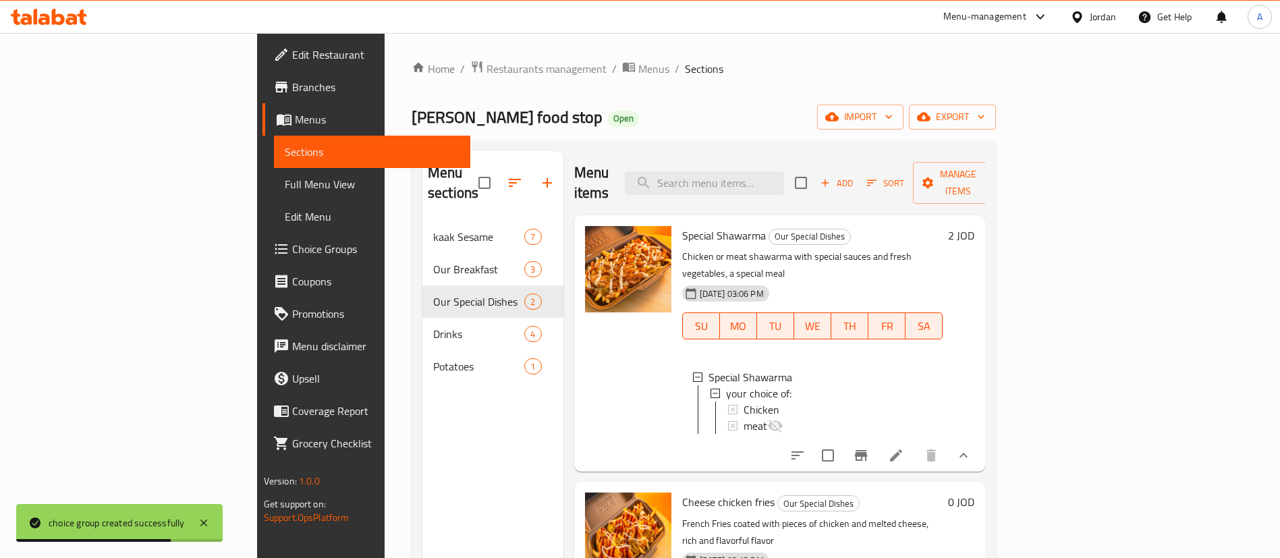
click at [972, 448] on icon "show more" at bounding box center [964, 456] width 16 height 16
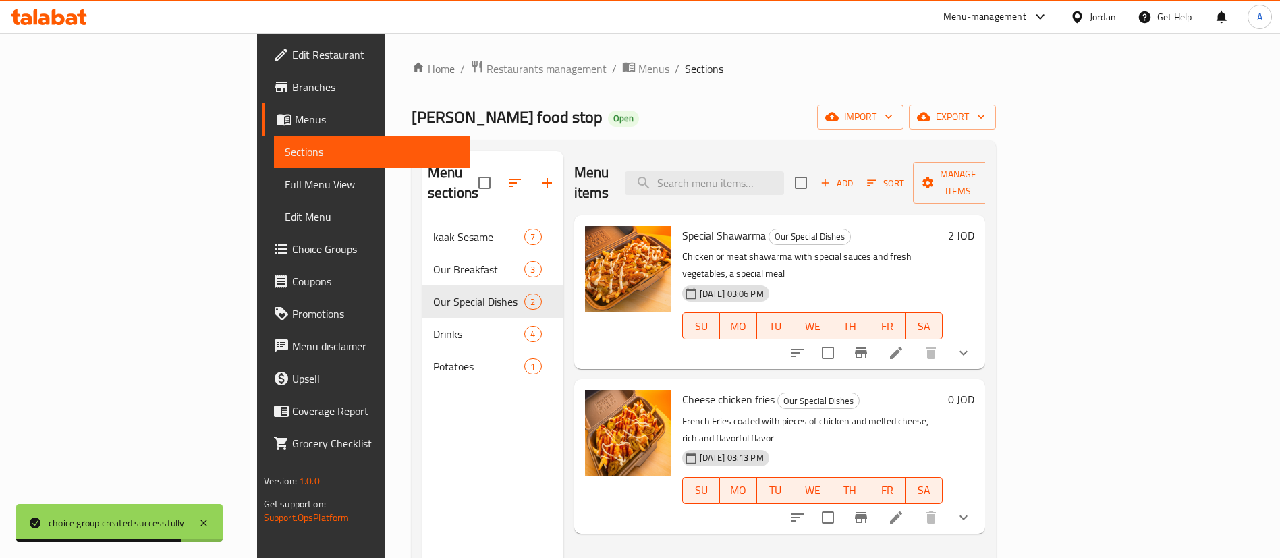
scroll to position [189, 0]
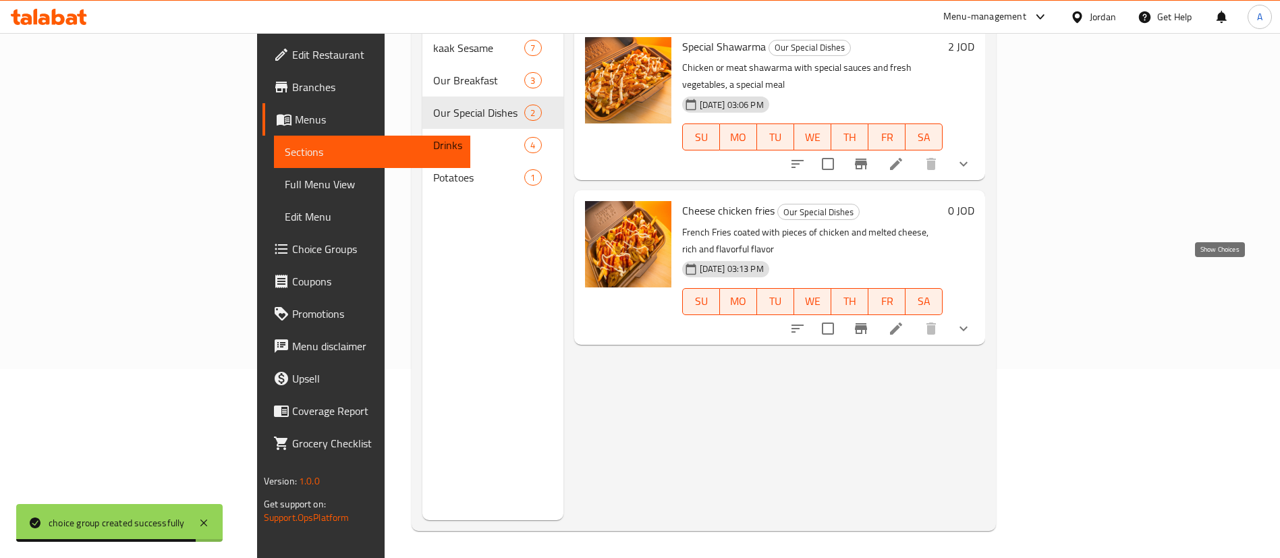
drag, startPoint x: 1213, startPoint y: 281, endPoint x: 1137, endPoint y: 188, distance: 120.4
click at [972, 321] on icon "show more" at bounding box center [964, 329] width 16 height 16
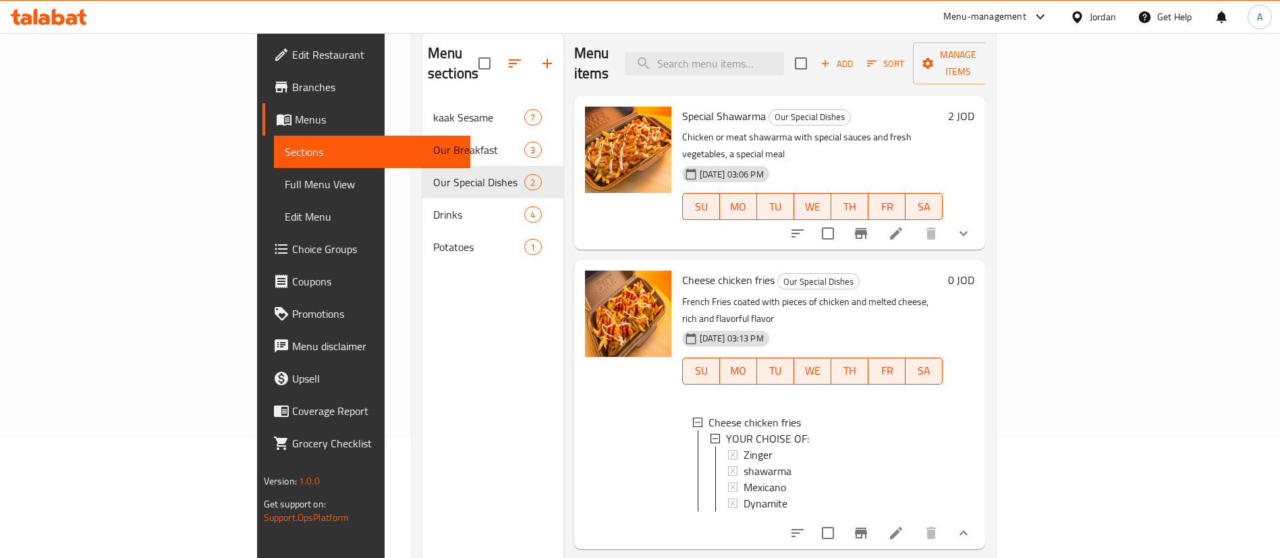
scroll to position [88, 0]
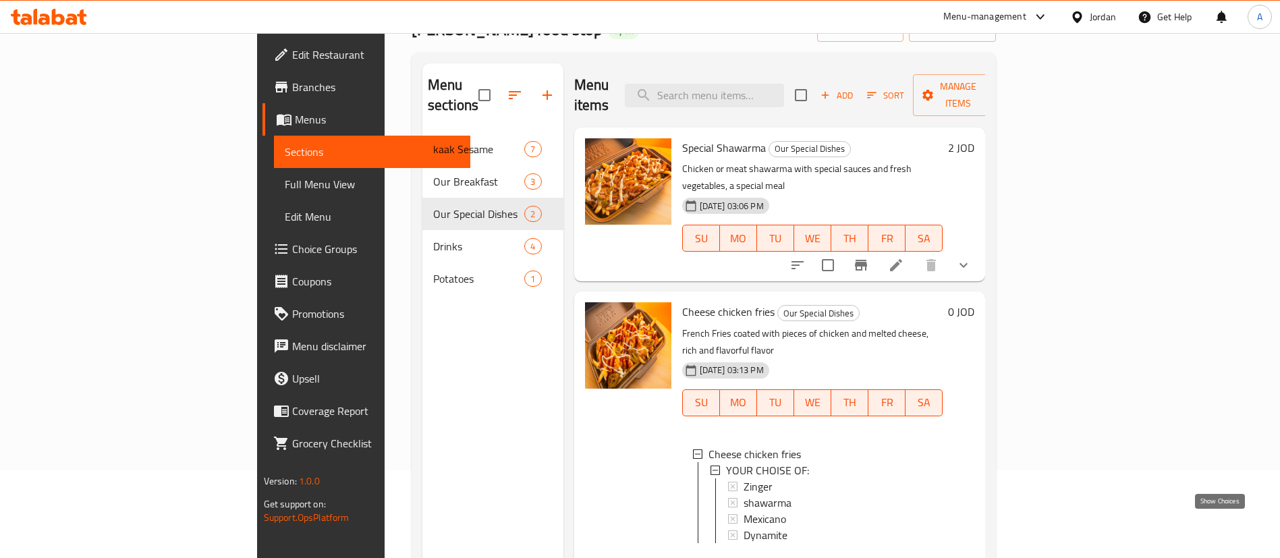
click at [972, 557] on icon "show more" at bounding box center [964, 565] width 16 height 16
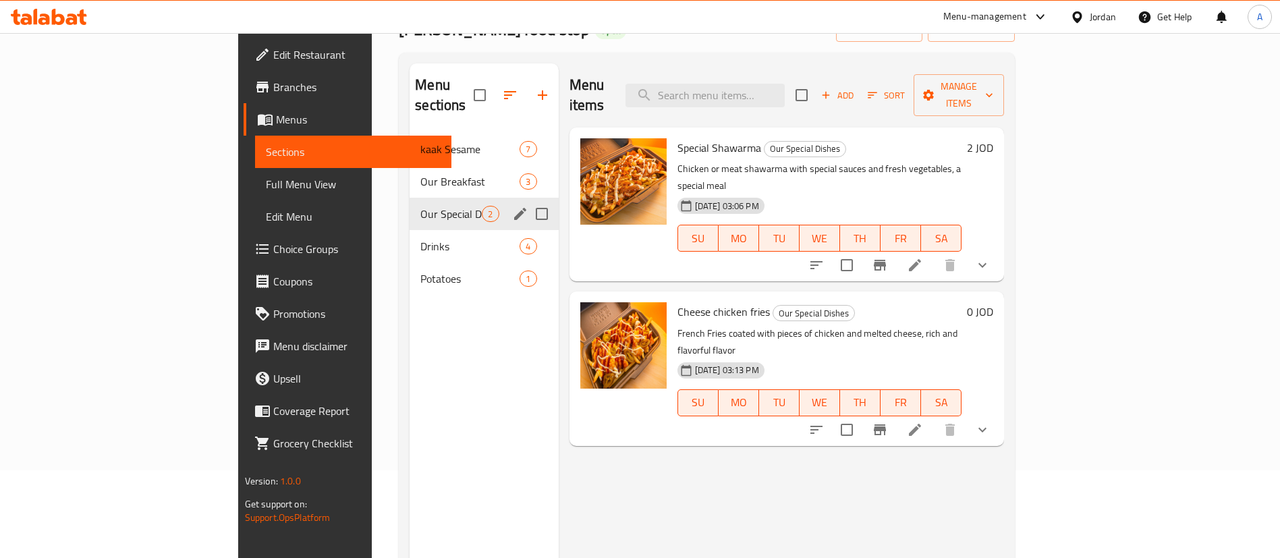
drag, startPoint x: 379, startPoint y: 150, endPoint x: 364, endPoint y: 109, distance: 43.1
click at [410, 165] on div "Our Breakfast 3" at bounding box center [484, 181] width 148 height 32
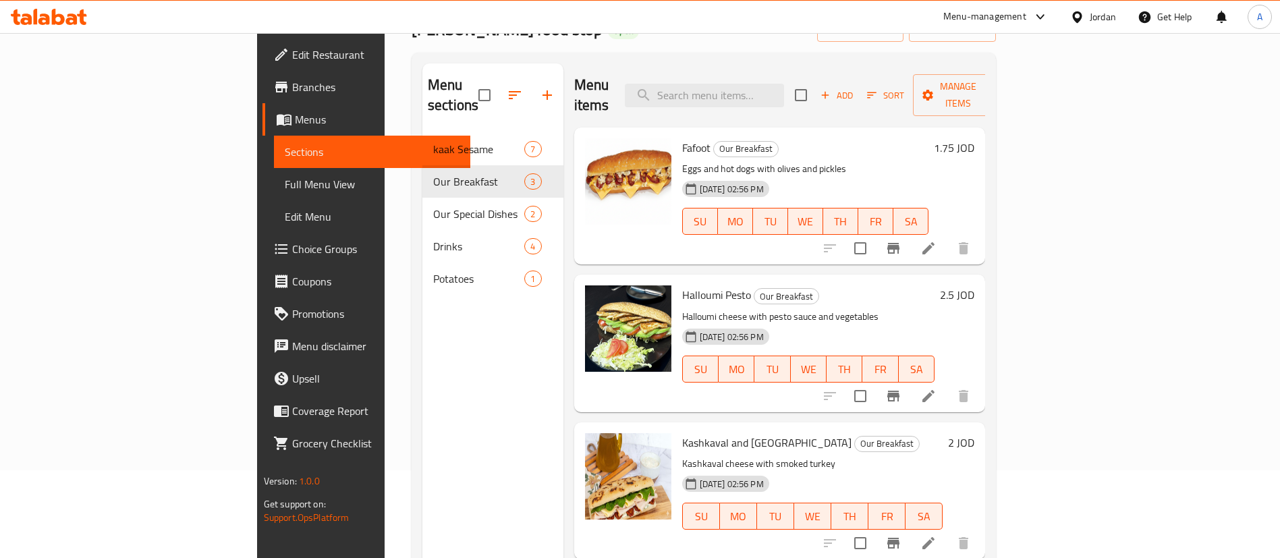
click at [423, 103] on div "Menu sections" at bounding box center [493, 95] width 141 height 64
click at [433, 141] on span "kaak Sesame" at bounding box center [478, 149] width 91 height 16
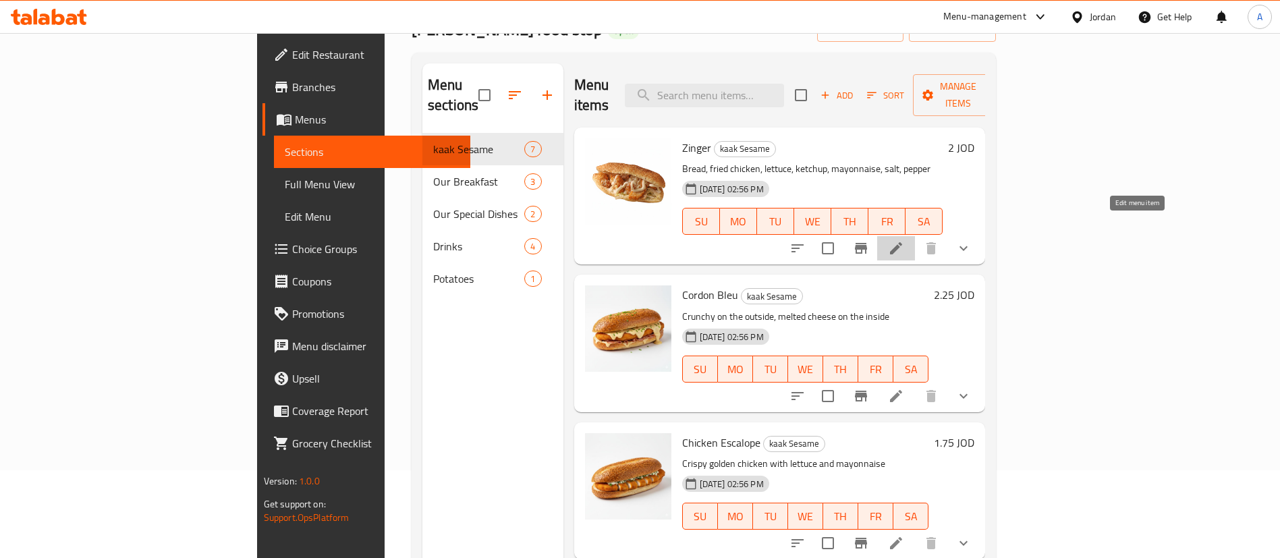
click at [904, 240] on icon at bounding box center [896, 248] width 16 height 16
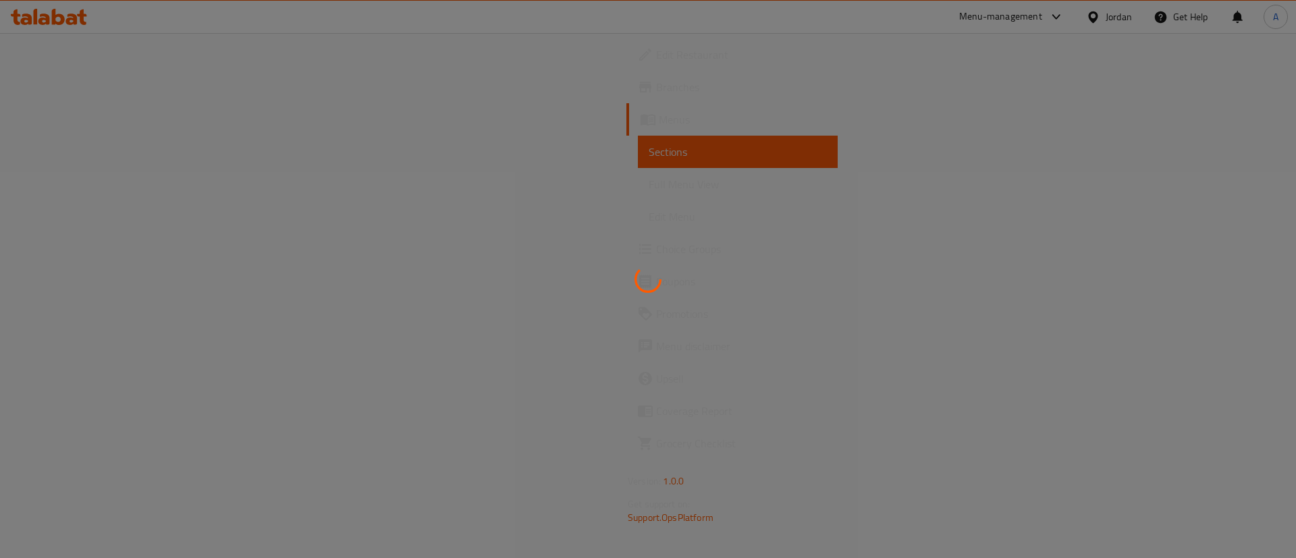
click at [750, 265] on div at bounding box center [648, 279] width 1296 height 558
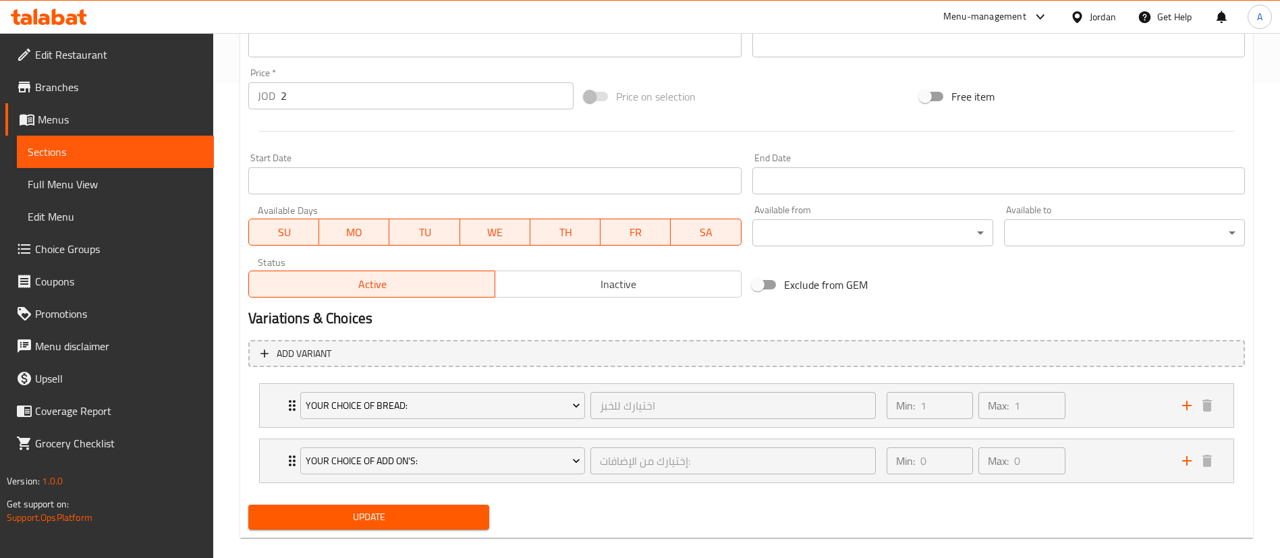
scroll to position [493, 0]
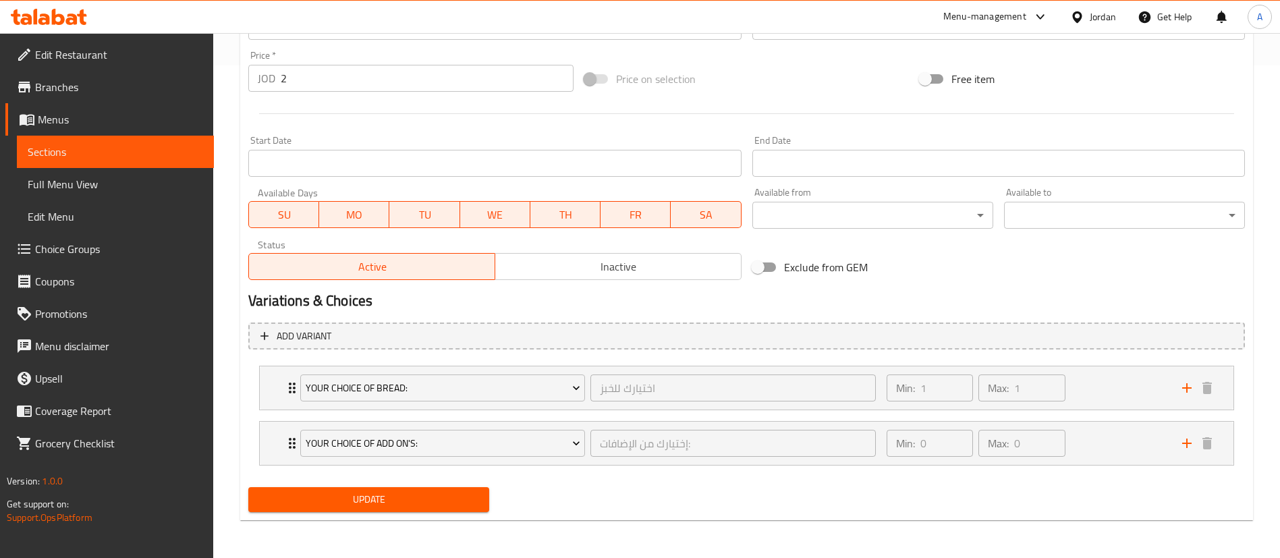
click at [986, 466] on li "Your Choice Of Add On's: إختيارك من الإضافات: ​ Min: 0 ​ Max: 0 ​ Mtawameh (ID:…" at bounding box center [746, 443] width 997 height 55
click at [1075, 441] on div "Min: 0 ​ Max: 0 ​" at bounding box center [1027, 443] width 296 height 43
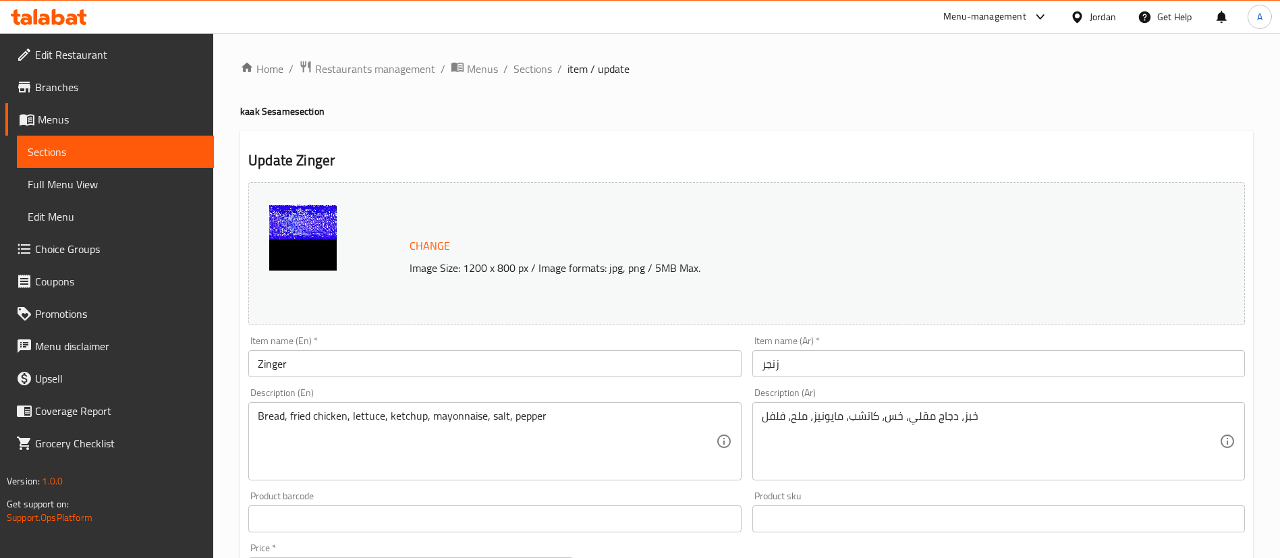
scroll to position [16, 0]
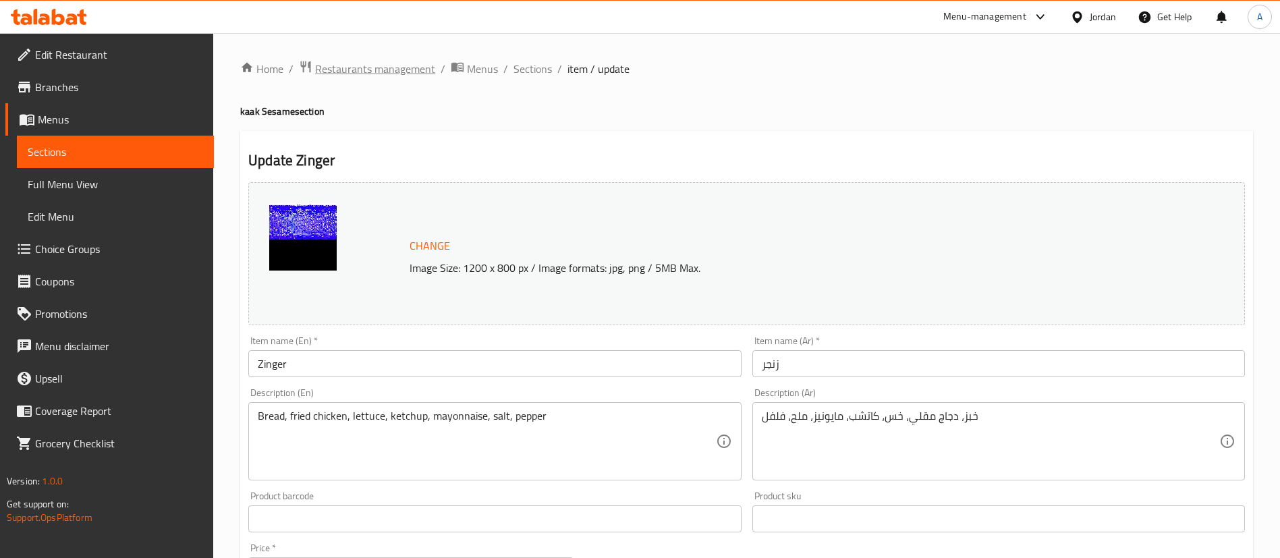
click at [385, 65] on span "Restaurants management" at bounding box center [375, 69] width 120 height 16
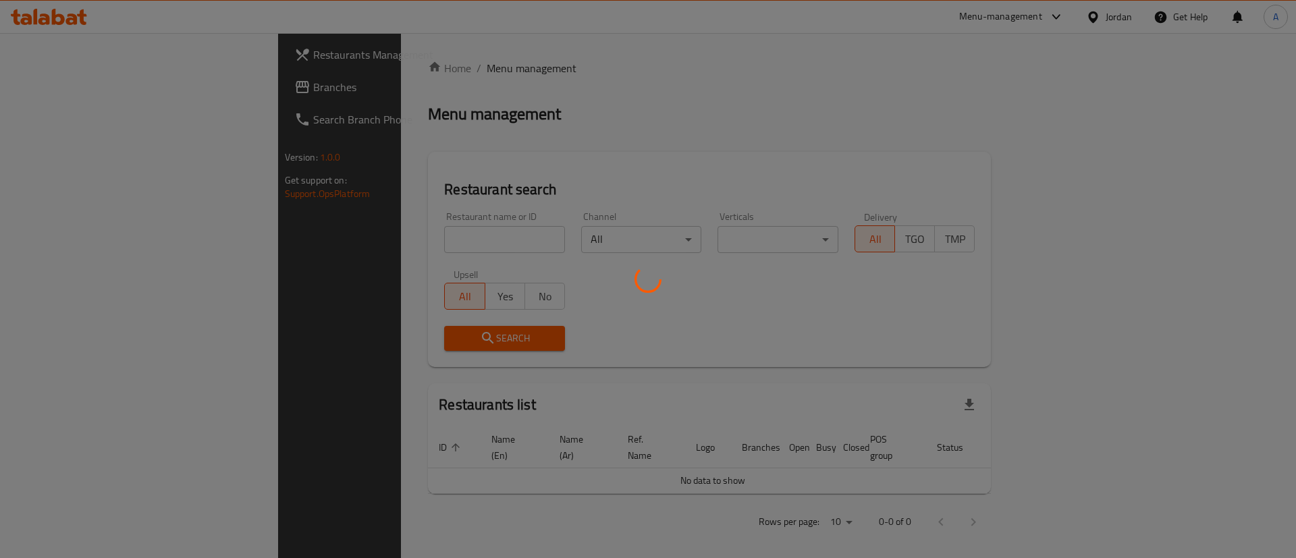
click at [385, 224] on div at bounding box center [648, 279] width 1296 height 558
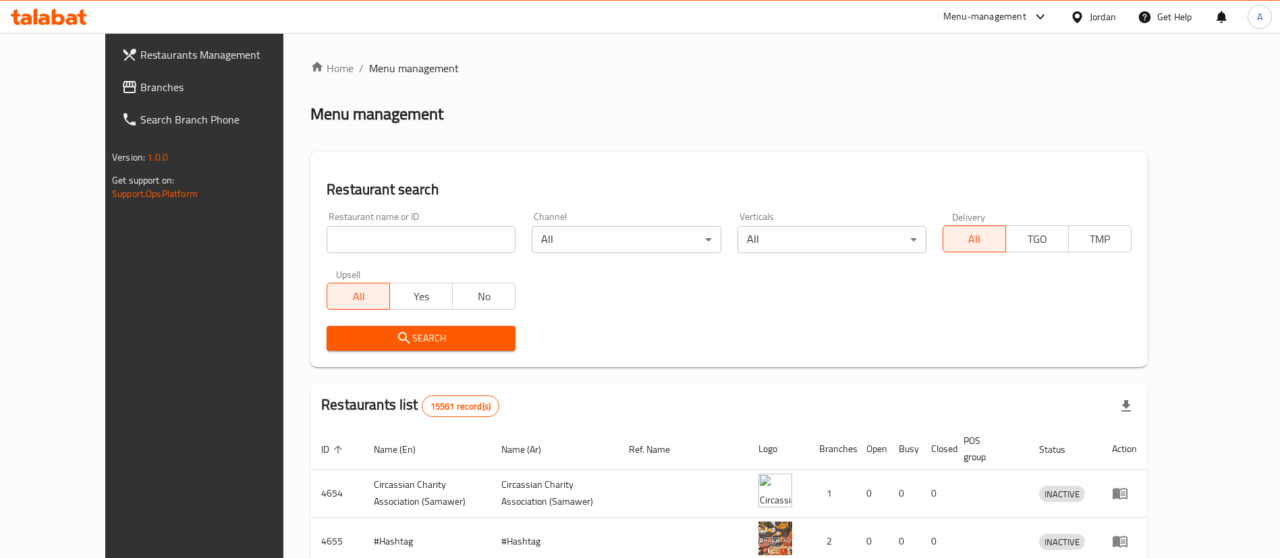
click at [347, 253] on div "Restaurant name or ID Restaurant name or ID" at bounding box center [421, 232] width 205 height 57
click at [351, 247] on input "search" at bounding box center [421, 239] width 189 height 27
type input "royal cup"
click button "Search" at bounding box center [421, 338] width 189 height 25
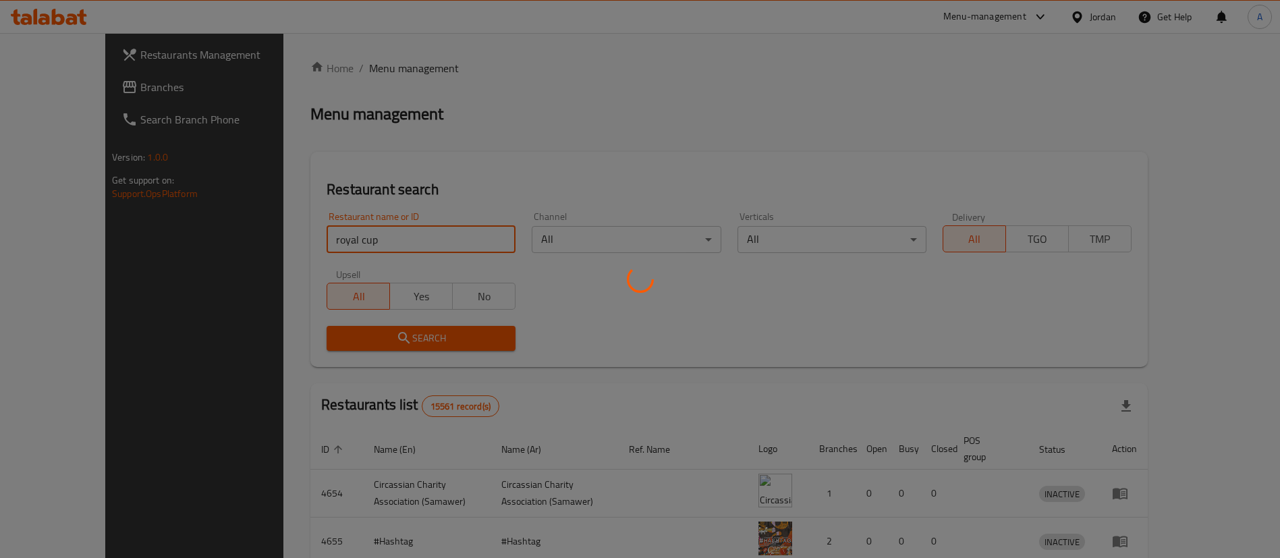
click button "Search" at bounding box center [421, 338] width 189 height 25
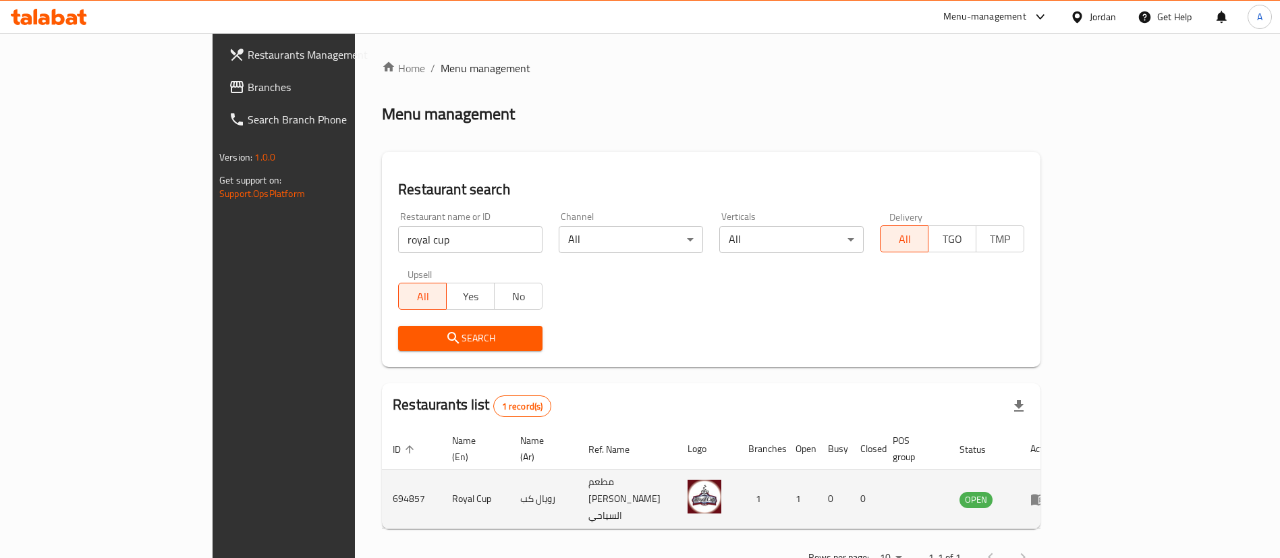
click at [1066, 470] on td "enhanced table" at bounding box center [1043, 499] width 47 height 59
click at [1046, 494] on icon "enhanced table" at bounding box center [1038, 499] width 15 height 11
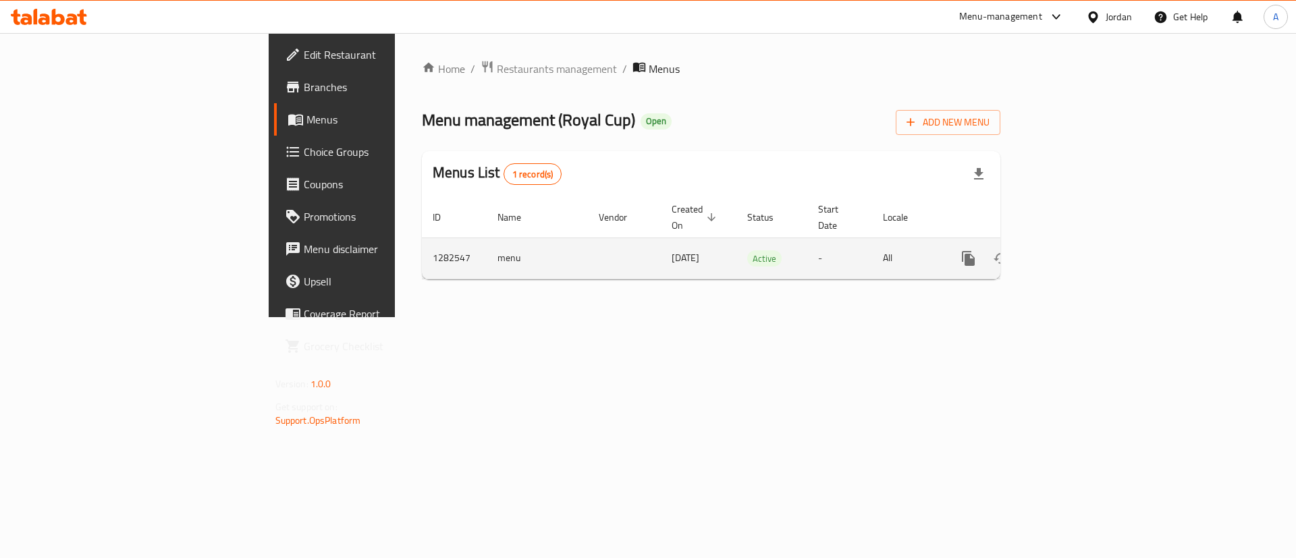
click at [1082, 242] on link "enhanced table" at bounding box center [1066, 258] width 32 height 32
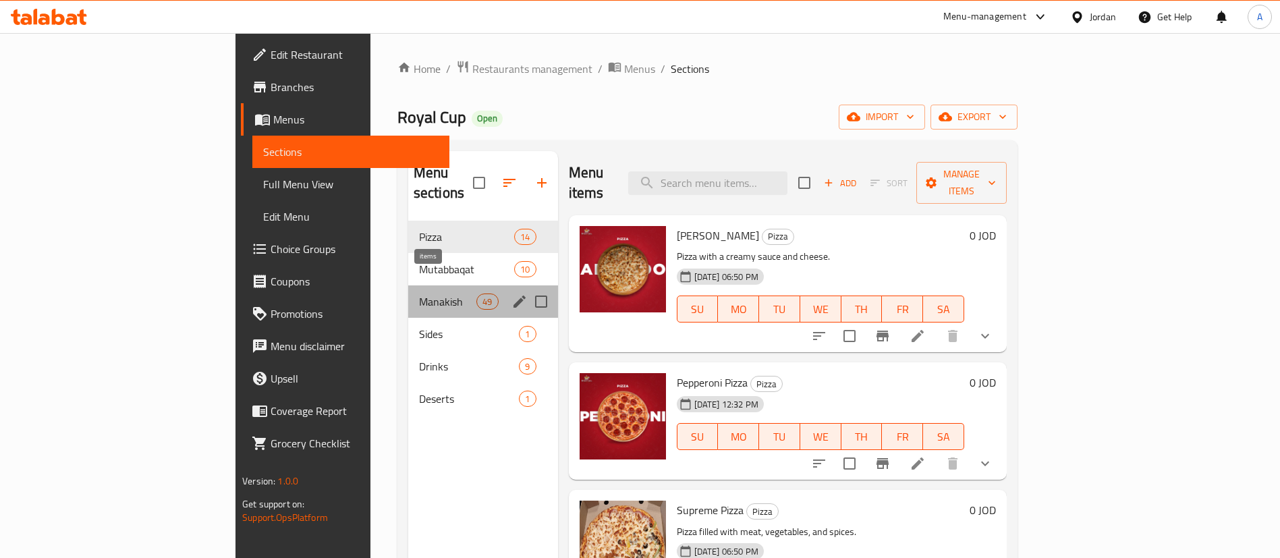
click at [477, 296] on span "49" at bounding box center [487, 302] width 20 height 13
